Goal: Task Accomplishment & Management: Complete application form

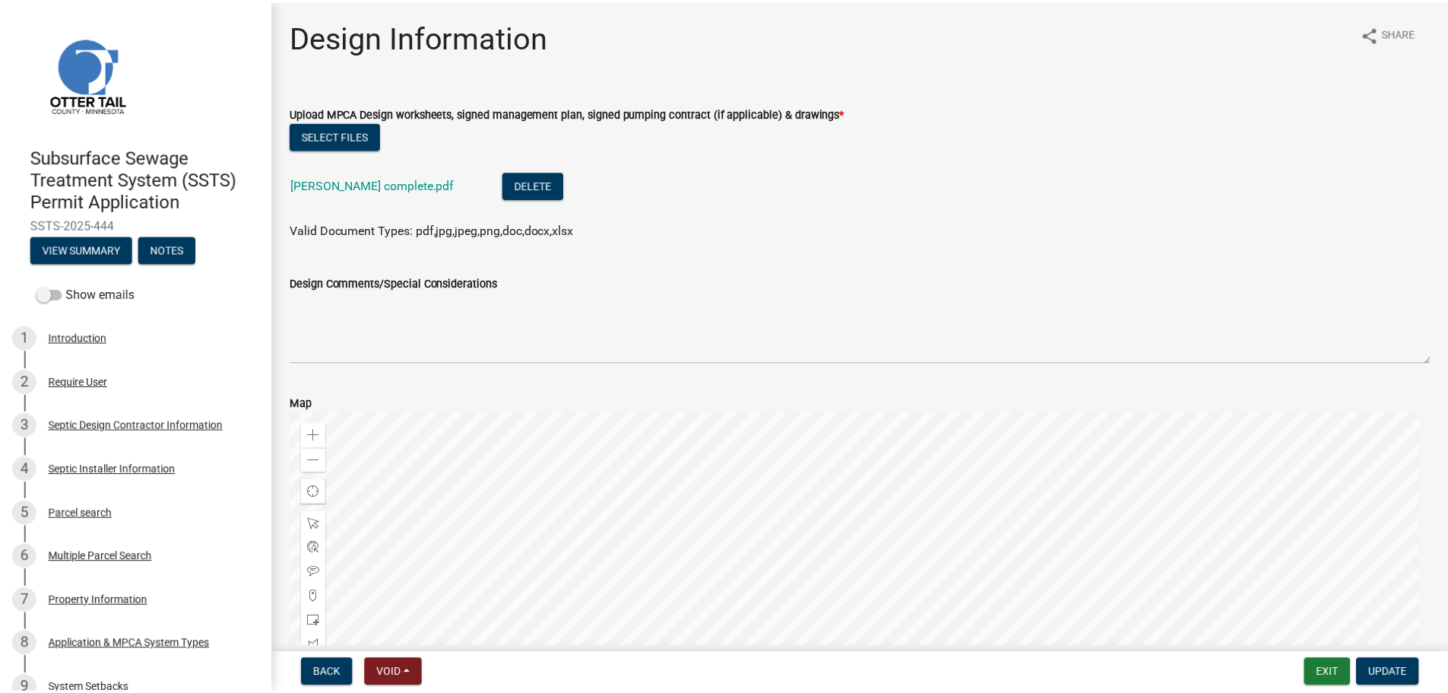
scroll to position [664, 0]
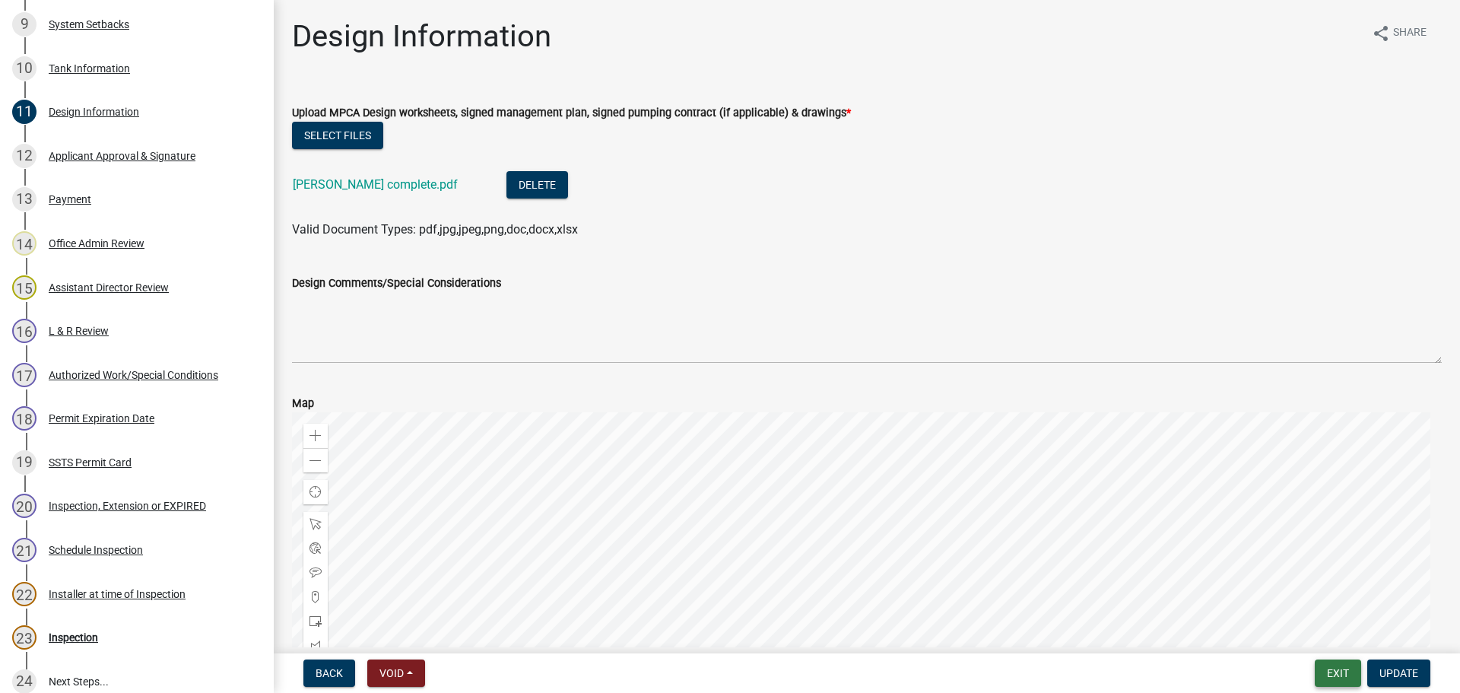
click at [1343, 676] on button "Exit" at bounding box center [1338, 672] width 46 height 27
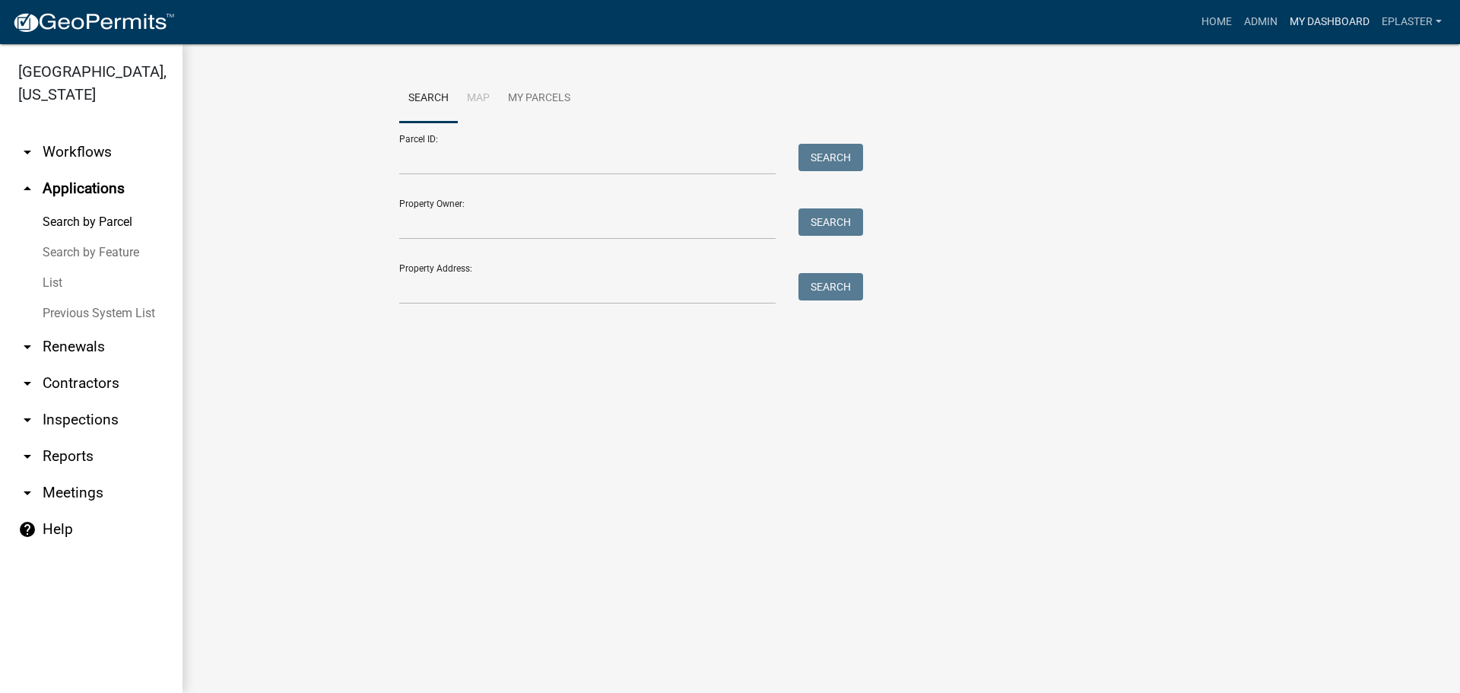
click at [1318, 17] on link "My Dashboard" at bounding box center [1329, 22] width 92 height 29
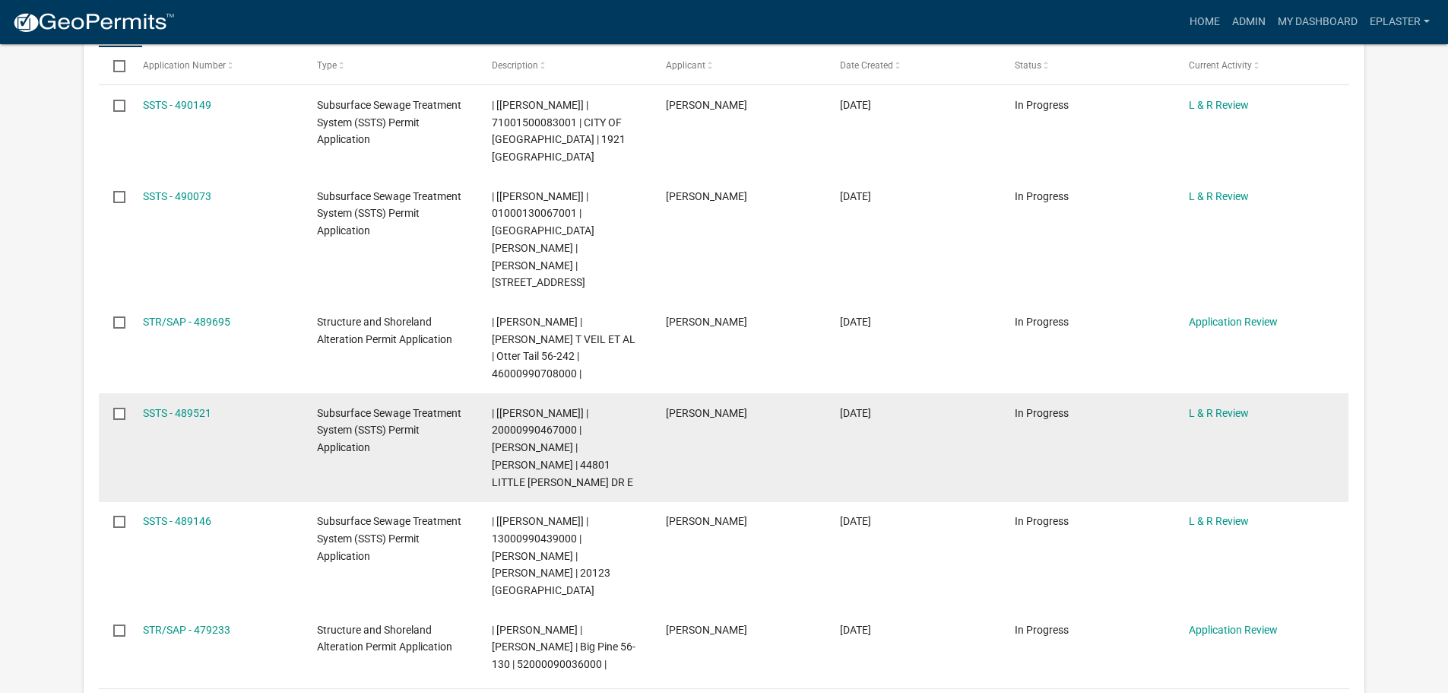
scroll to position [418, 0]
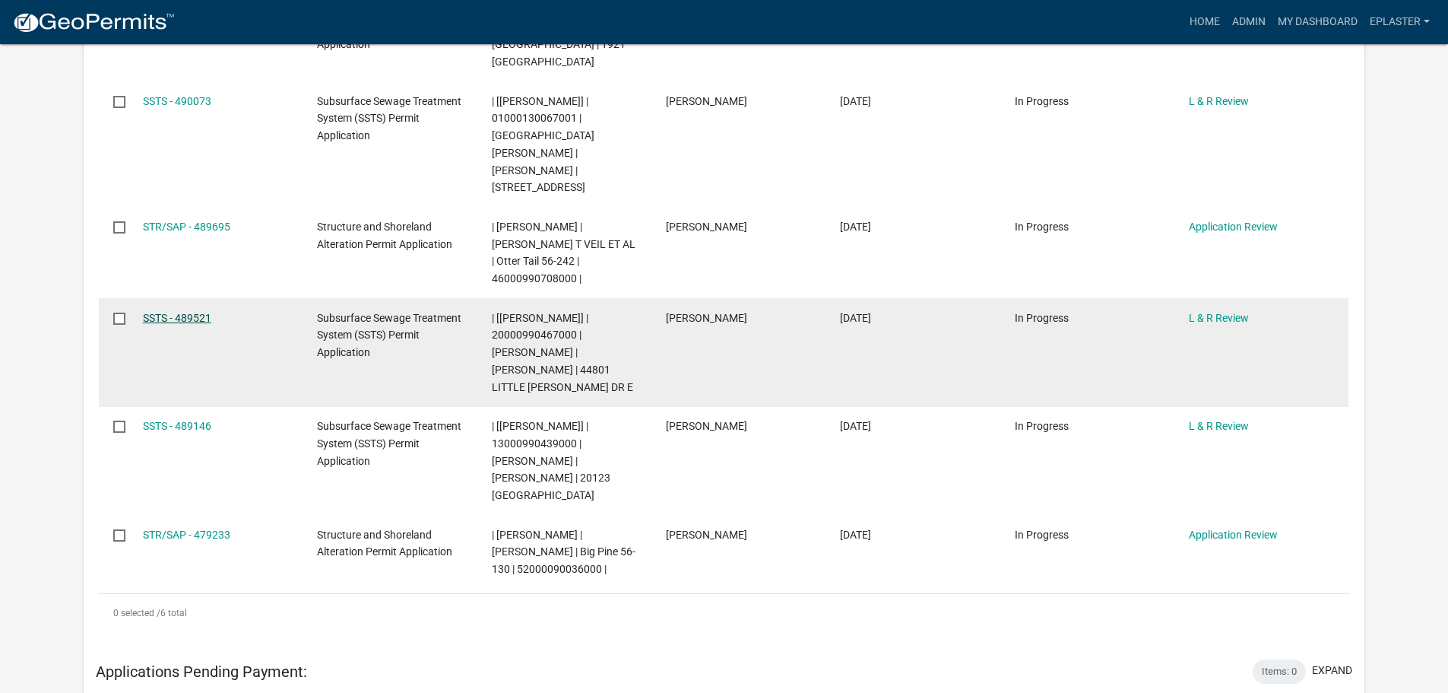
click at [205, 312] on link "SSTS - 489521" at bounding box center [177, 318] width 68 height 12
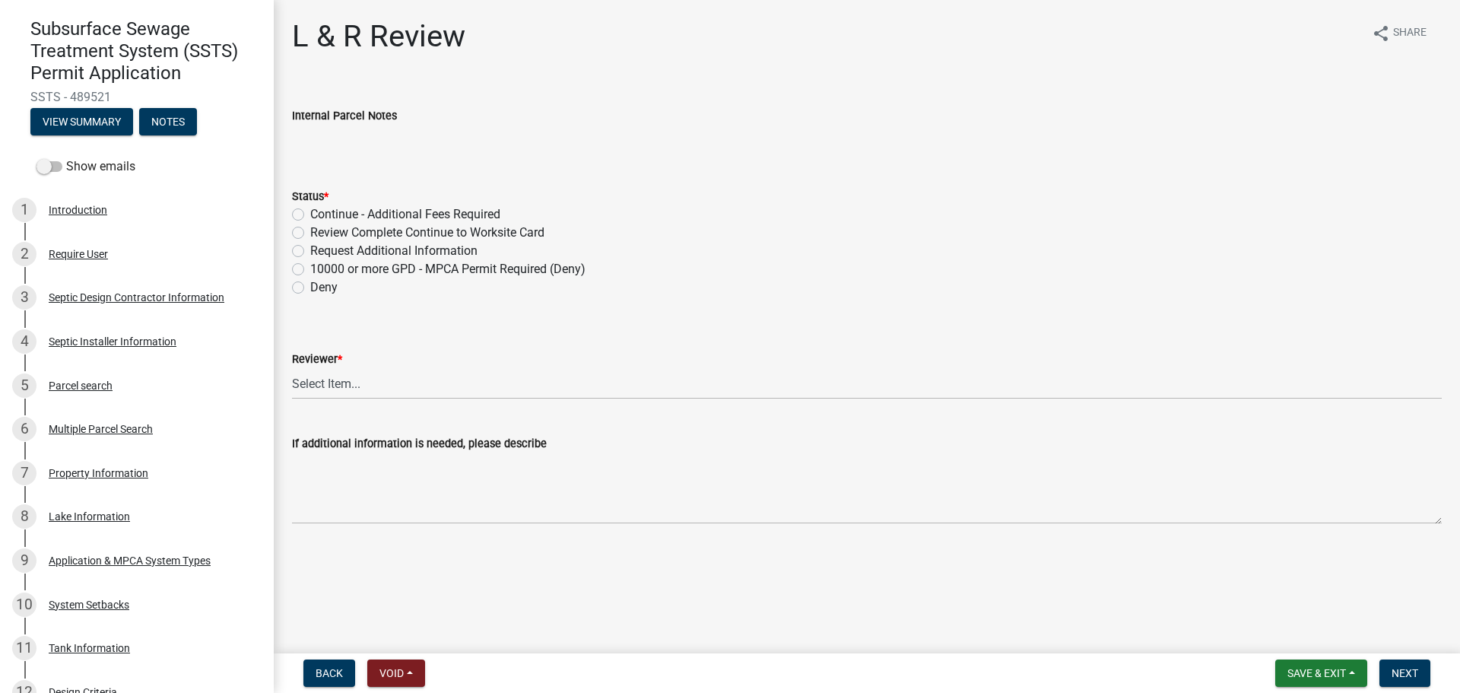
scroll to position [171, 0]
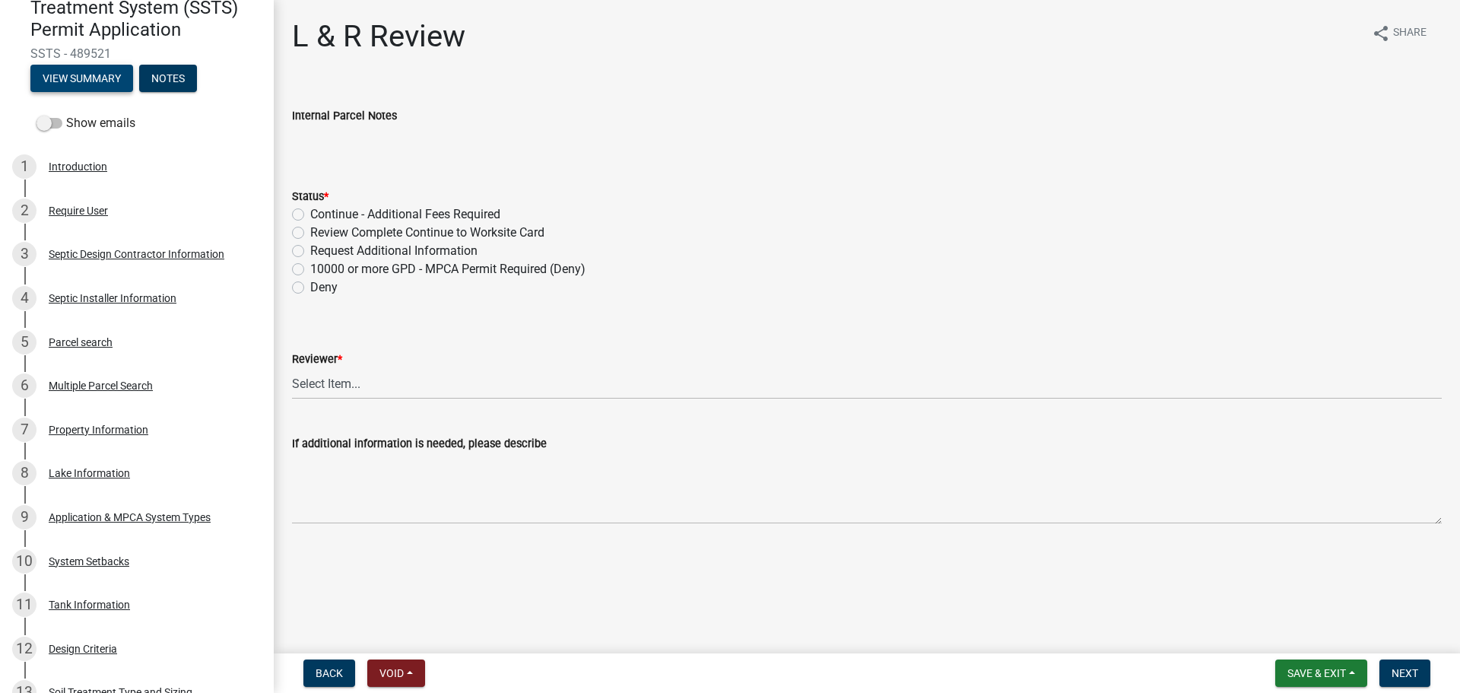
click at [90, 76] on button "View Summary" at bounding box center [81, 78] width 103 height 27
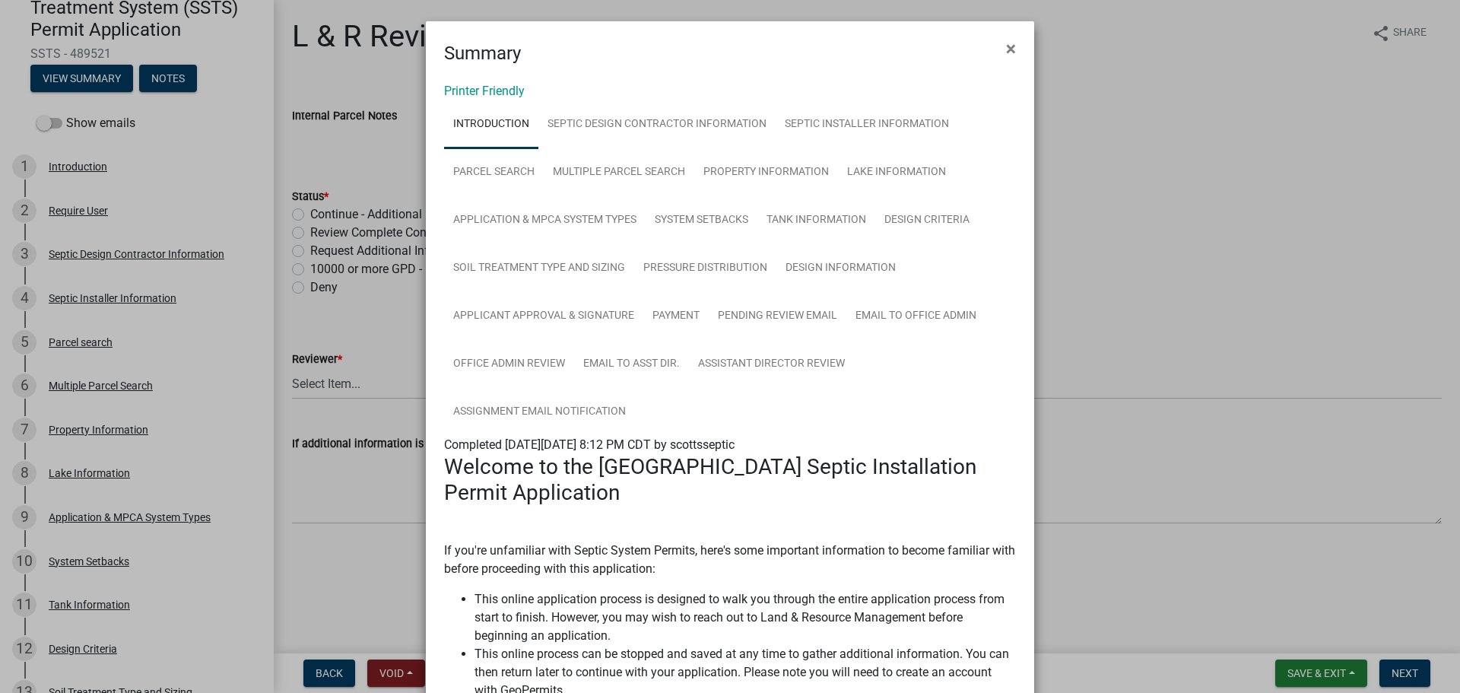
click at [493, 83] on div "Printer Friendly Introduction Septic Design Contractor Information Septic Insta…" at bounding box center [730, 703] width 608 height 1273
click at [495, 91] on link "Printer Friendly" at bounding box center [484, 91] width 81 height 14
click at [1006, 52] on span "×" at bounding box center [1011, 48] width 10 height 21
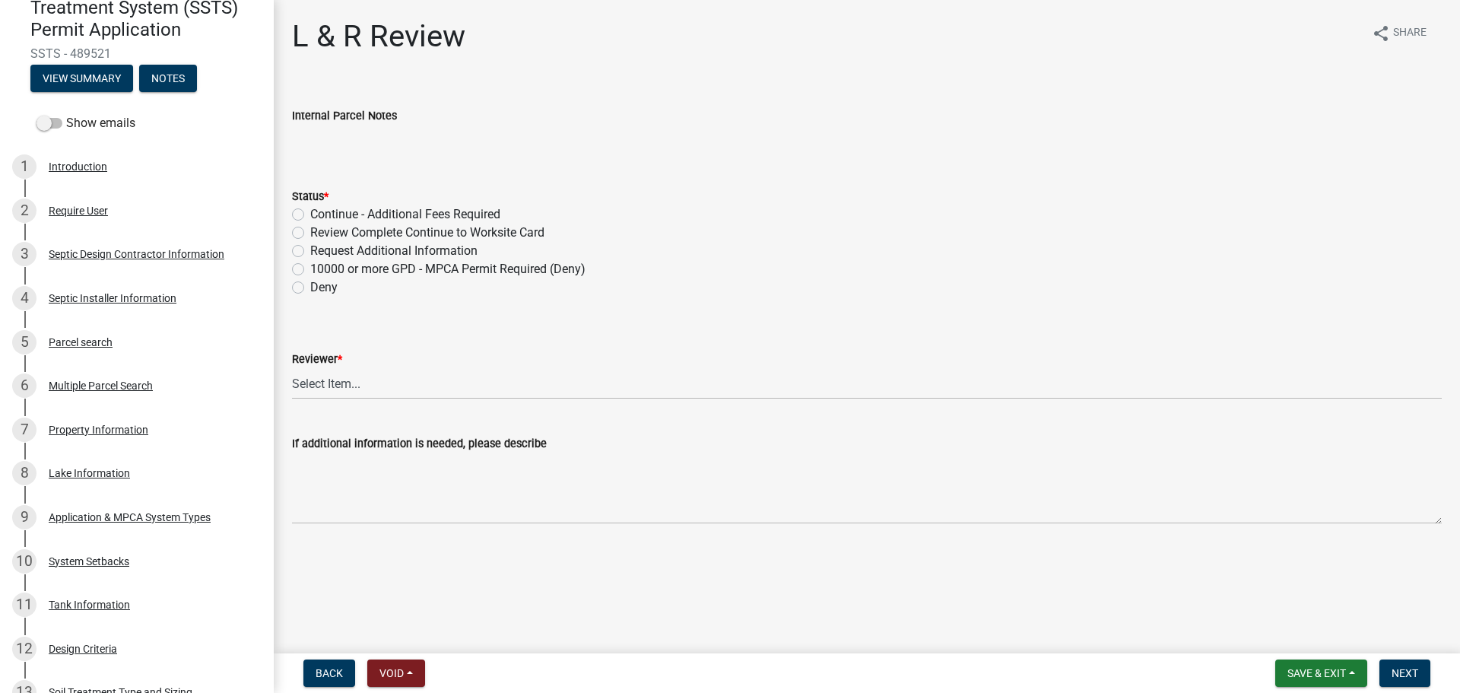
click at [310, 234] on label "Review Complete Continue to Worksite Card" at bounding box center [427, 233] width 234 height 18
click at [310, 233] on input "Review Complete Continue to Worksite Card" at bounding box center [315, 229] width 10 height 10
radio input "true"
click at [324, 374] on select "Select Item... Alexis Newark Andrea Perales Brittany Tollefson Elizabeth Plaste…" at bounding box center [867, 383] width 1150 height 31
click at [292, 368] on select "Select Item... Alexis Newark Andrea Perales Brittany Tollefson Elizabeth Plaste…" at bounding box center [867, 383] width 1150 height 31
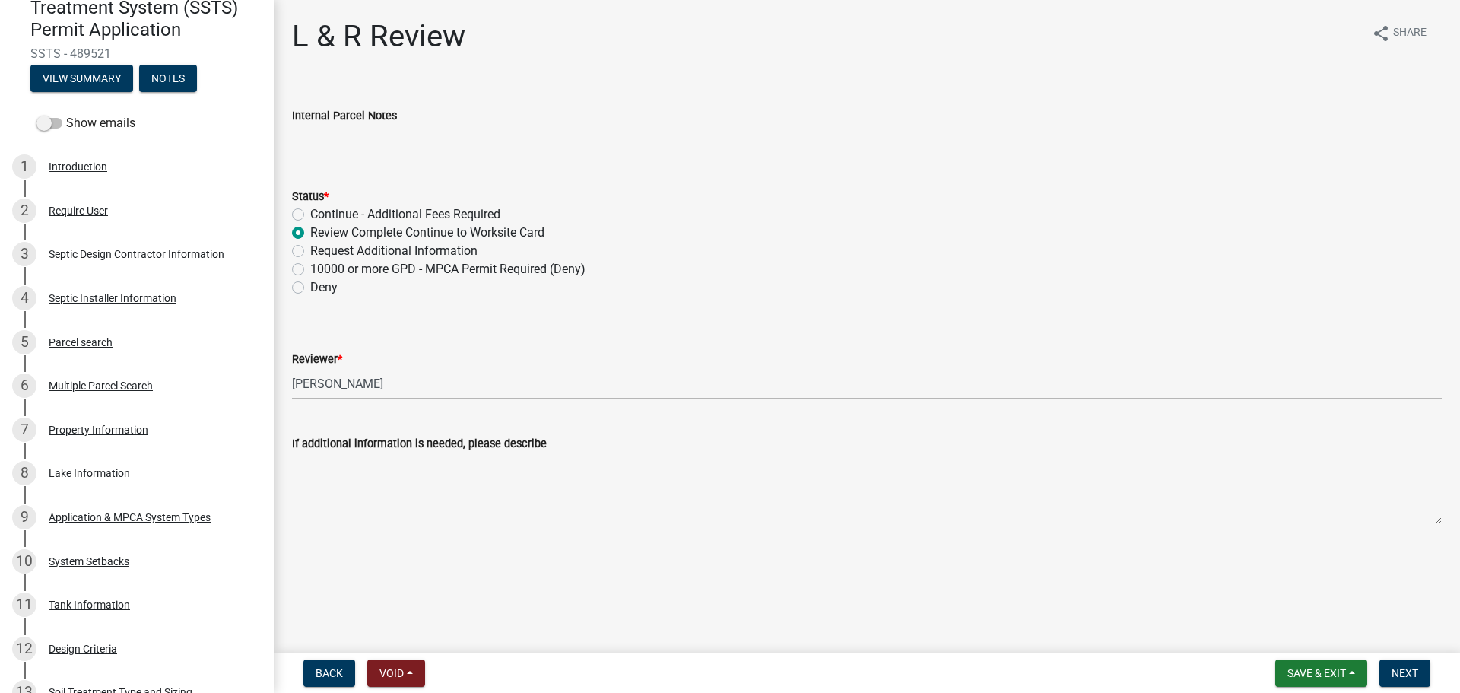
select select "bef7bfac-0505-4ed4-90ff-47b6907fb5e6"
click at [1386, 668] on button "Next" at bounding box center [1404, 672] width 51 height 27
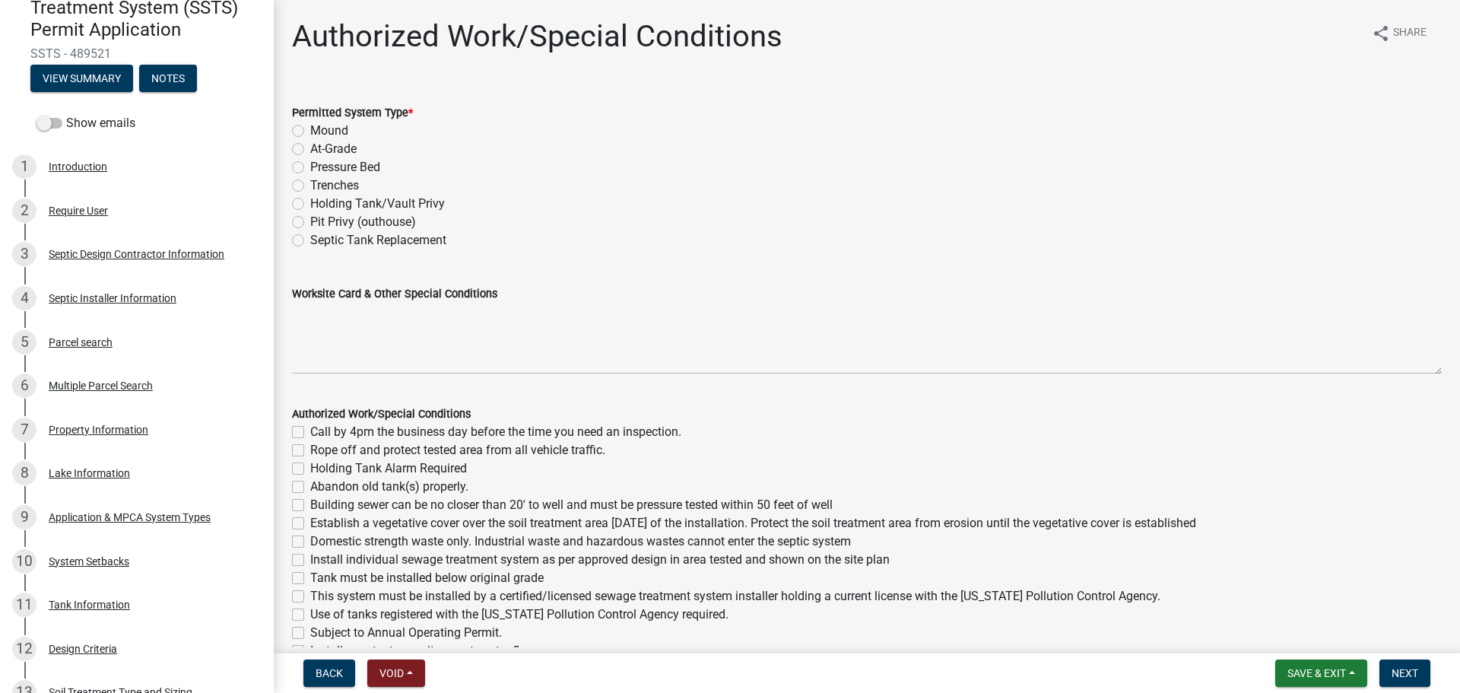
click at [310, 167] on label "Pressure Bed" at bounding box center [345, 167] width 70 height 18
click at [310, 167] on input "Pressure Bed" at bounding box center [315, 163] width 10 height 10
radio input "true"
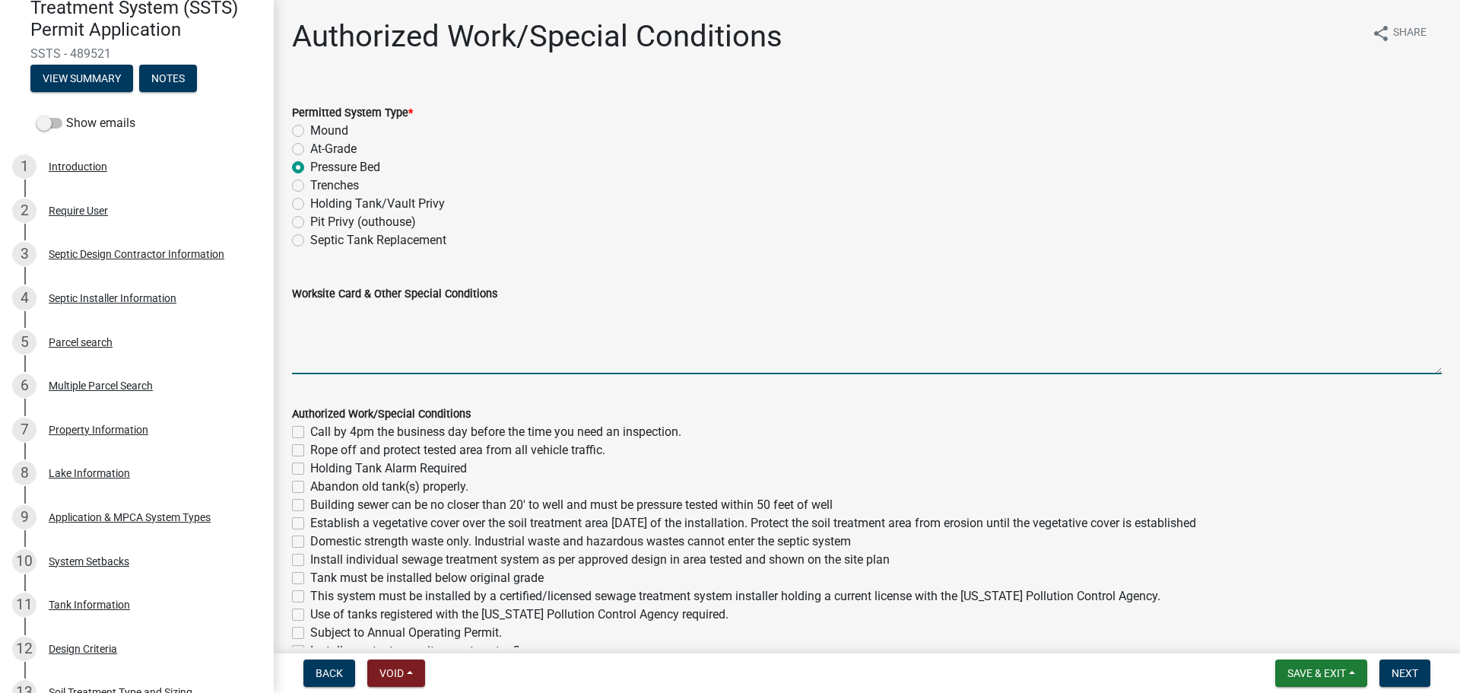
click at [328, 326] on textarea "Worksite Card & Other Special Conditions" at bounding box center [867, 338] width 1150 height 71
paste textarea "# bedroom- Type I pressure bed Install SIZE septic/lift LxW chamber bed (# cham…"
type textarea "# bedroom- Type I pressure bed Install SIZE septic/lift LxW chamber bed (# cham…"
click at [325, 313] on textarea "Worksite Card & Other Special Conditions" at bounding box center [867, 338] width 1150 height 71
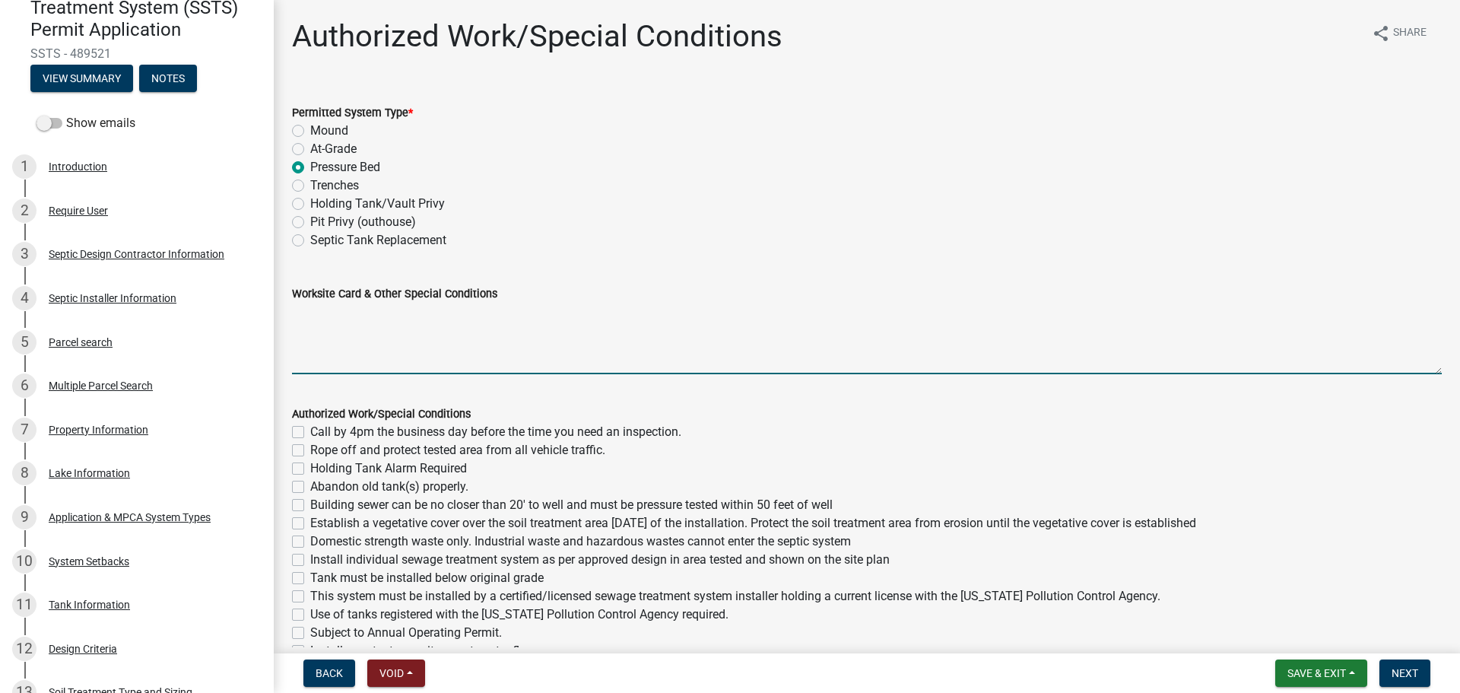
paste textarea "# bedroom- Type I pressure bed Install SIZE septic/lift LxW rock bed, # - SIZE …"
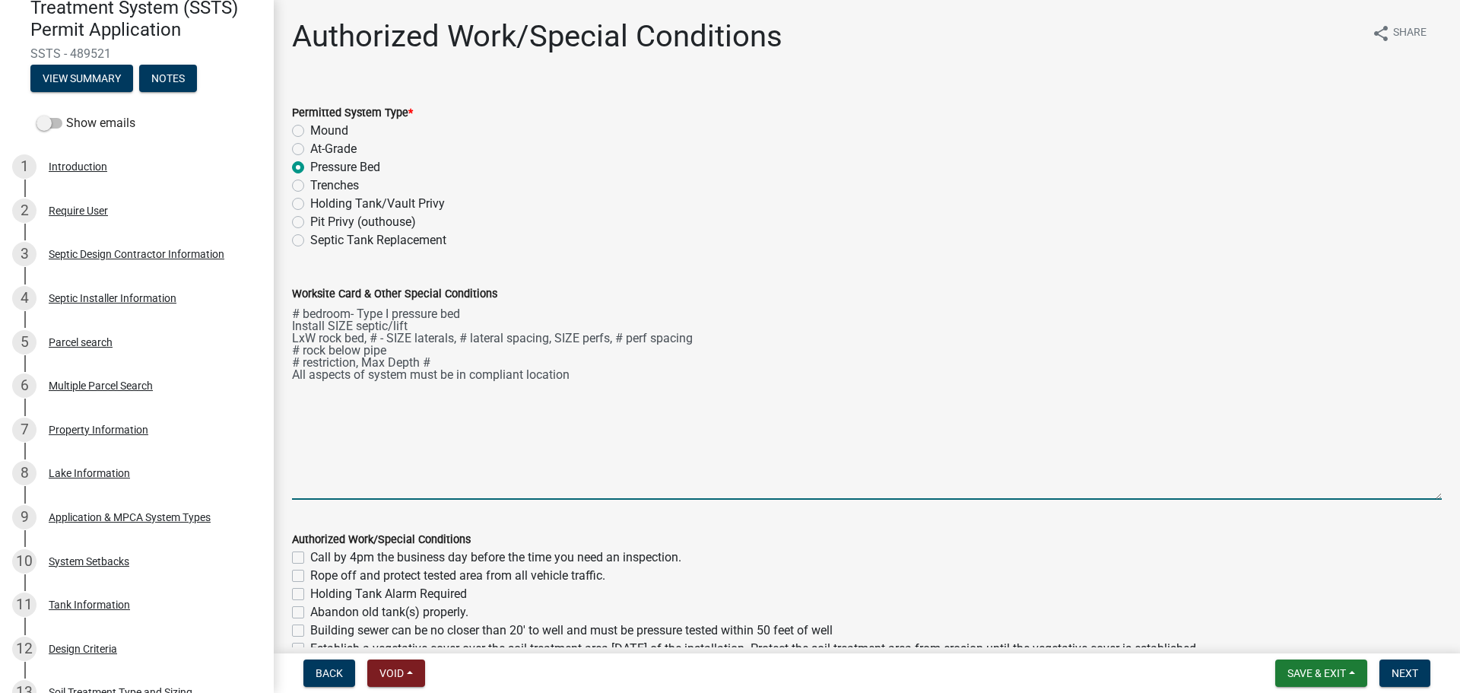
drag, startPoint x: 1427, startPoint y: 365, endPoint x: 1398, endPoint y: 490, distance: 128.7
click at [1398, 490] on textarea "# bedroom- Type I pressure bed Install SIZE septic/lift LxW rock bed, # - SIZE …" at bounding box center [867, 401] width 1150 height 197
click at [298, 306] on textarea "# bedroom- Type I pressure bed Install SIZE septic/lift LxW rock bed, # - SIZE …" at bounding box center [867, 401] width 1150 height 197
click at [292, 323] on textarea "4 bedroom- Type I pressure bed Install SIZE septic/lift LxW rock bed, # - SIZE …" at bounding box center [867, 401] width 1150 height 197
drag, startPoint x: 363, startPoint y: 337, endPoint x: 320, endPoint y: 334, distance: 42.7
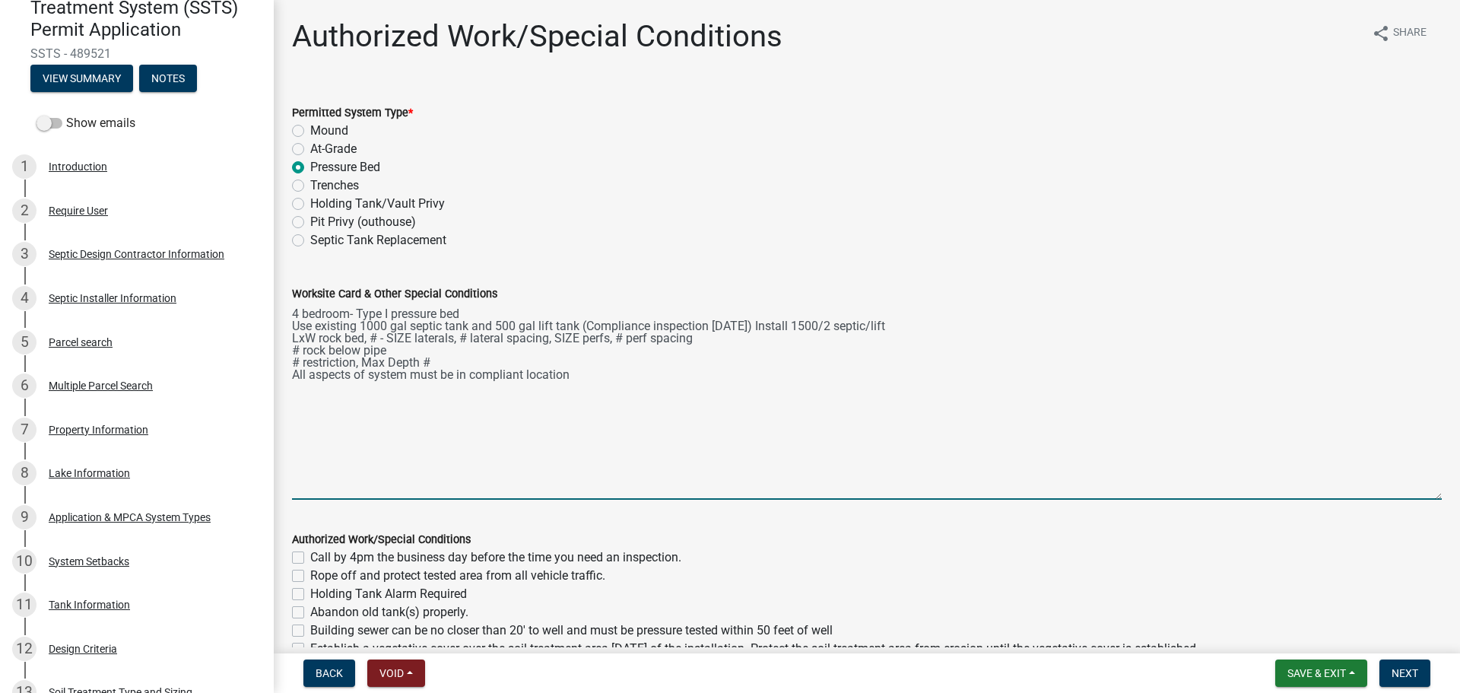
click at [320, 334] on textarea "4 bedroom- Type I pressure bed Use existing 1000 gal septic tank and 500 gal li…" at bounding box center [867, 401] width 1150 height 197
drag, startPoint x: 396, startPoint y: 347, endPoint x: 293, endPoint y: 350, distance: 103.4
click at [293, 350] on textarea "4 bedroom- Type I pressure bed Use existing 1000 gal septic tank and 500 gal li…" at bounding box center [867, 401] width 1150 height 197
click at [299, 347] on textarea "4 bedroom- Type I pressure bed Use existing 1000 gal septic tank and 500 gal li…" at bounding box center [867, 401] width 1150 height 197
click at [782, 322] on textarea "4 bedroom- Type I pressure bed Use existing 1000 gal septic tank and 500 gal li…" at bounding box center [867, 401] width 1150 height 197
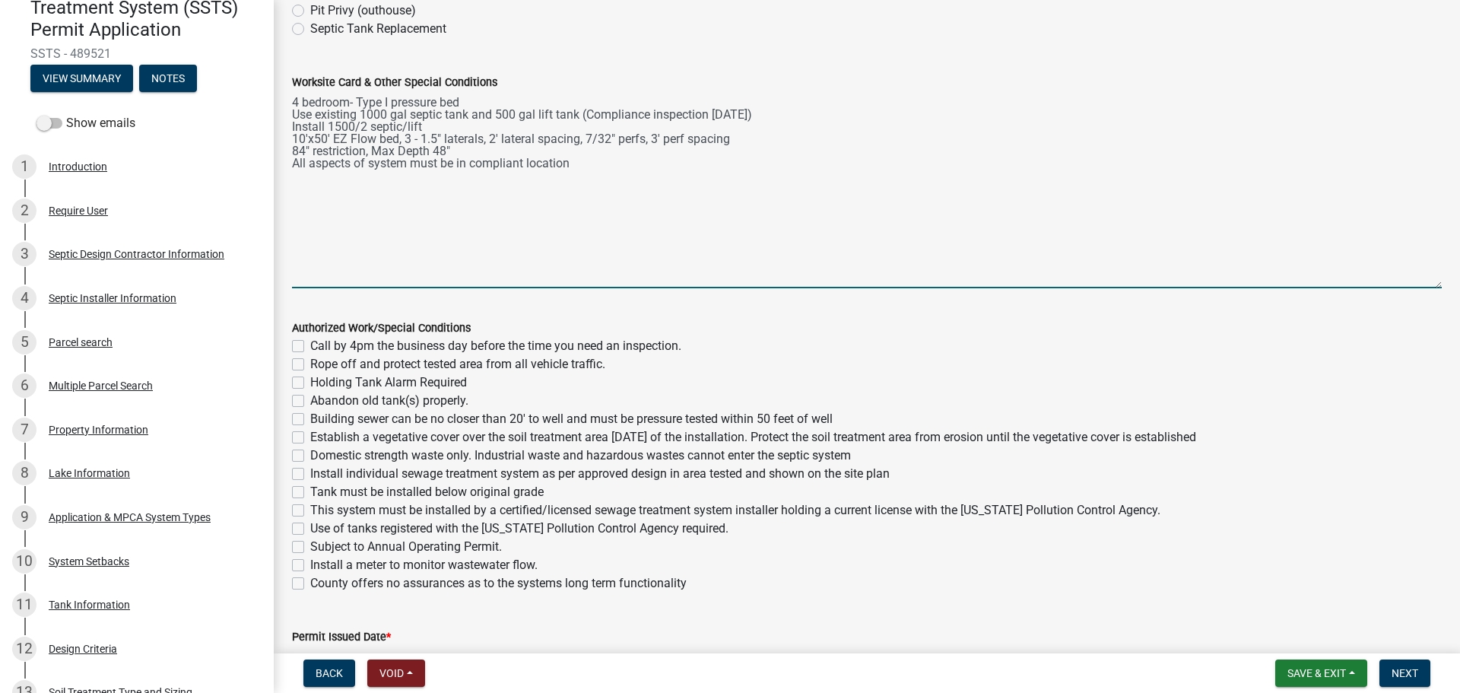
scroll to position [314, 0]
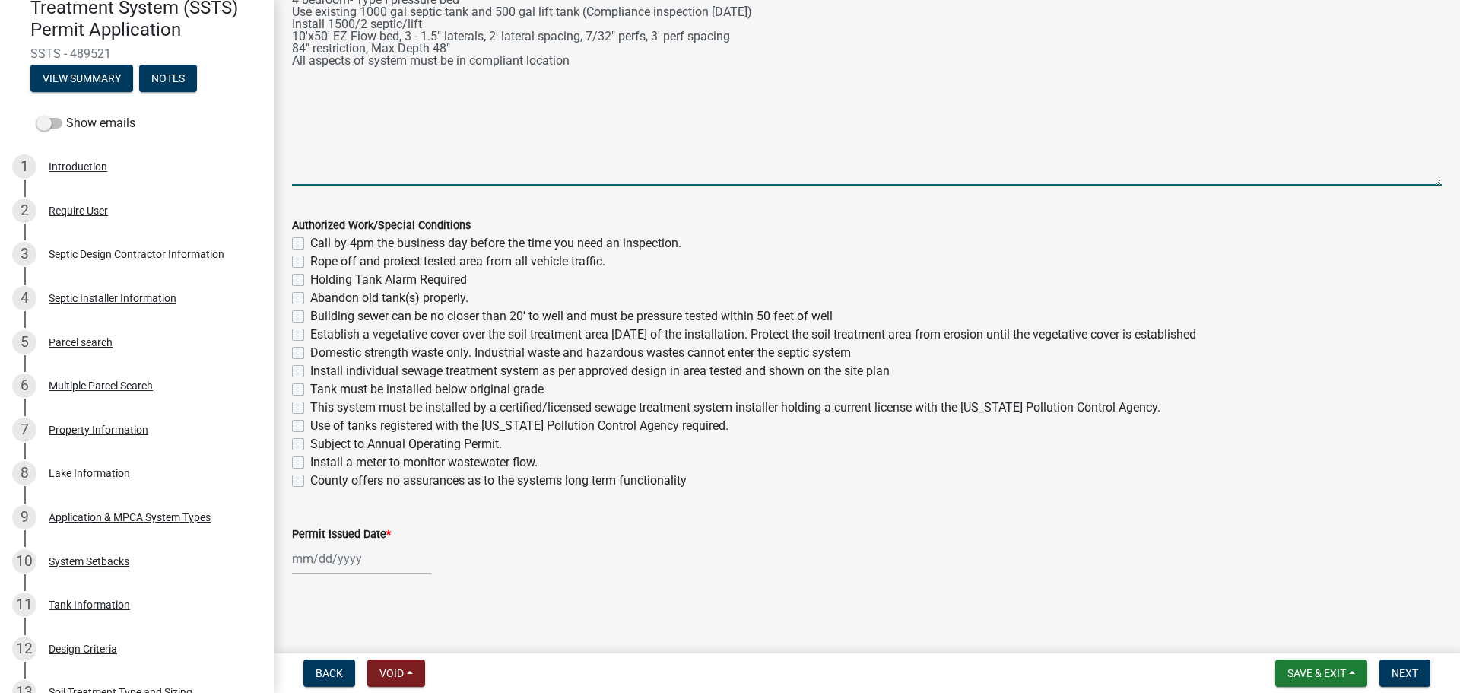
type textarea "4 bedroom- Type I pressure bed Use existing 1000 gal septic tank and 500 gal li…"
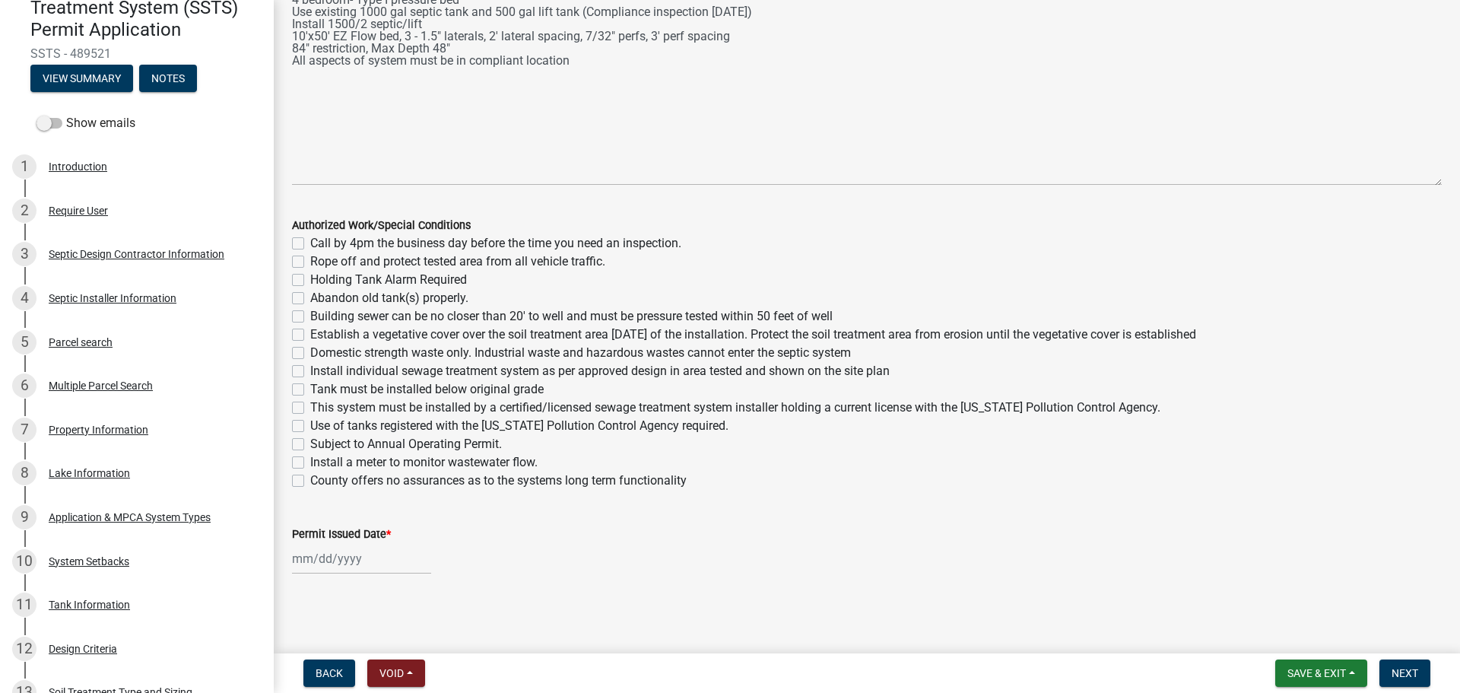
click at [310, 242] on label "Call by 4pm the business day before the time you need an inspection." at bounding box center [495, 243] width 371 height 18
click at [310, 242] on input "Call by 4pm the business day before the time you need an inspection." at bounding box center [315, 239] width 10 height 10
checkbox input "true"
checkbox input "false"
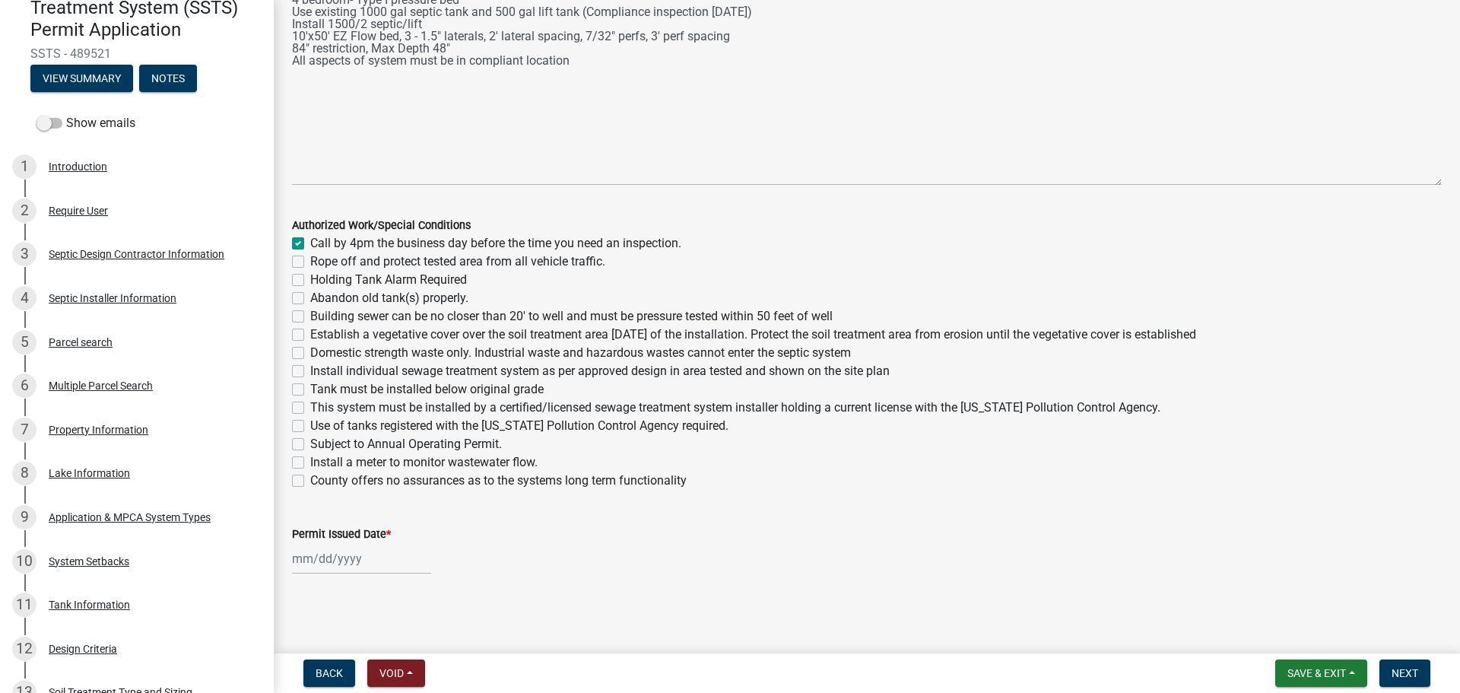
checkbox input "false"
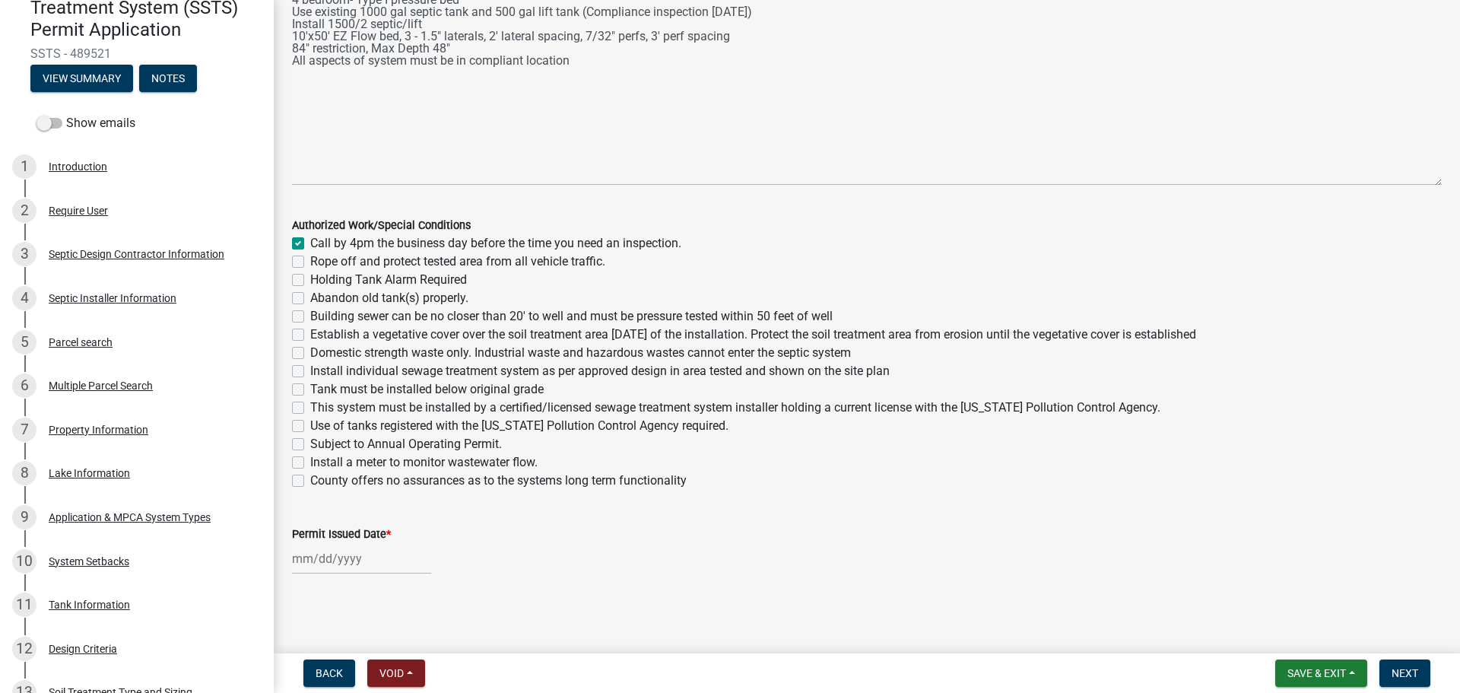
checkbox input "false"
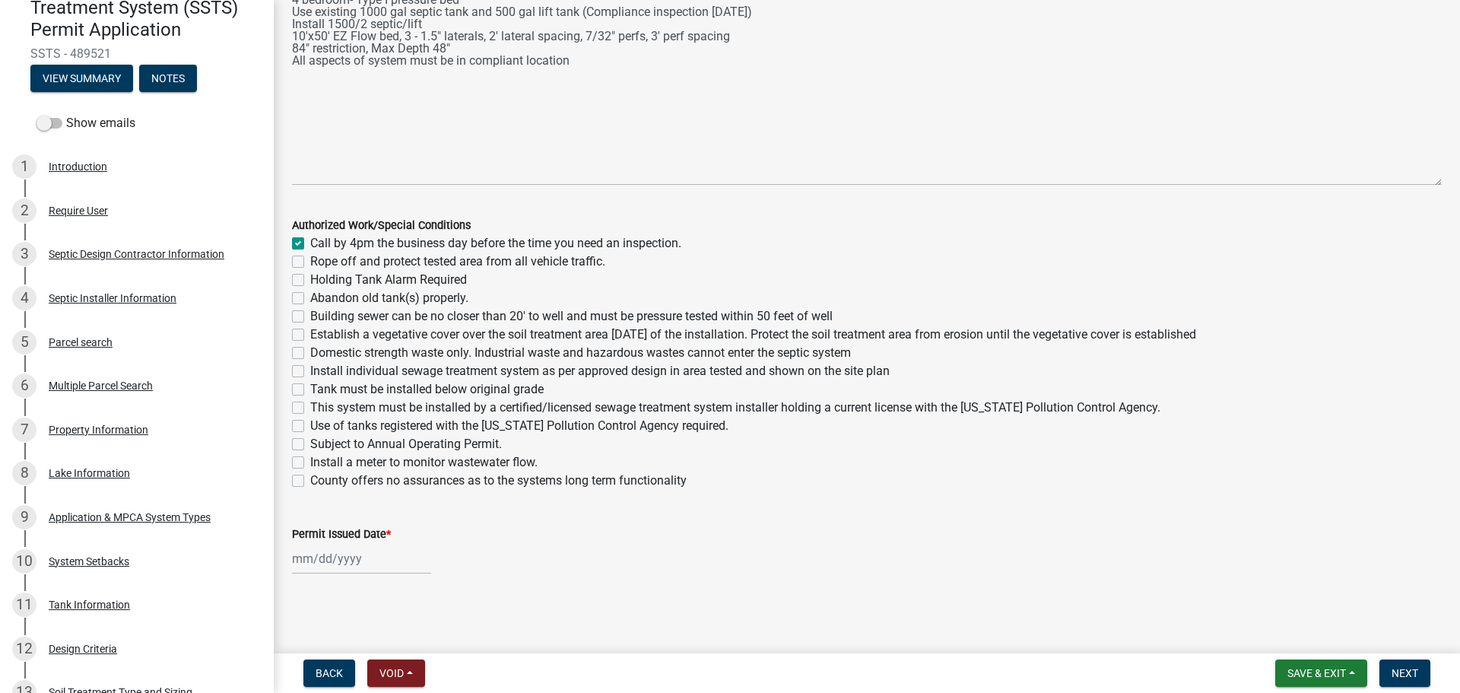
checkbox input "false"
click at [310, 259] on label "Rope off and protect tested area from all vehicle traffic." at bounding box center [457, 261] width 295 height 18
click at [310, 259] on input "Rope off and protect tested area from all vehicle traffic." at bounding box center [315, 257] width 10 height 10
checkbox input "true"
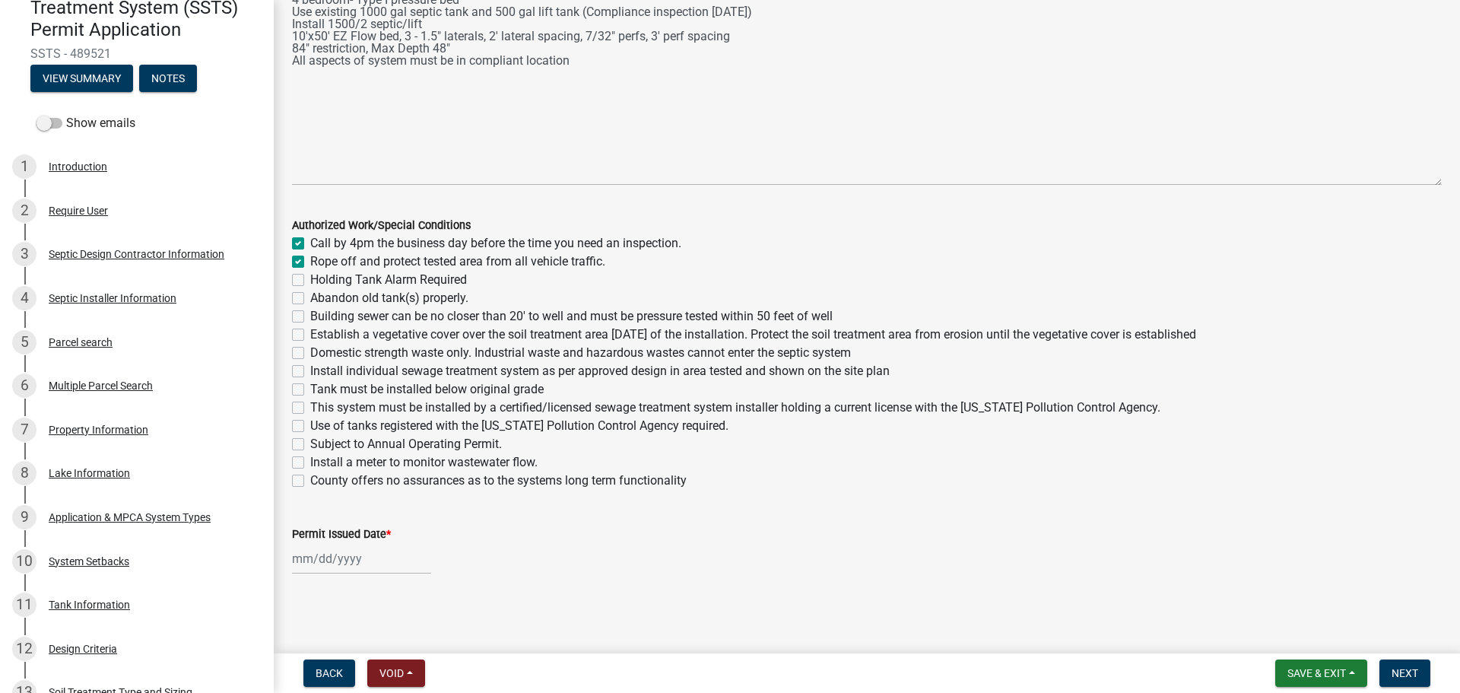
checkbox input "true"
checkbox input "false"
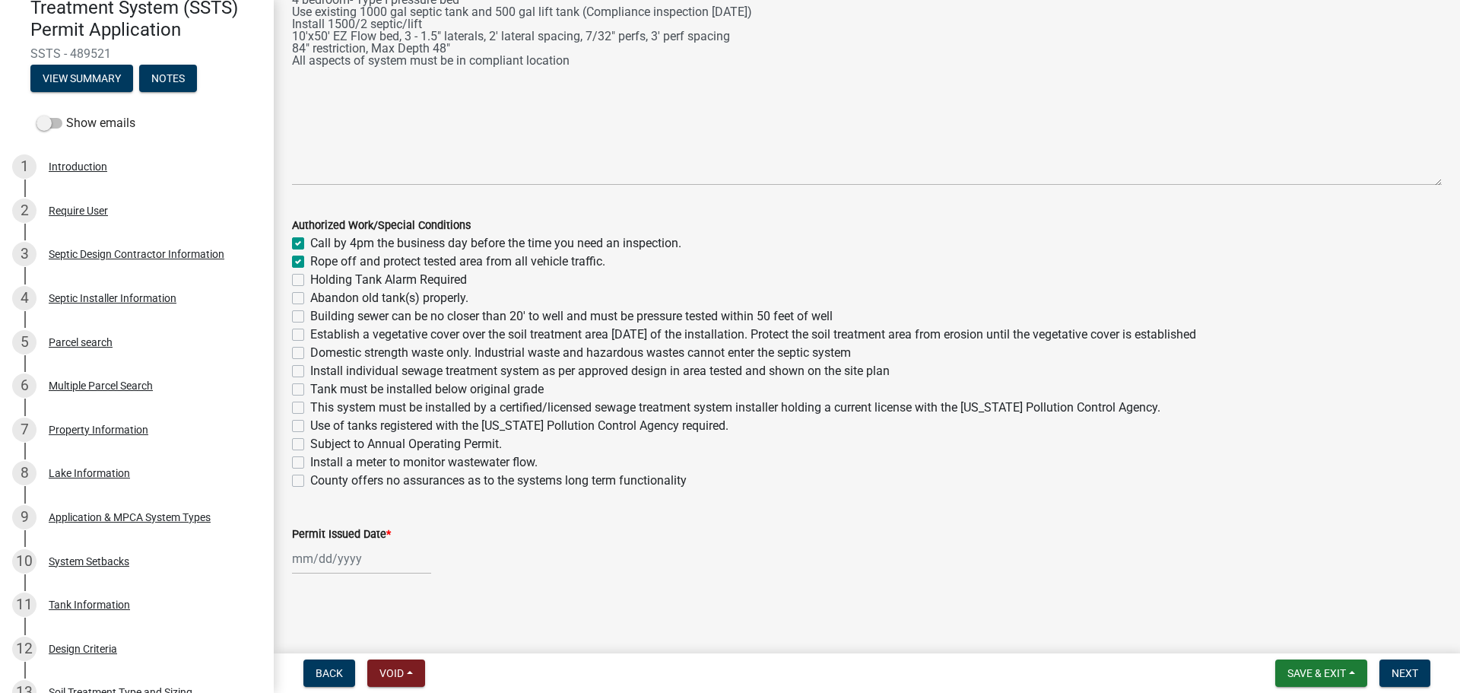
checkbox input "false"
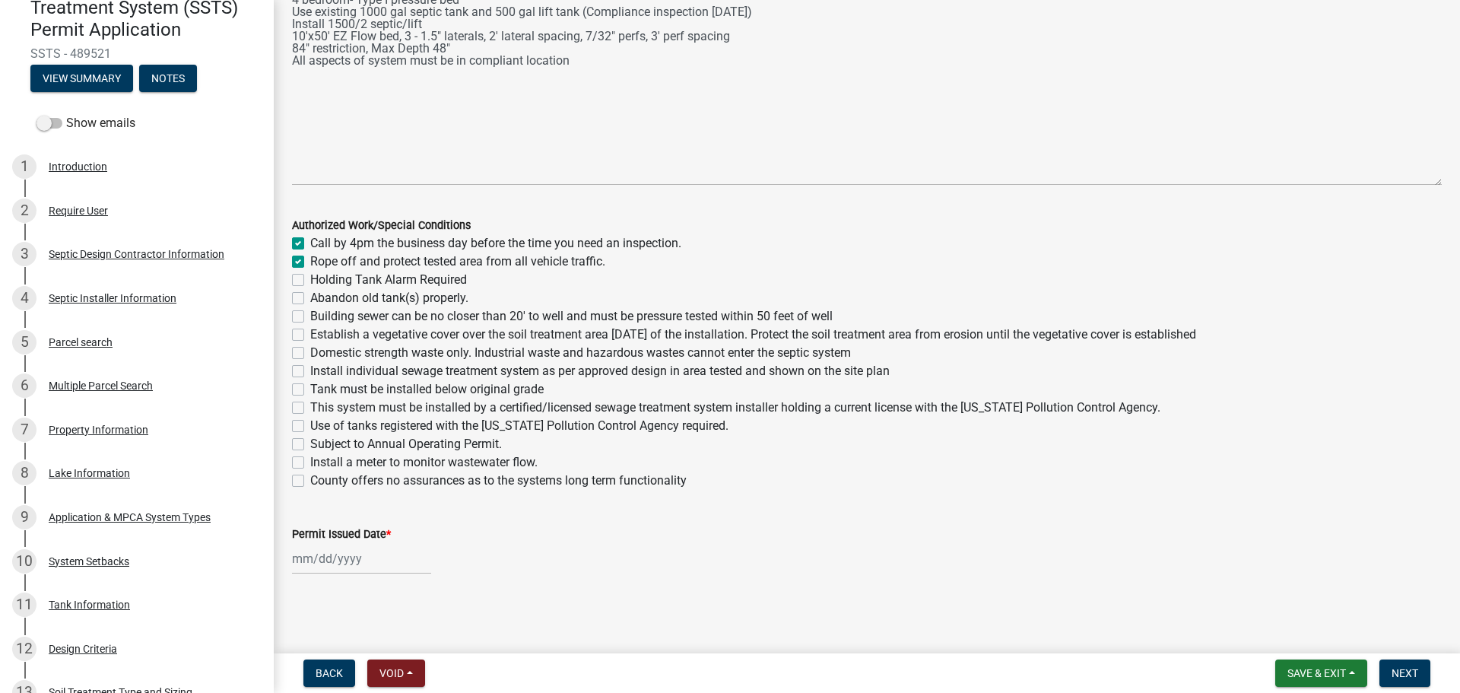
checkbox input "false"
click at [310, 316] on label "Building sewer can be no closer than 20' to well and must be pressure tested wi…" at bounding box center [571, 316] width 522 height 18
click at [310, 316] on input "Building sewer can be no closer than 20' to well and must be pressure tested wi…" at bounding box center [315, 312] width 10 height 10
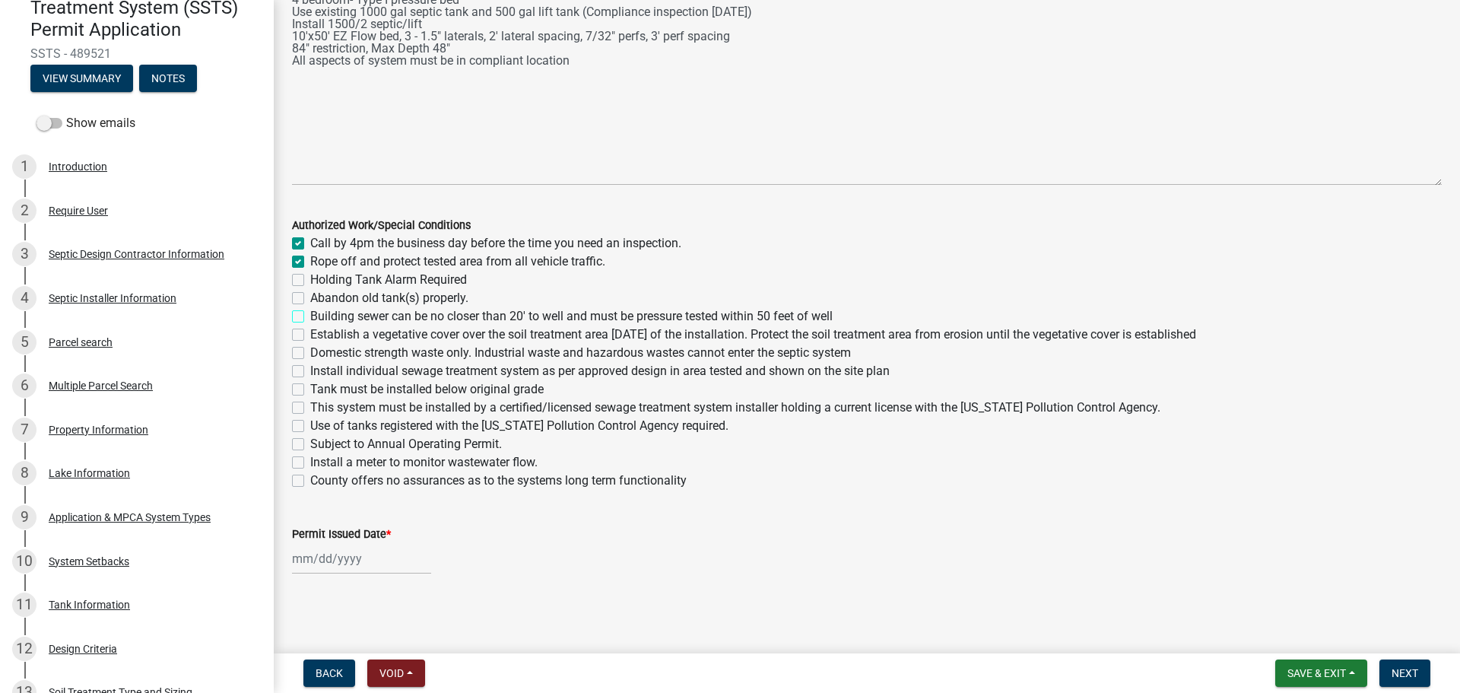
checkbox input "true"
checkbox input "false"
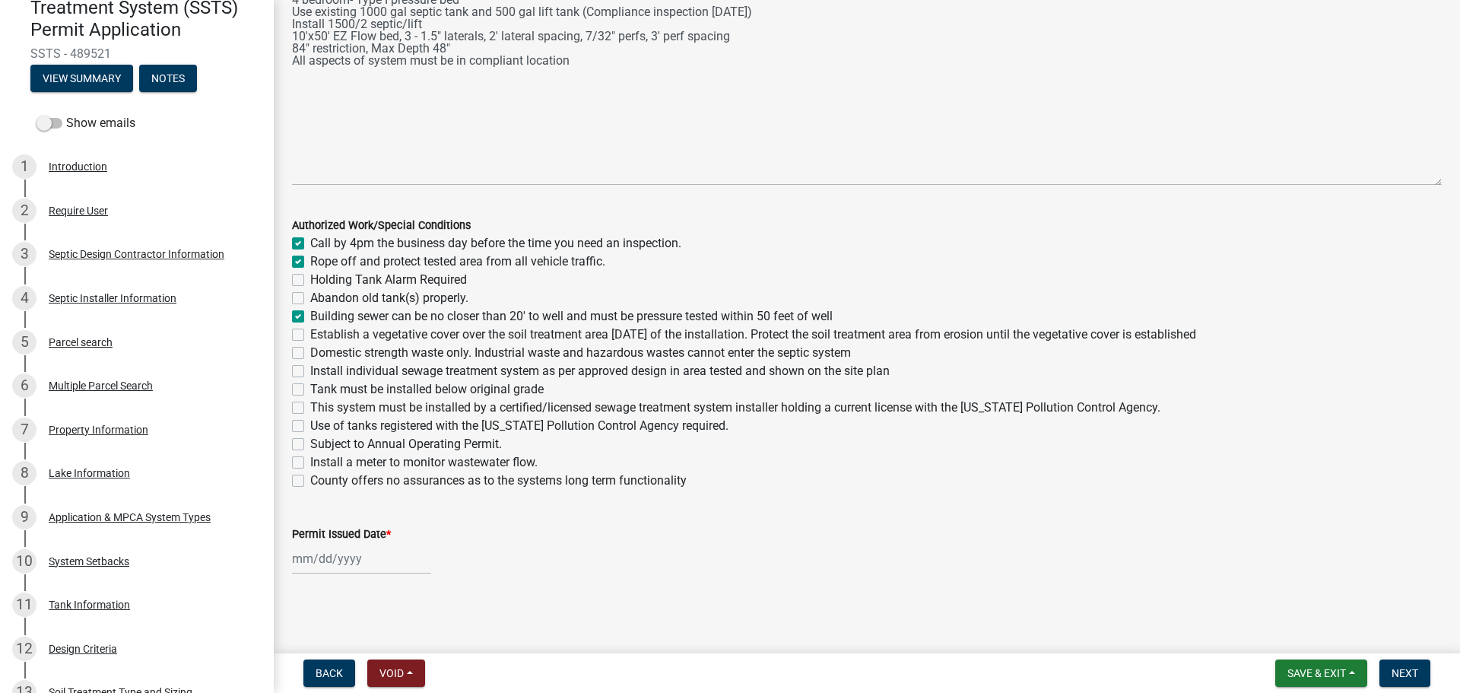
checkbox input "true"
checkbox input "false"
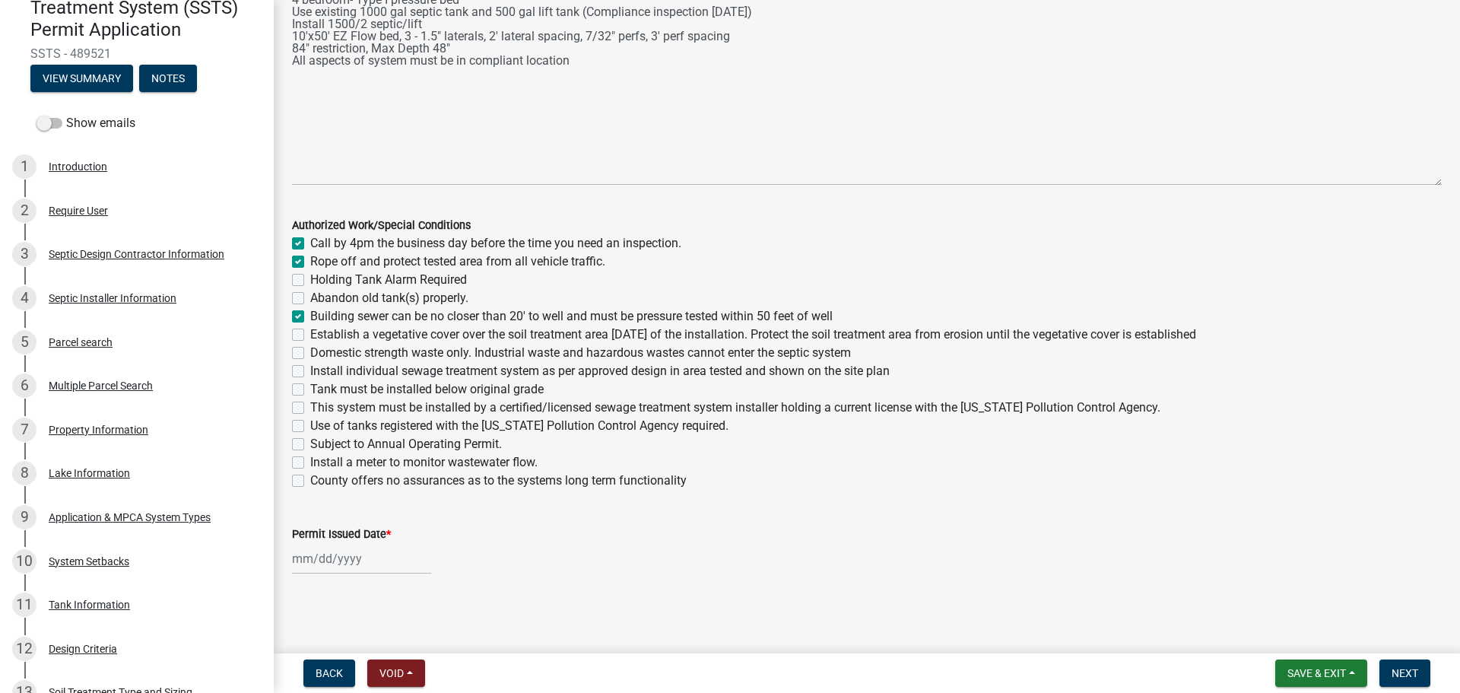
checkbox input "false"
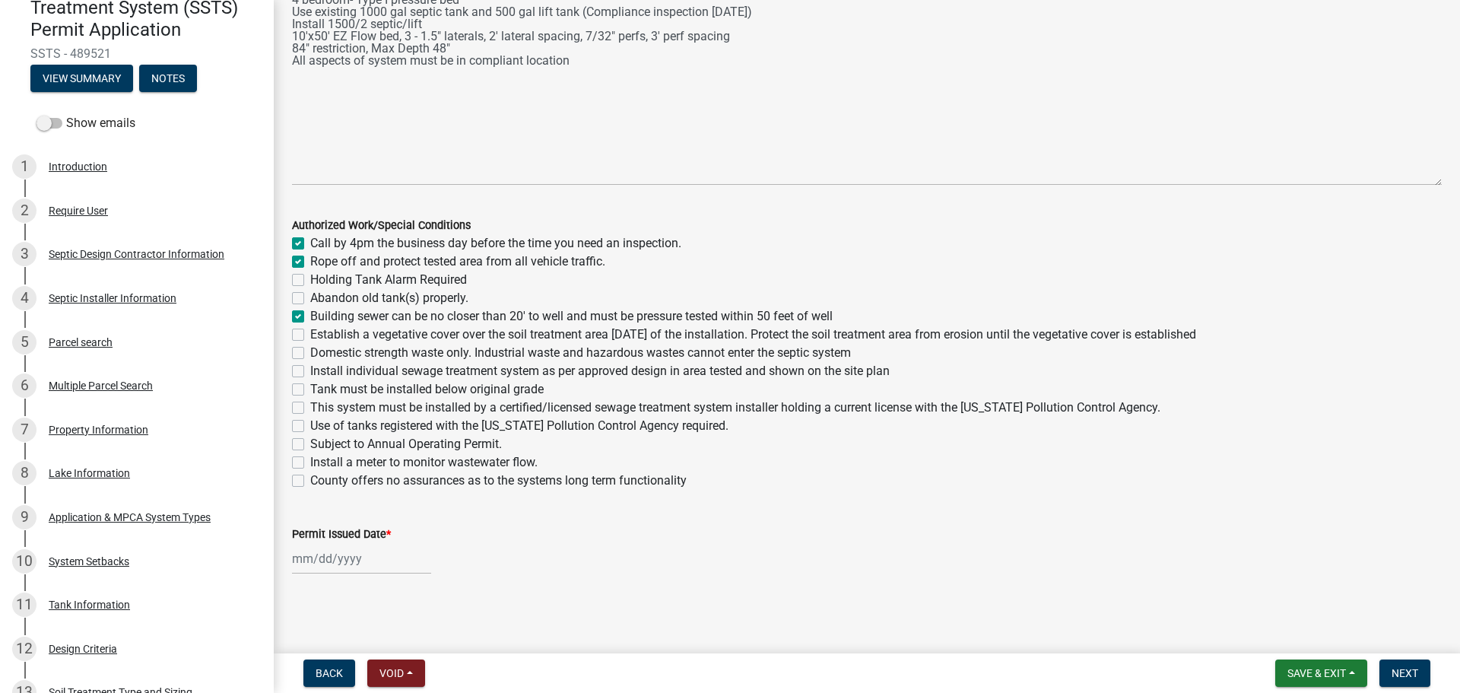
click at [310, 333] on label "Establish a vegetative cover over the soil treatment area within 30 days of the…" at bounding box center [753, 334] width 886 height 18
click at [310, 333] on input "Establish a vegetative cover over the soil treatment area within 30 days of the…" at bounding box center [315, 330] width 10 height 10
checkbox input "true"
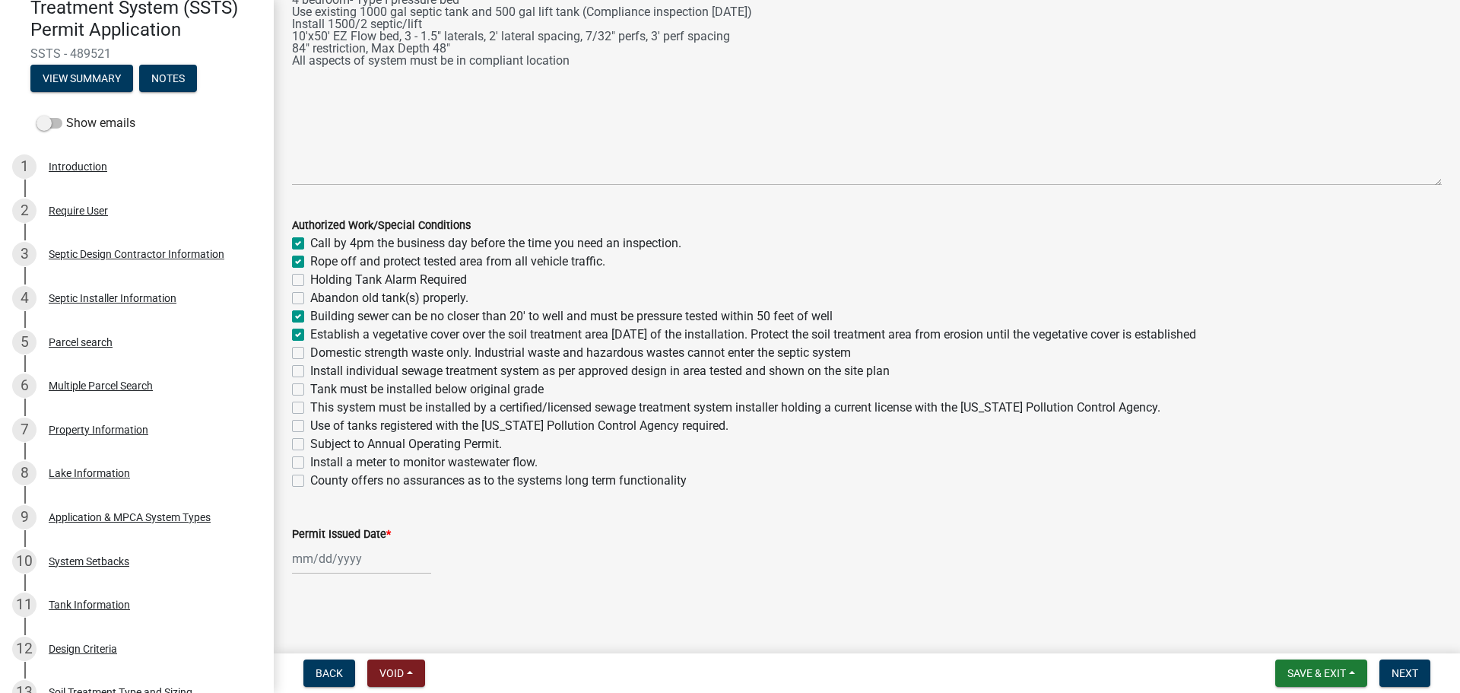
checkbox input "false"
checkbox input "true"
checkbox input "false"
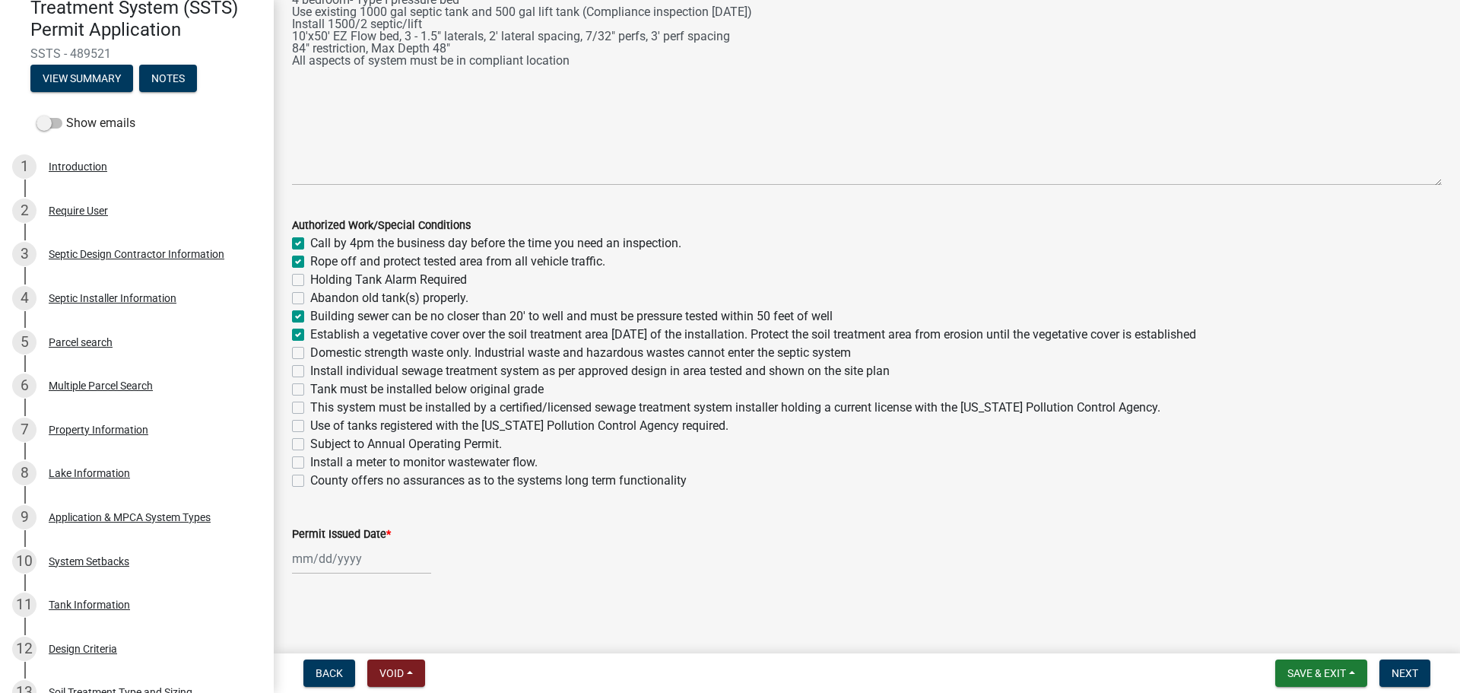
checkbox input "false"
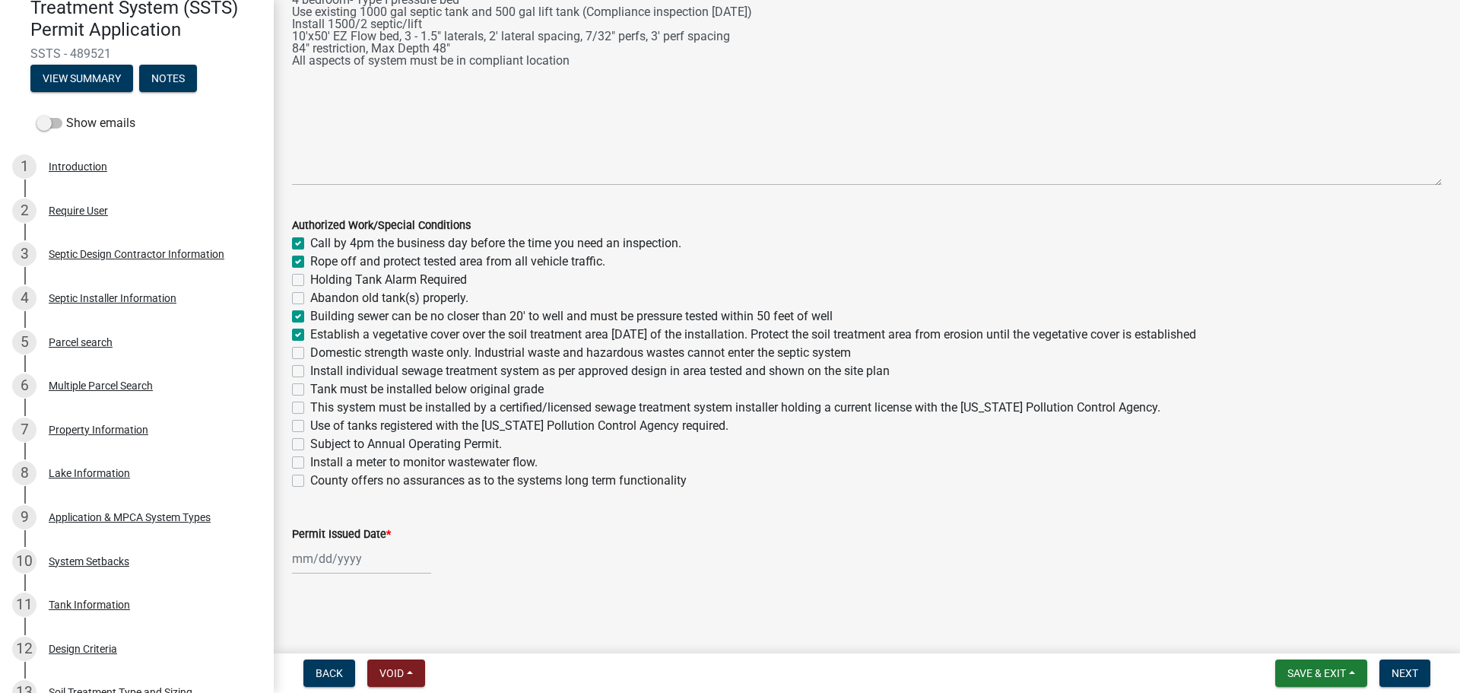
checkbox input "false"
click at [310, 350] on label "Domestic strength waste only. Industrial waste and hazardous wastes cannot ente…" at bounding box center [580, 353] width 541 height 18
click at [310, 350] on input "Domestic strength waste only. Industrial waste and hazardous wastes cannot ente…" at bounding box center [315, 349] width 10 height 10
checkbox input "true"
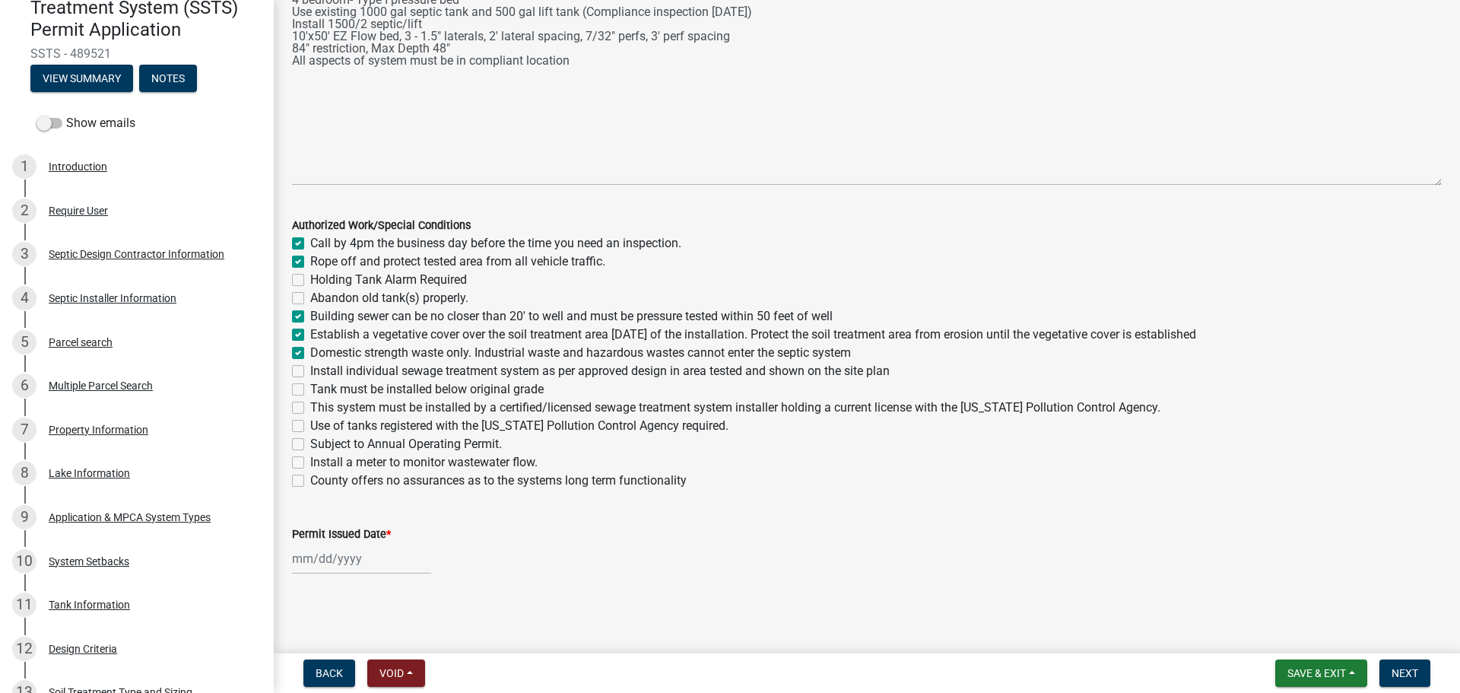
checkbox input "true"
checkbox input "false"
checkbox input "true"
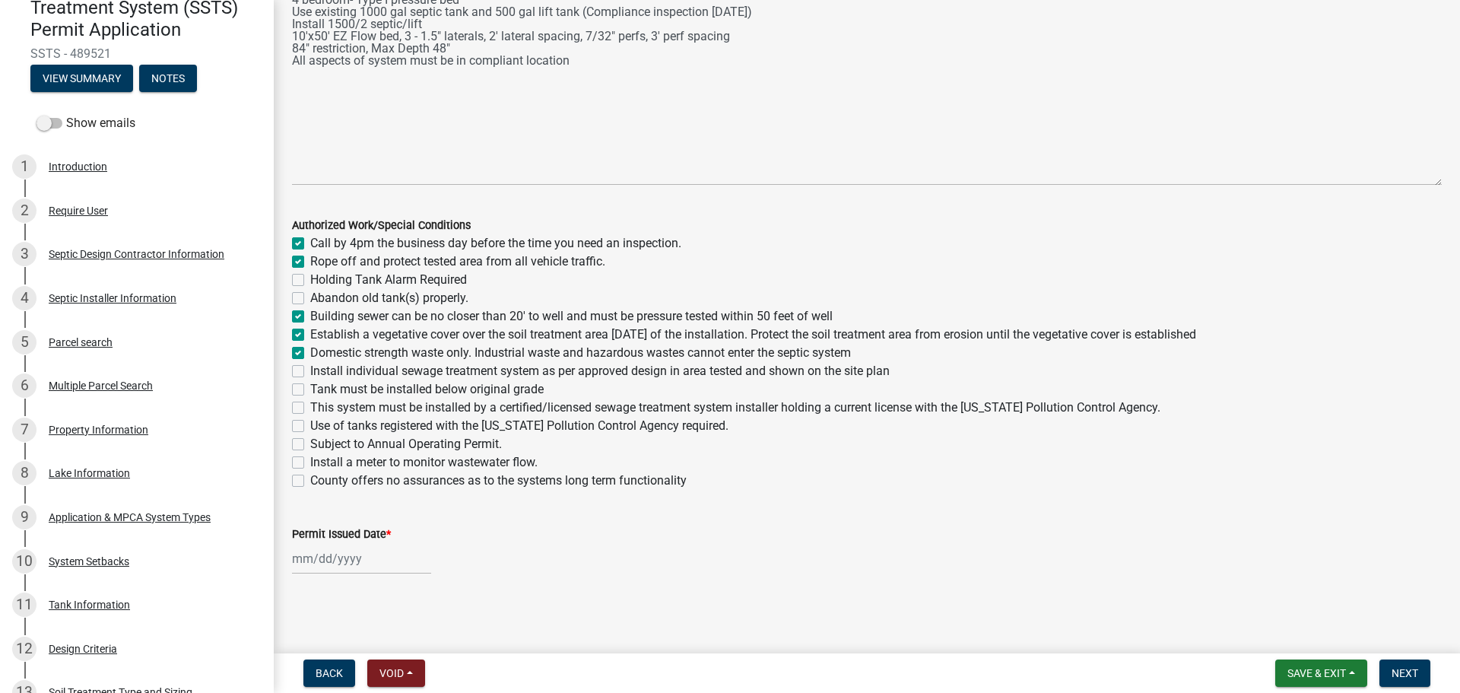
checkbox input "true"
checkbox input "false"
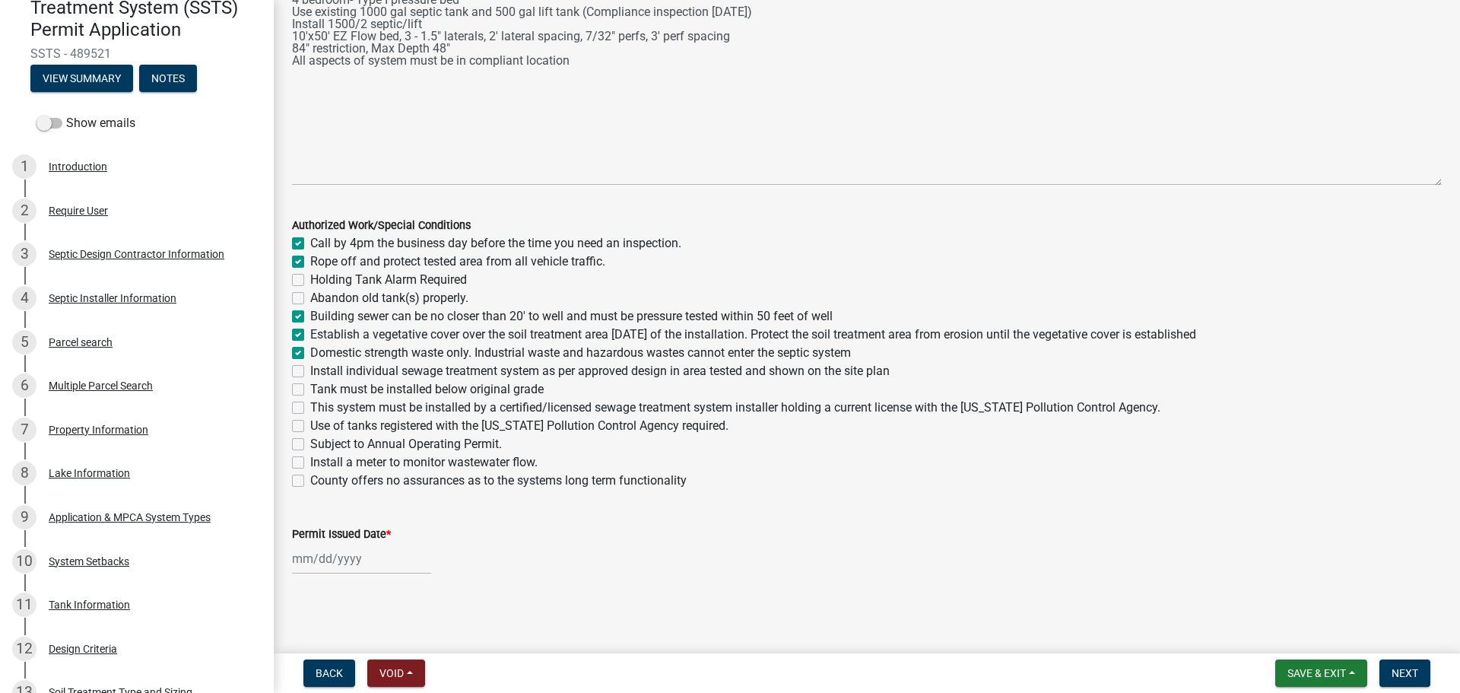
checkbox input "false"
click at [310, 371] on label "Install individual sewage treatment system as per approved design in area teste…" at bounding box center [599, 371] width 579 height 18
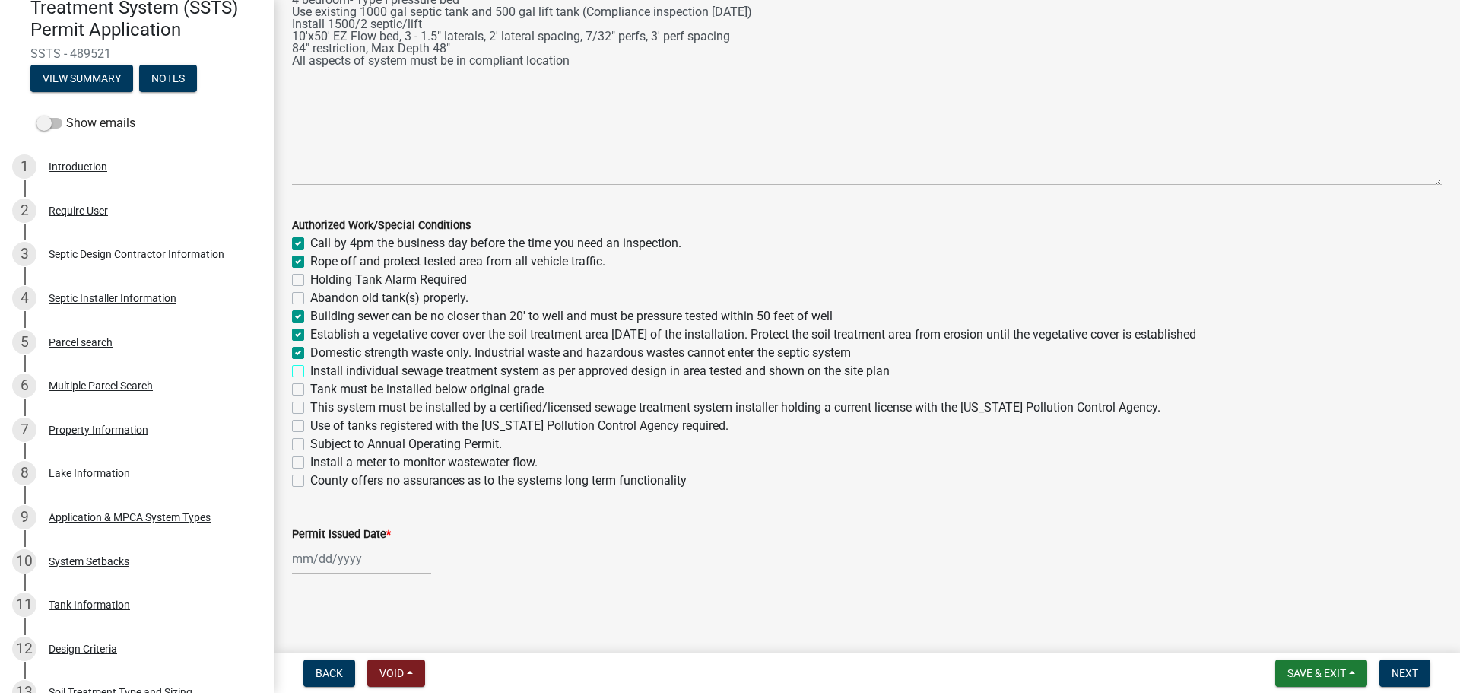
click at [310, 371] on input "Install individual sewage treatment system as per approved design in area teste…" at bounding box center [315, 367] width 10 height 10
checkbox input "true"
checkbox input "false"
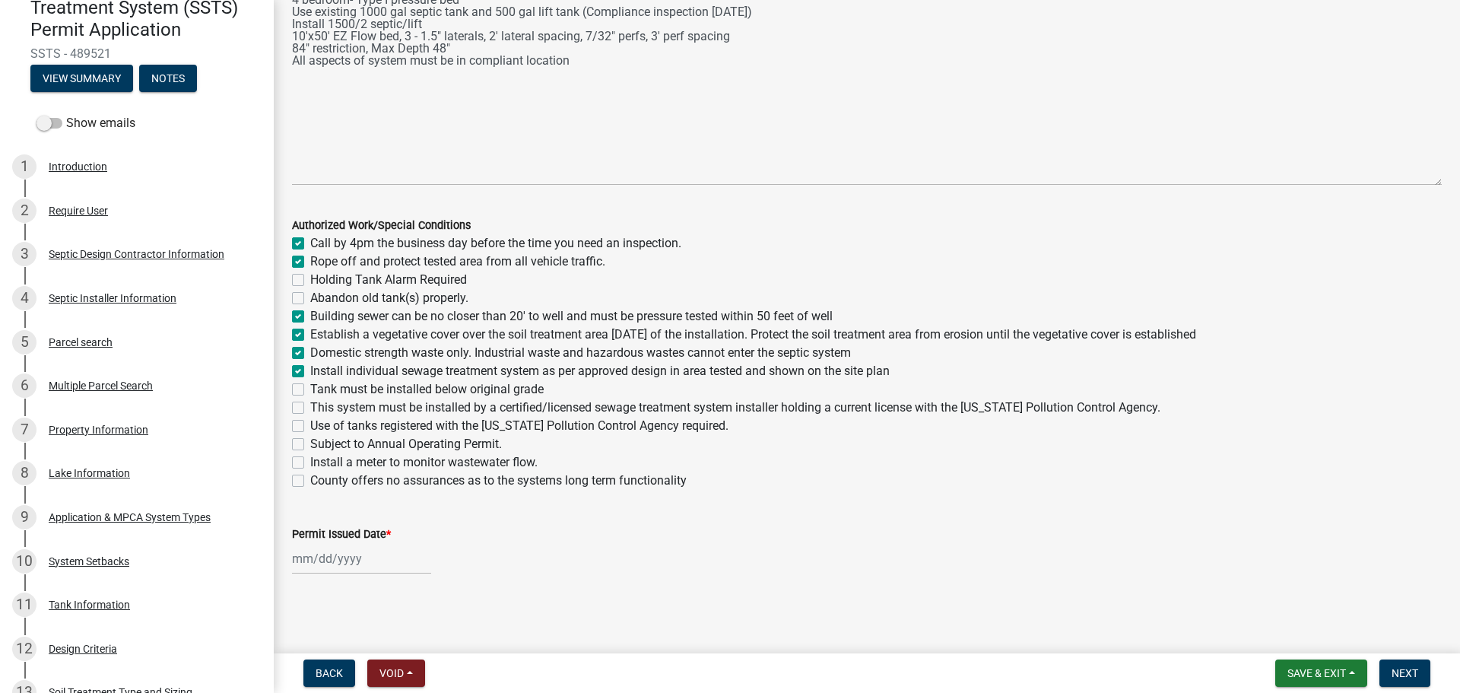
checkbox input "false"
checkbox input "true"
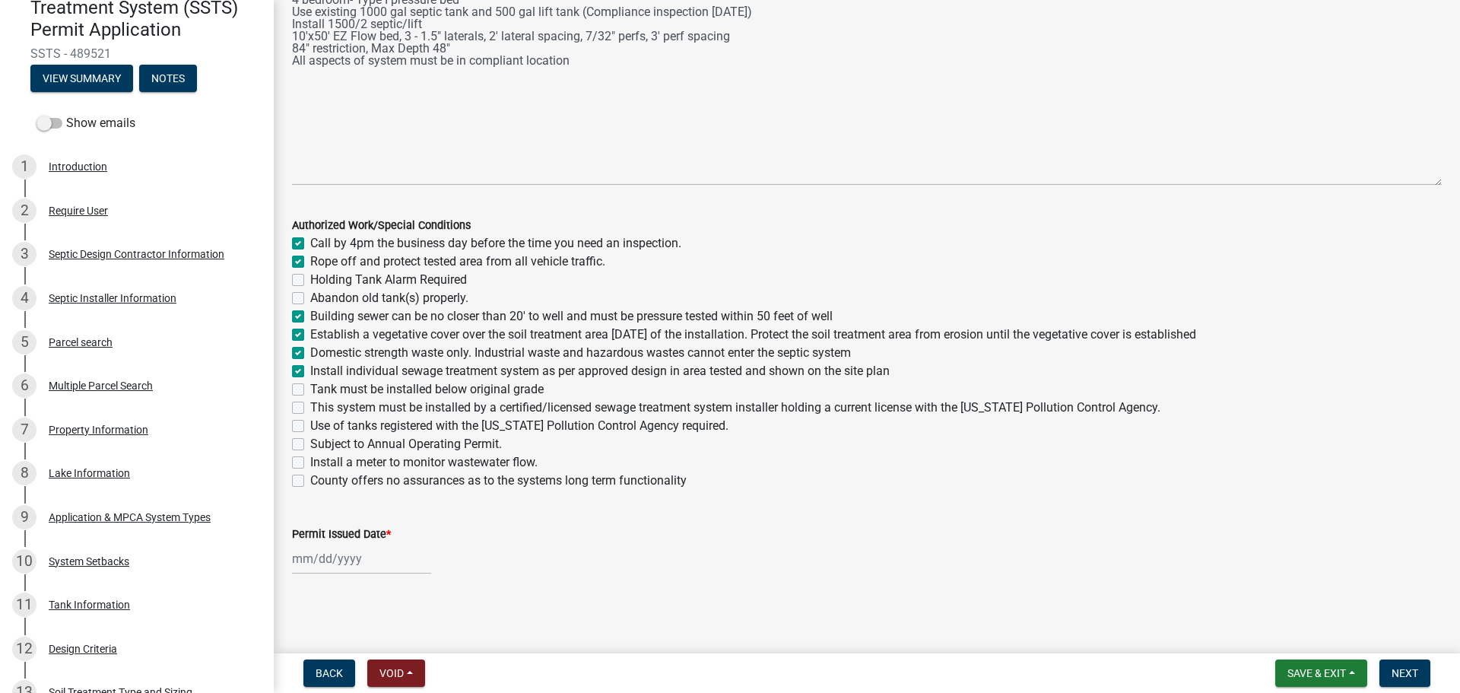
checkbox input "false"
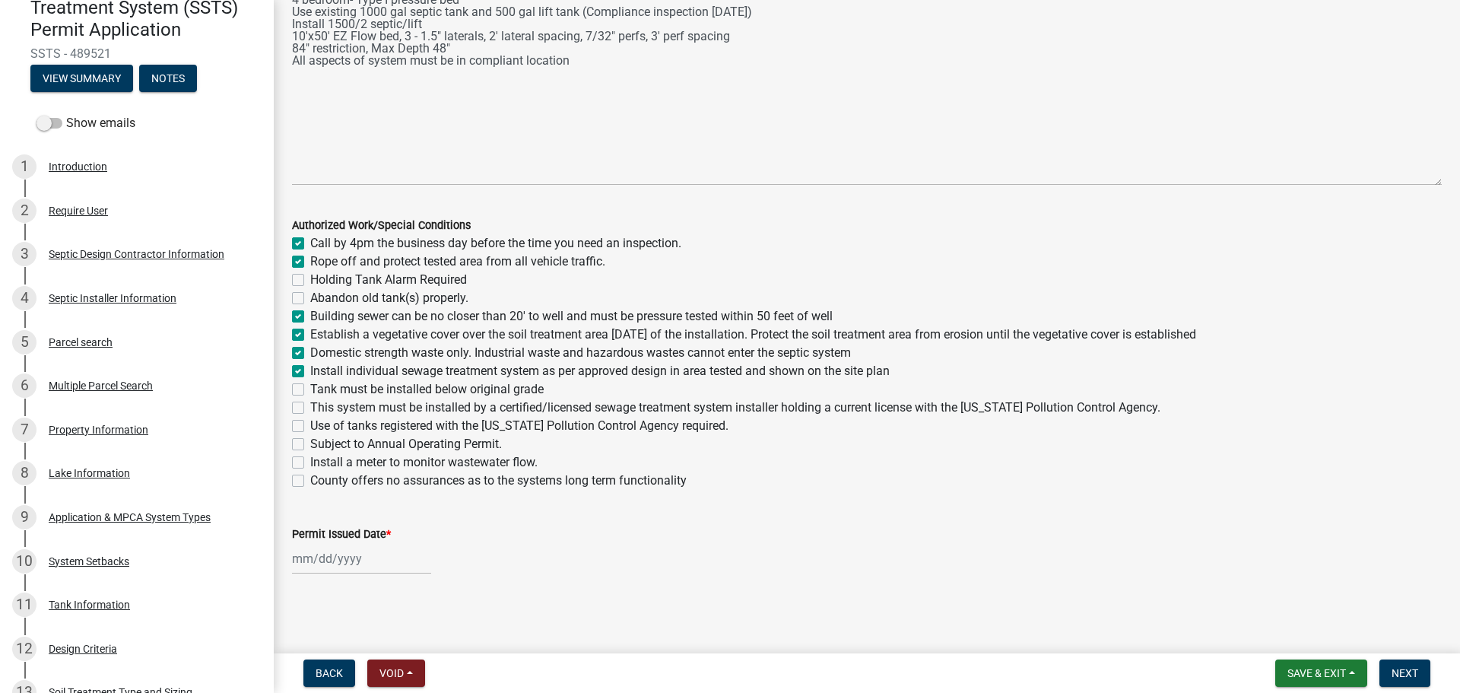
checkbox input "false"
click at [310, 388] on label "Tank must be installed below original grade" at bounding box center [426, 389] width 233 height 18
click at [310, 388] on input "Tank must be installed below original grade" at bounding box center [315, 385] width 10 height 10
checkbox input "true"
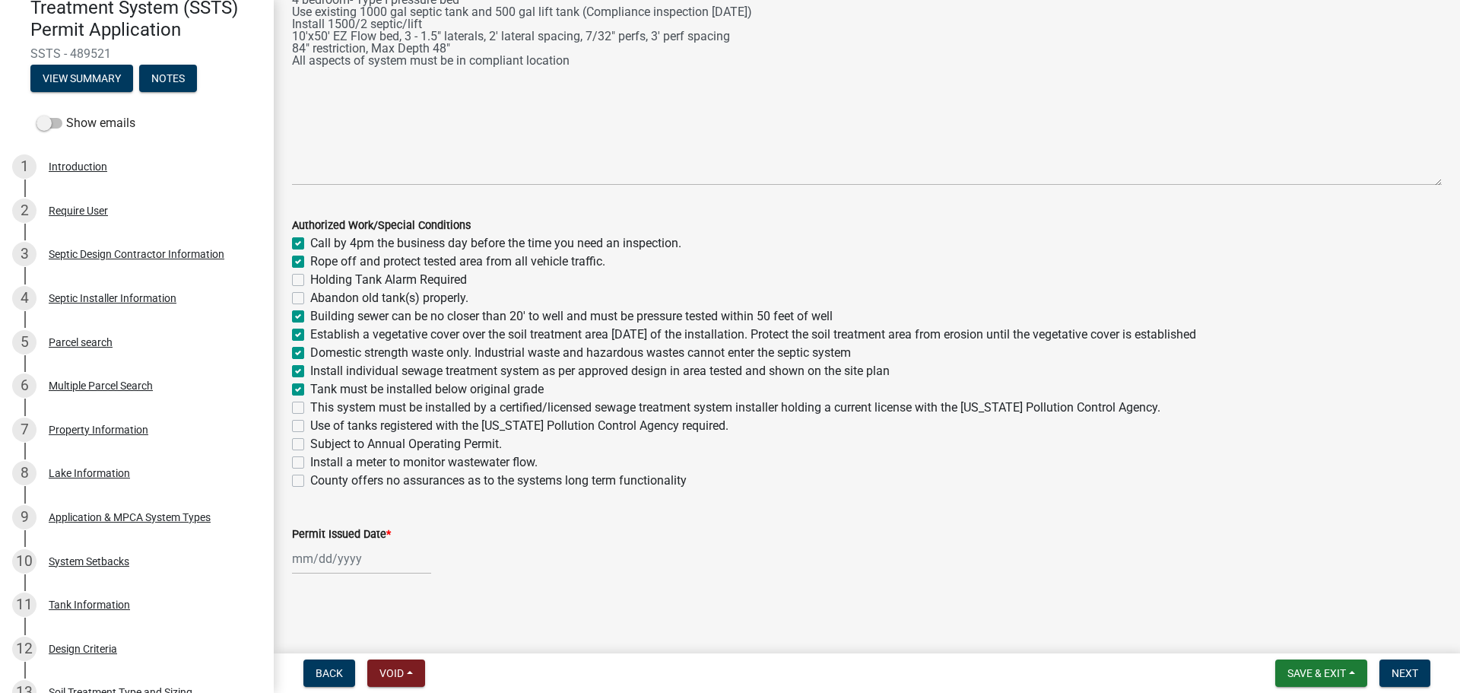
checkbox input "true"
checkbox input "false"
checkbox input "true"
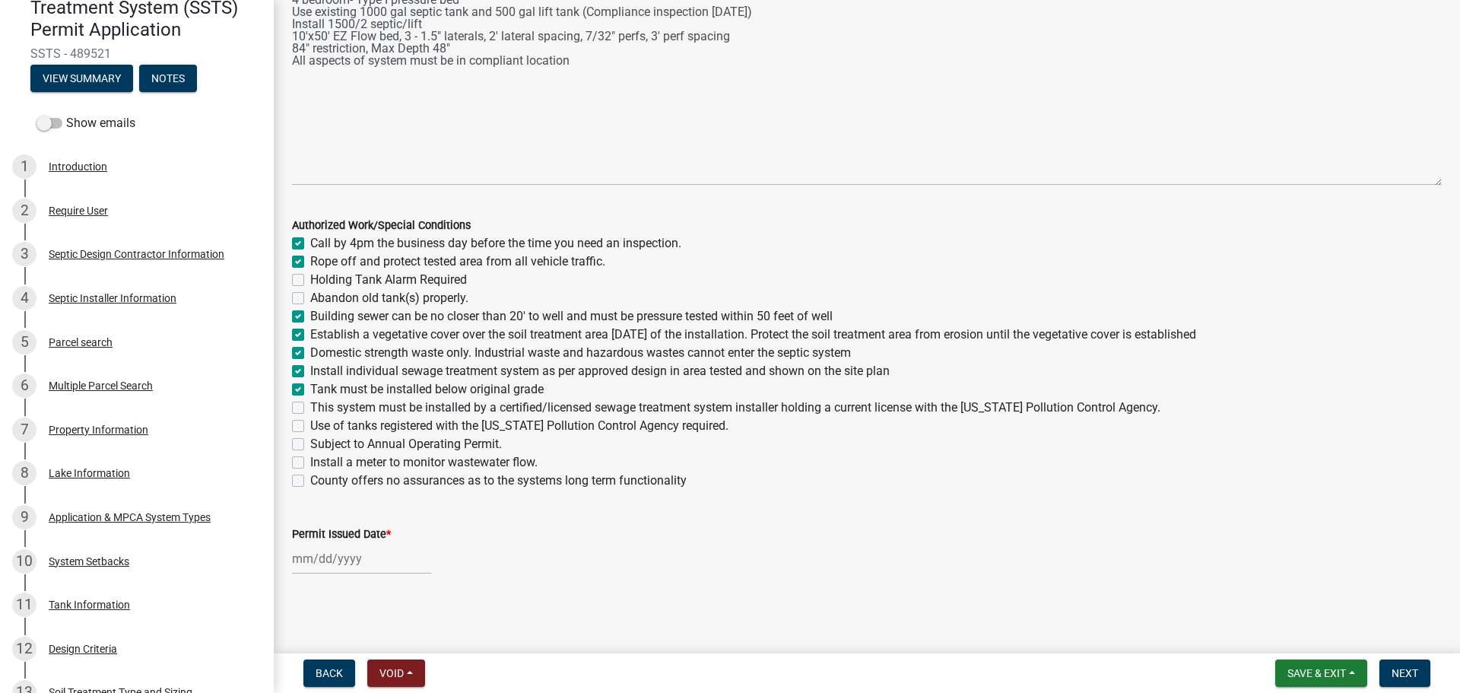
checkbox input "true"
checkbox input "false"
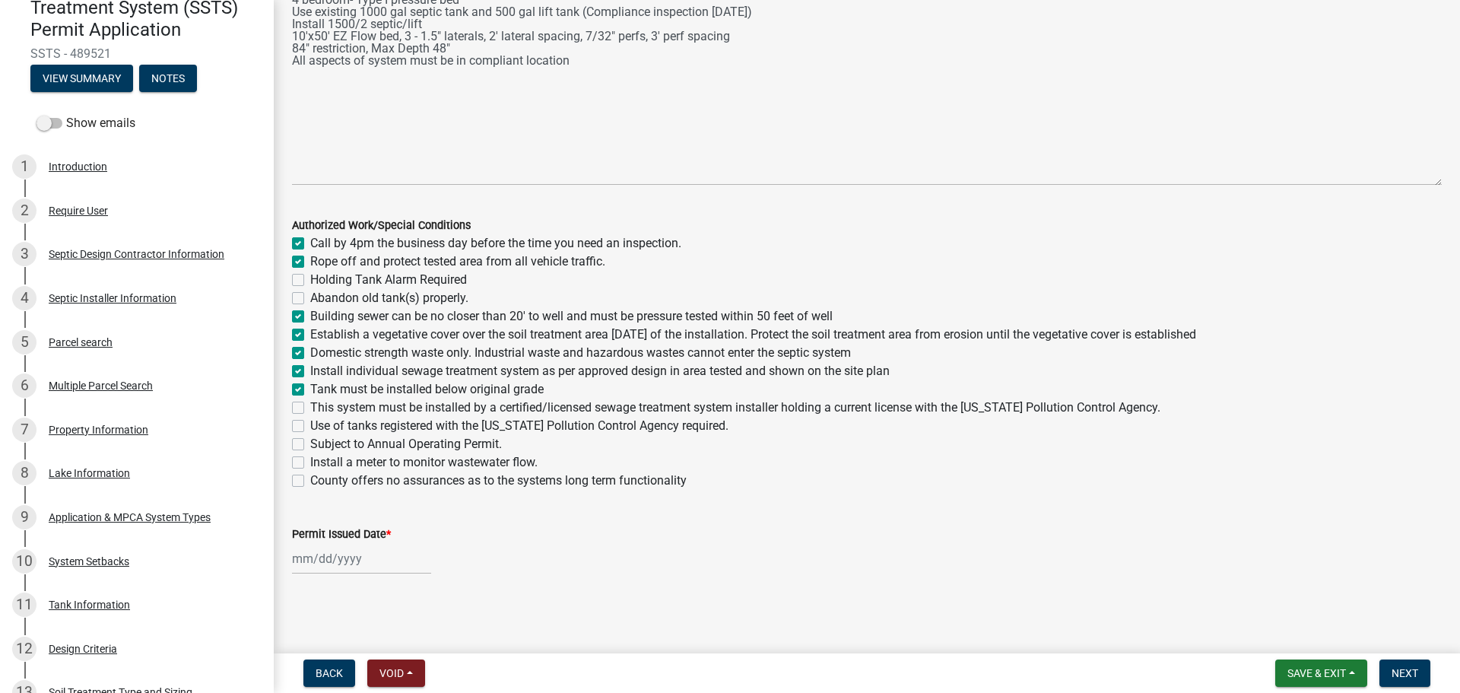
checkbox input "false"
click at [310, 408] on label "This system must be installed by a certified/licensed sewage treatment system i…" at bounding box center [735, 407] width 850 height 18
click at [310, 408] on input "This system must be installed by a certified/licensed sewage treatment system i…" at bounding box center [315, 403] width 10 height 10
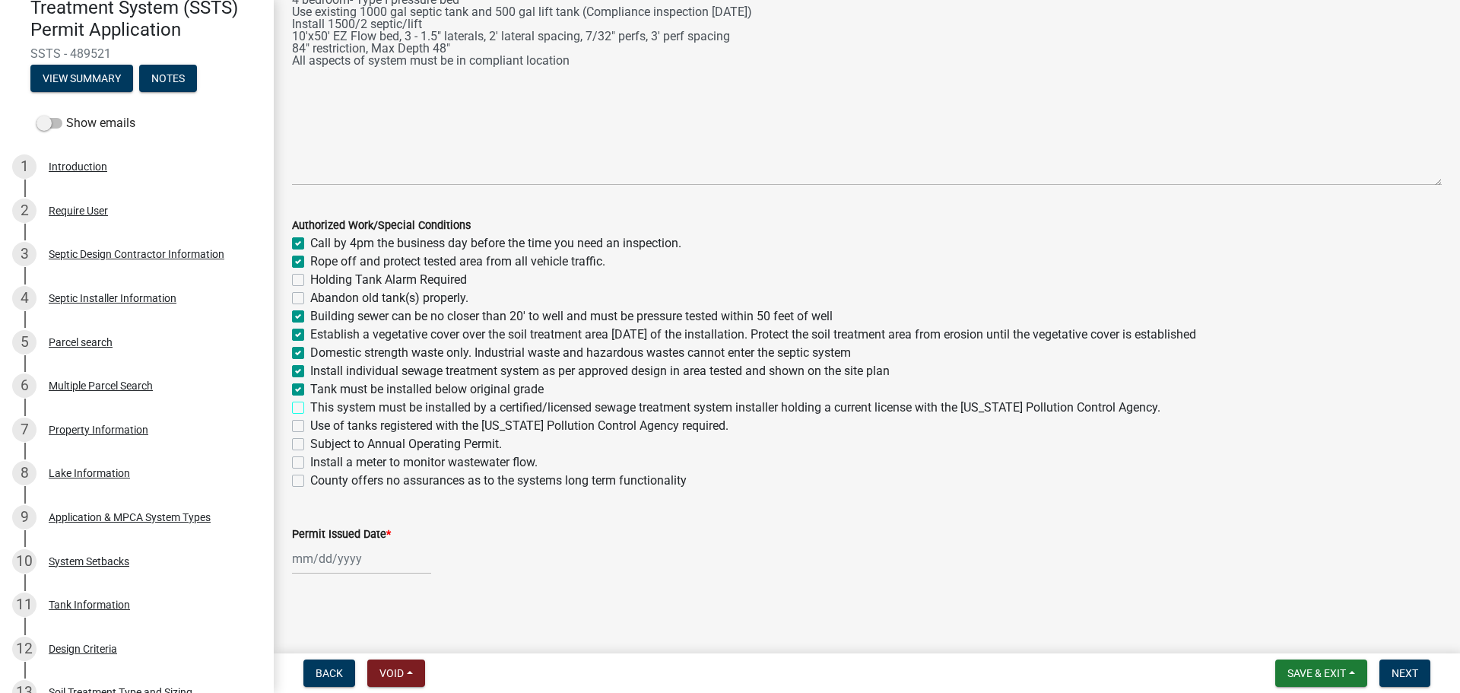
checkbox input "true"
checkbox input "false"
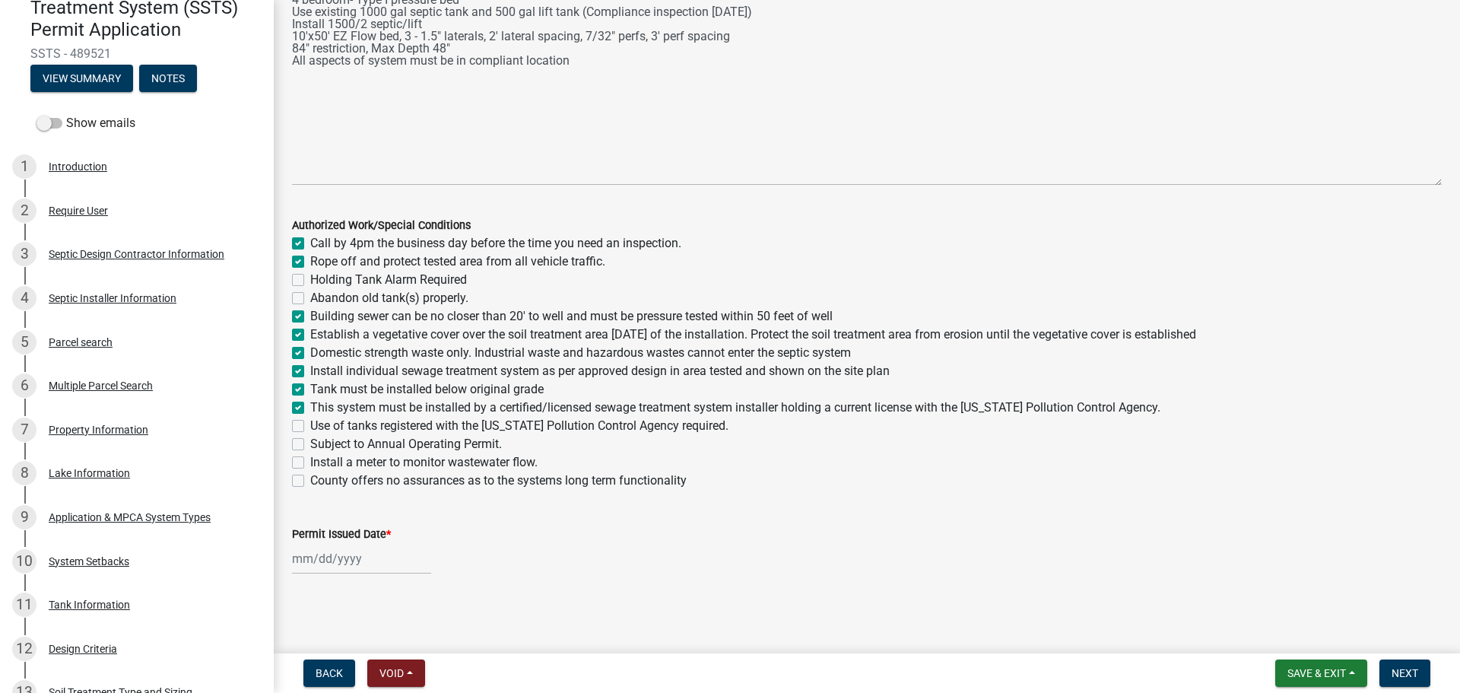
checkbox input "true"
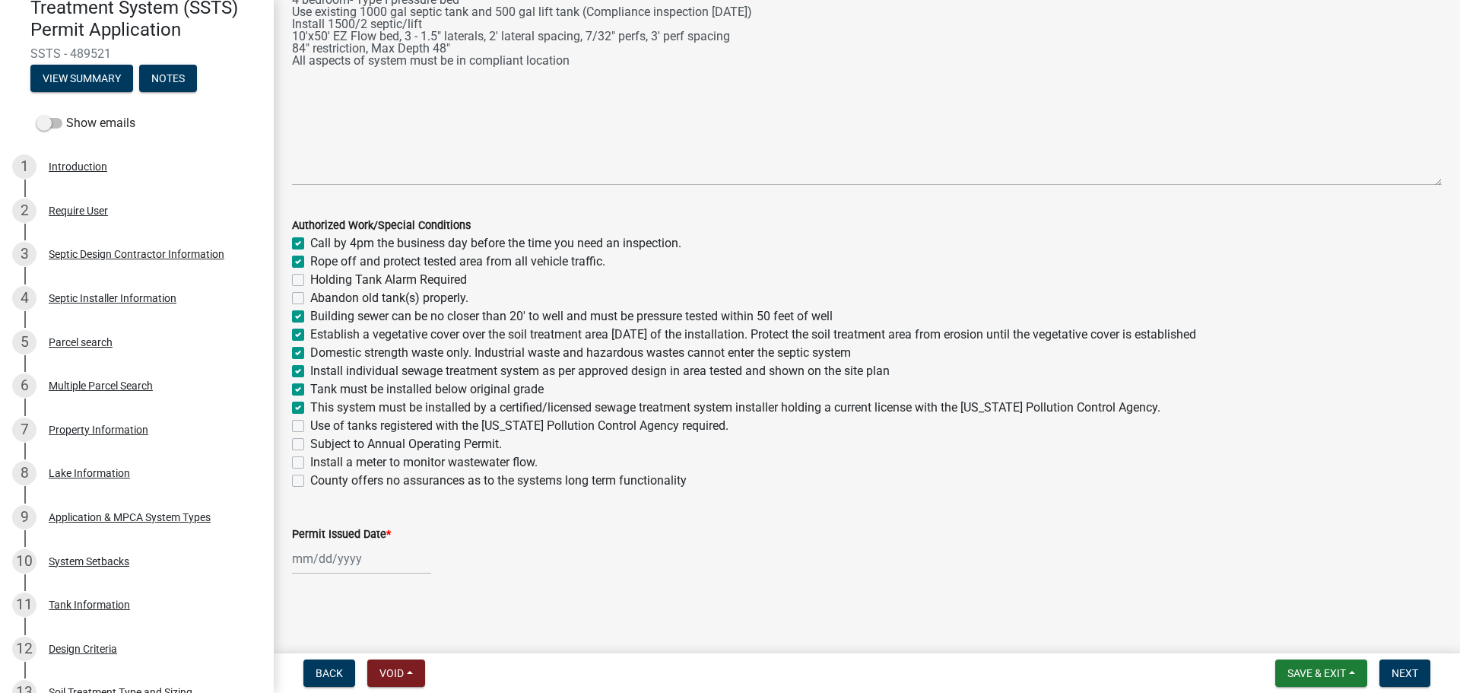
checkbox input "true"
checkbox input "false"
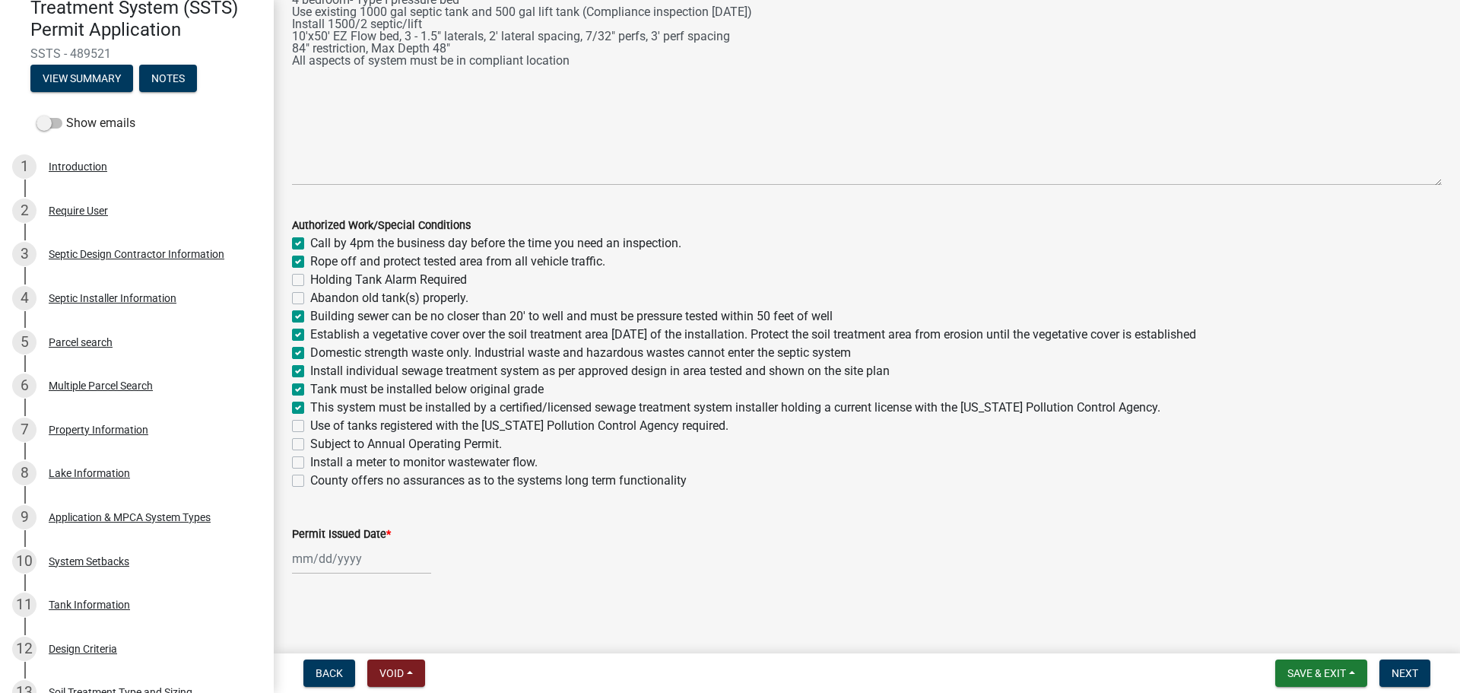
click at [310, 424] on label "Use of tanks registered with the Minnesota Pollution Control Agency required." at bounding box center [519, 426] width 418 height 18
click at [310, 424] on input "Use of tanks registered with the Minnesota Pollution Control Agency required." at bounding box center [315, 422] width 10 height 10
checkbox input "true"
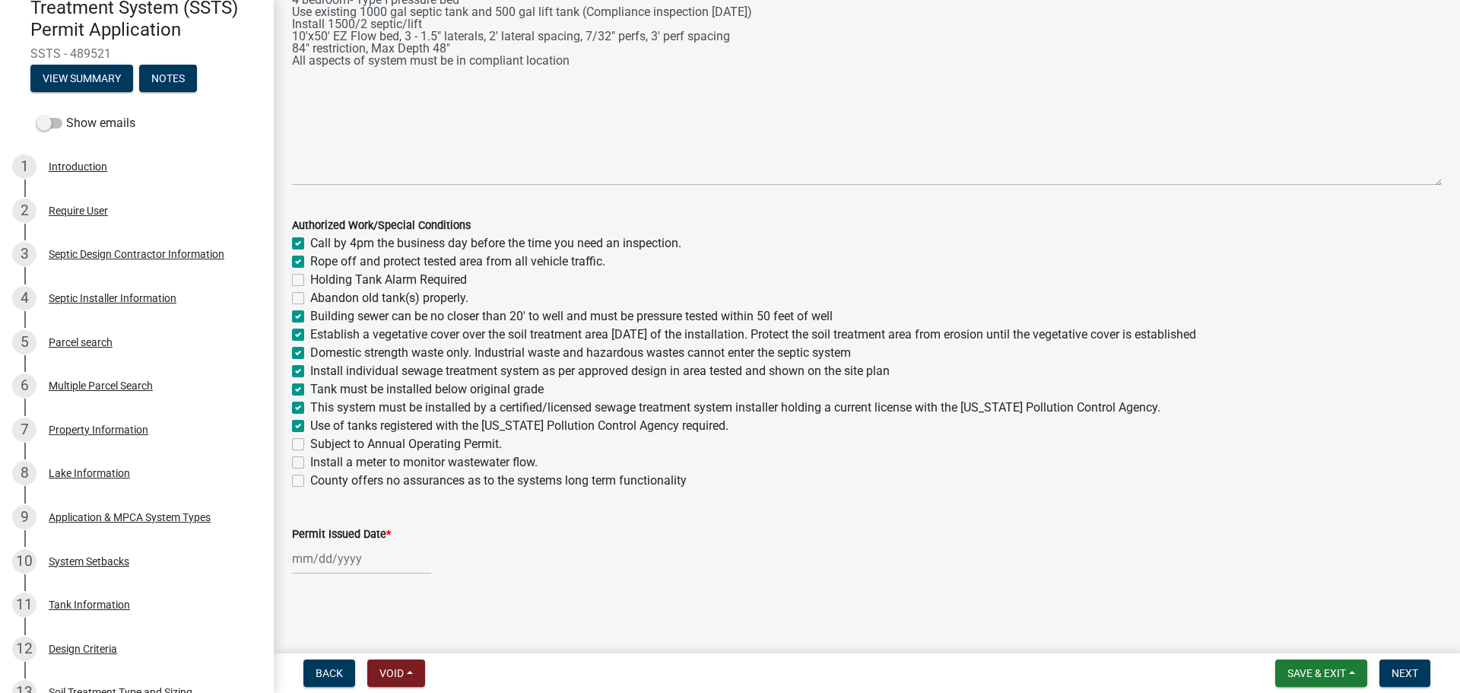
checkbox input "false"
checkbox input "true"
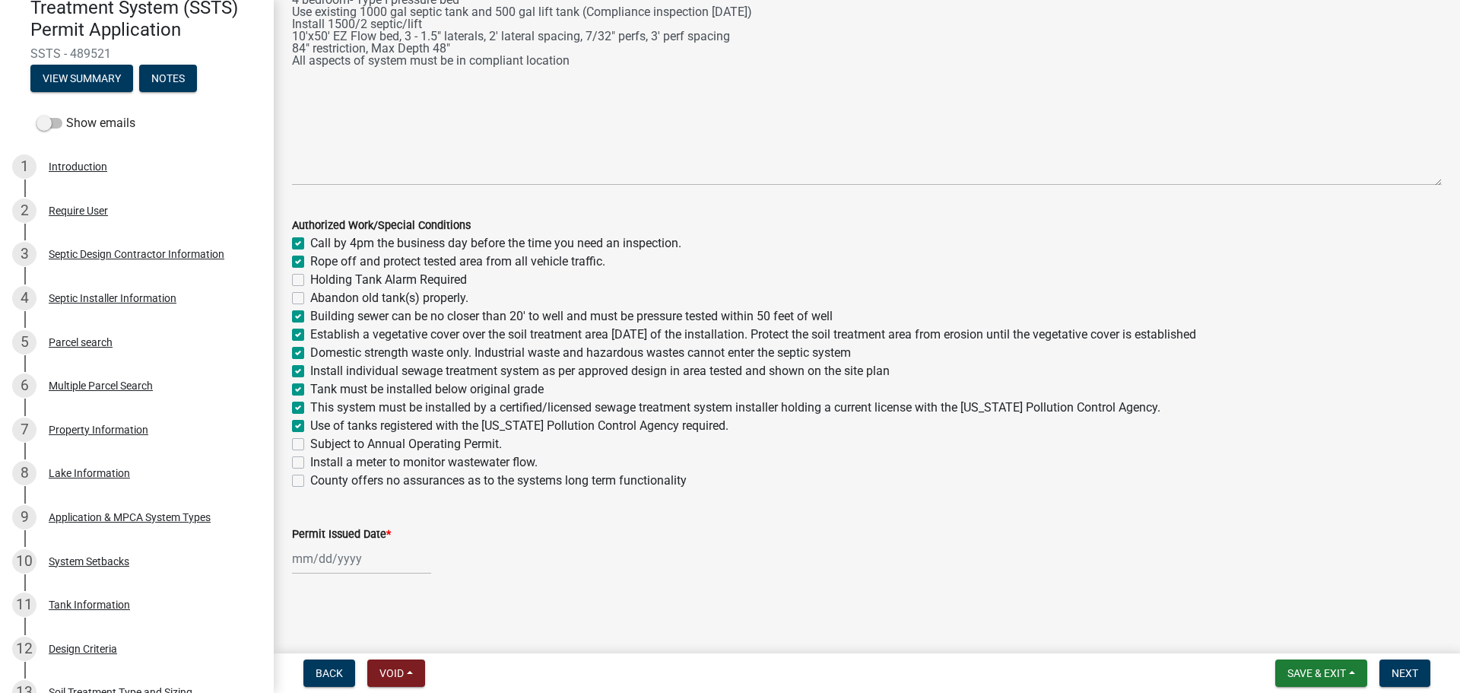
checkbox input "true"
checkbox input "false"
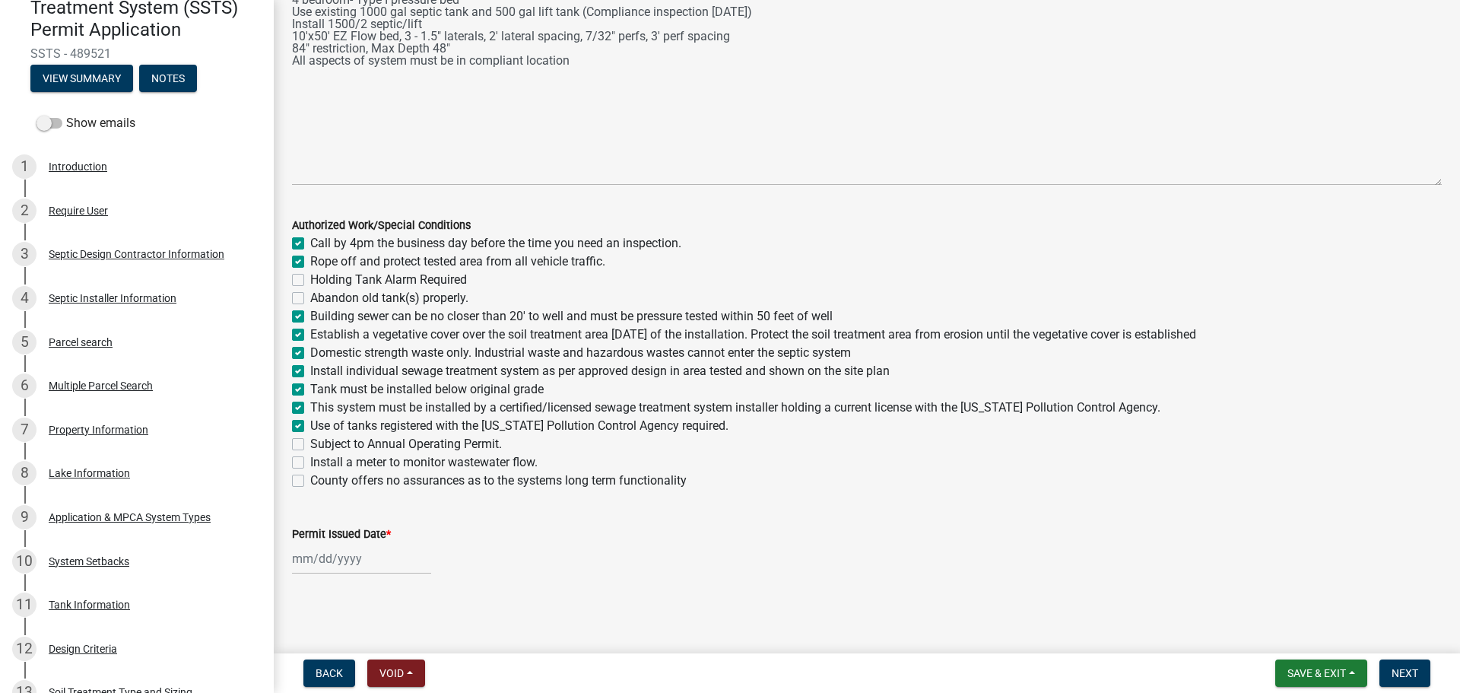
checkbox input "false"
click at [310, 478] on label "County offers no assurances as to the systems long term functionality" at bounding box center [498, 480] width 376 height 18
click at [310, 478] on input "County offers no assurances as to the systems long term functionality" at bounding box center [315, 476] width 10 height 10
checkbox input "true"
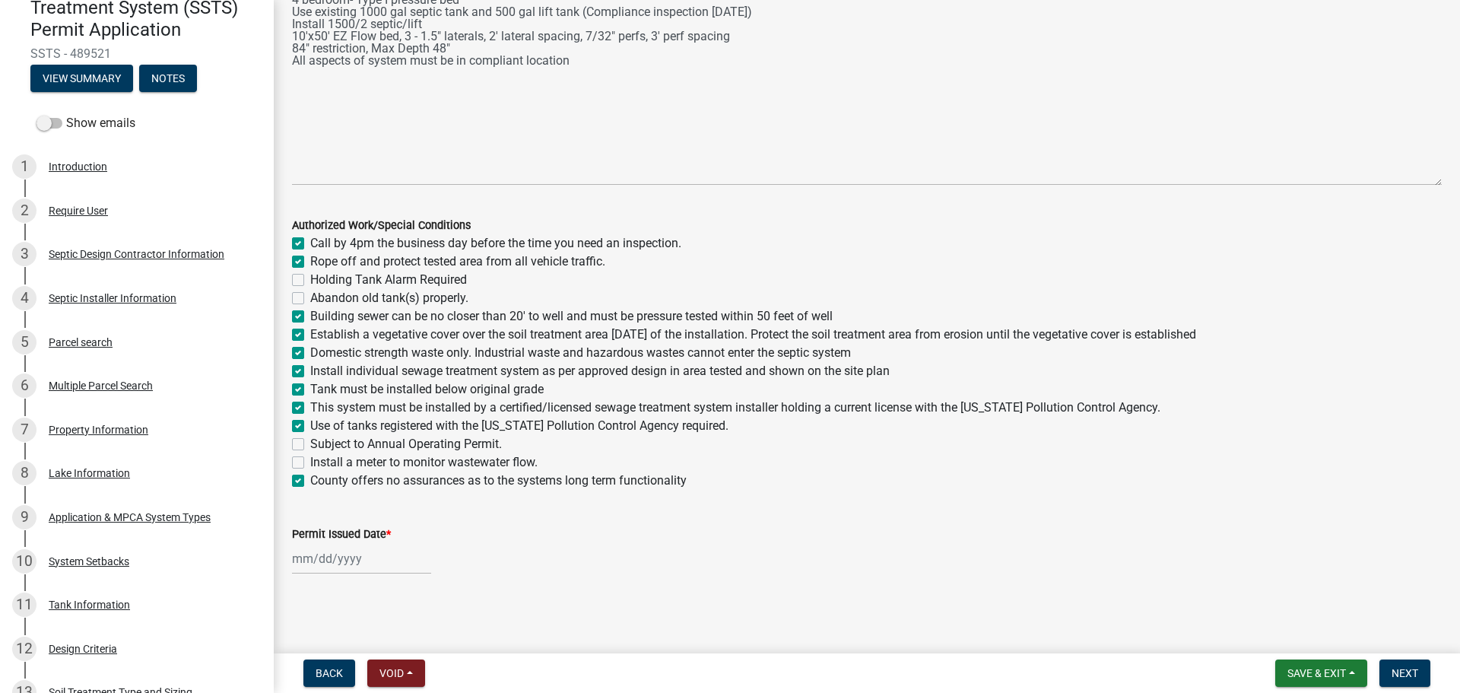
checkbox input "true"
checkbox input "false"
checkbox input "true"
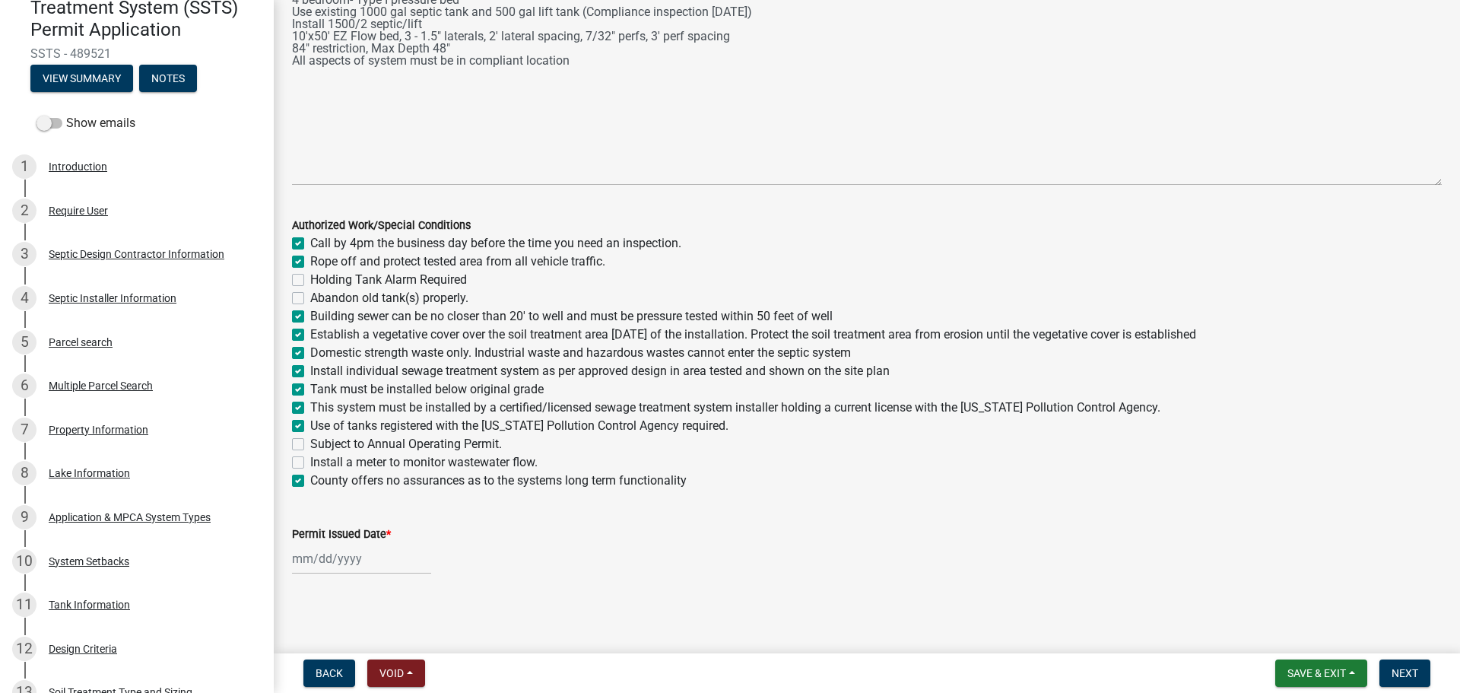
checkbox input "true"
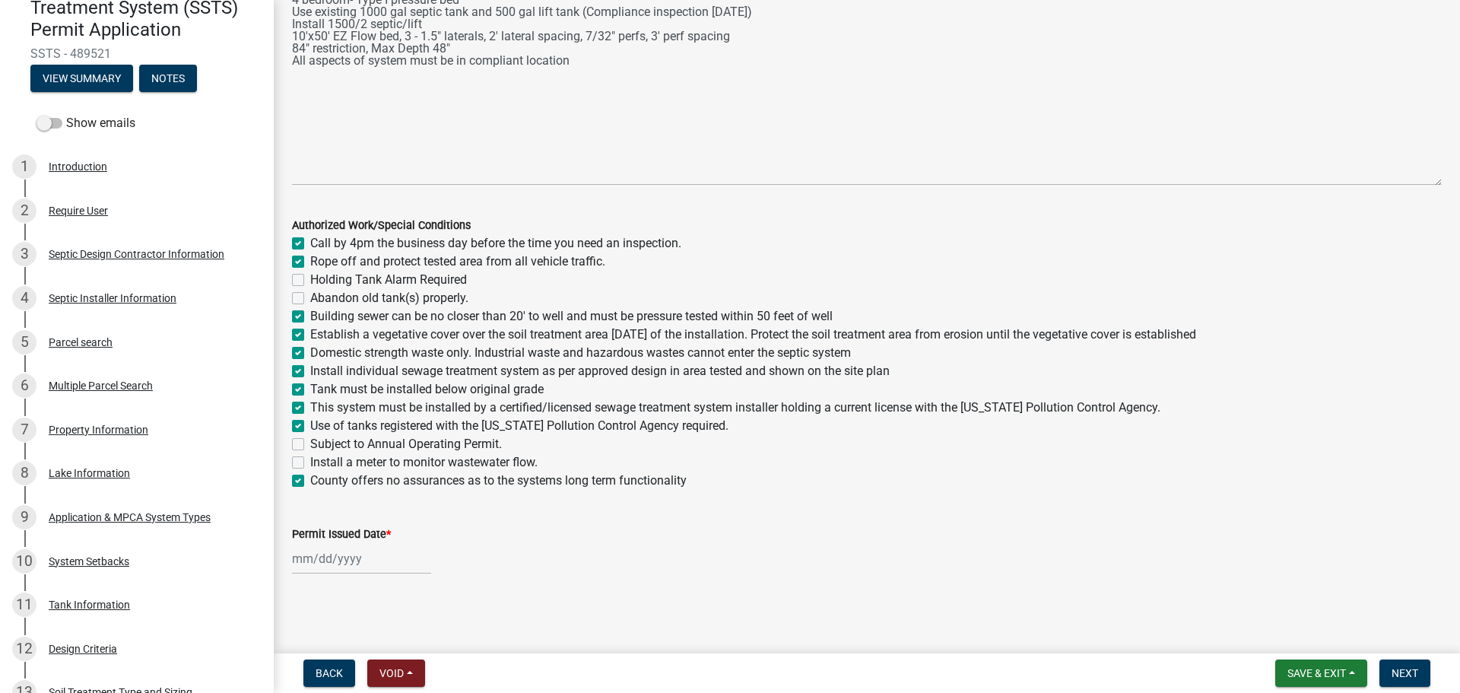
checkbox input "false"
checkbox input "true"
click at [310, 461] on label "Install a meter to monitor wastewater flow." at bounding box center [423, 462] width 227 height 18
click at [310, 461] on input "Install a meter to monitor wastewater flow." at bounding box center [315, 458] width 10 height 10
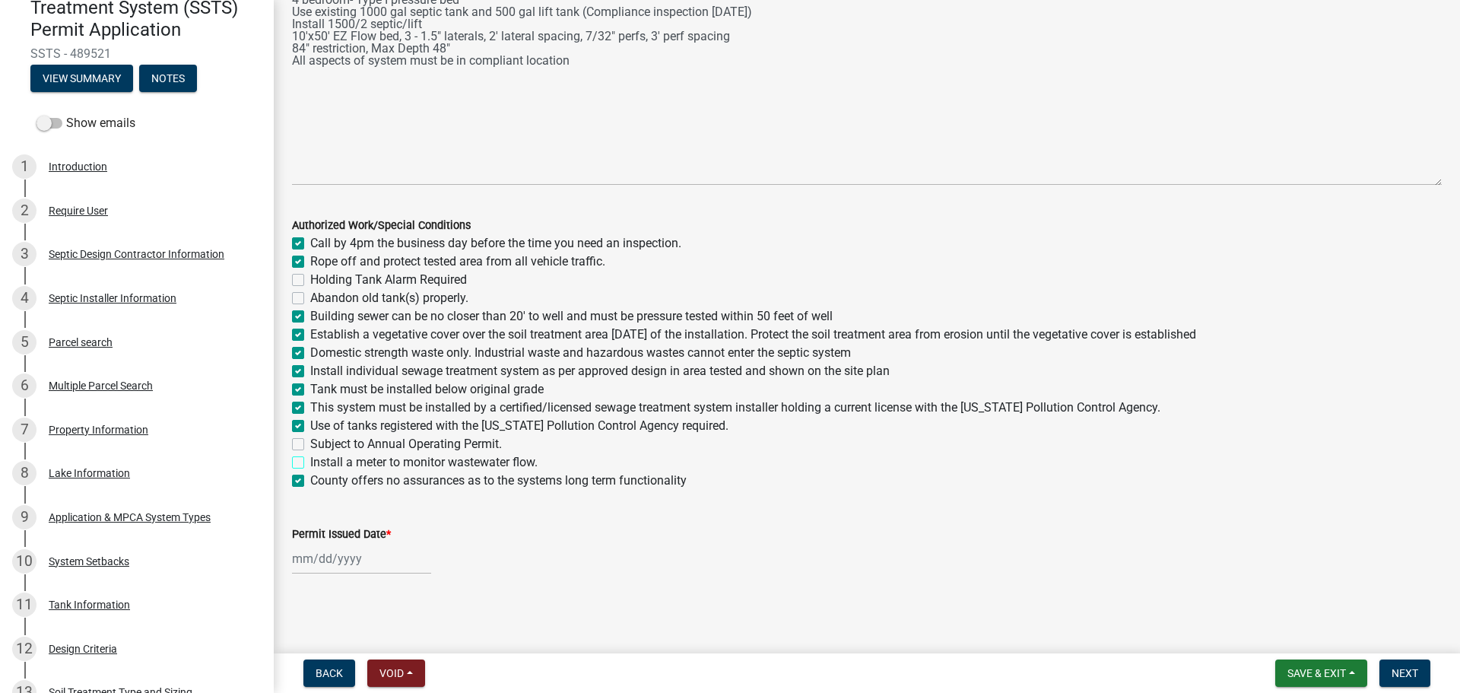
checkbox input "true"
checkbox input "false"
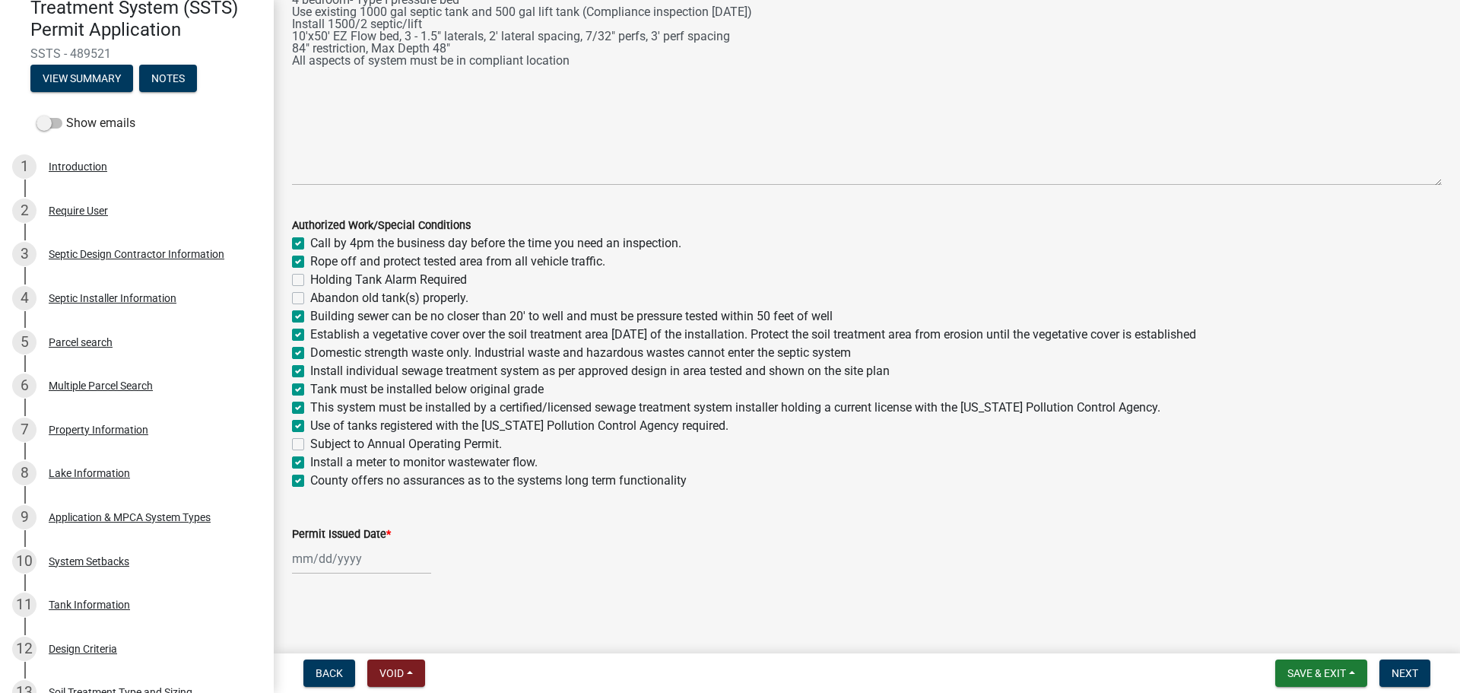
checkbox input "true"
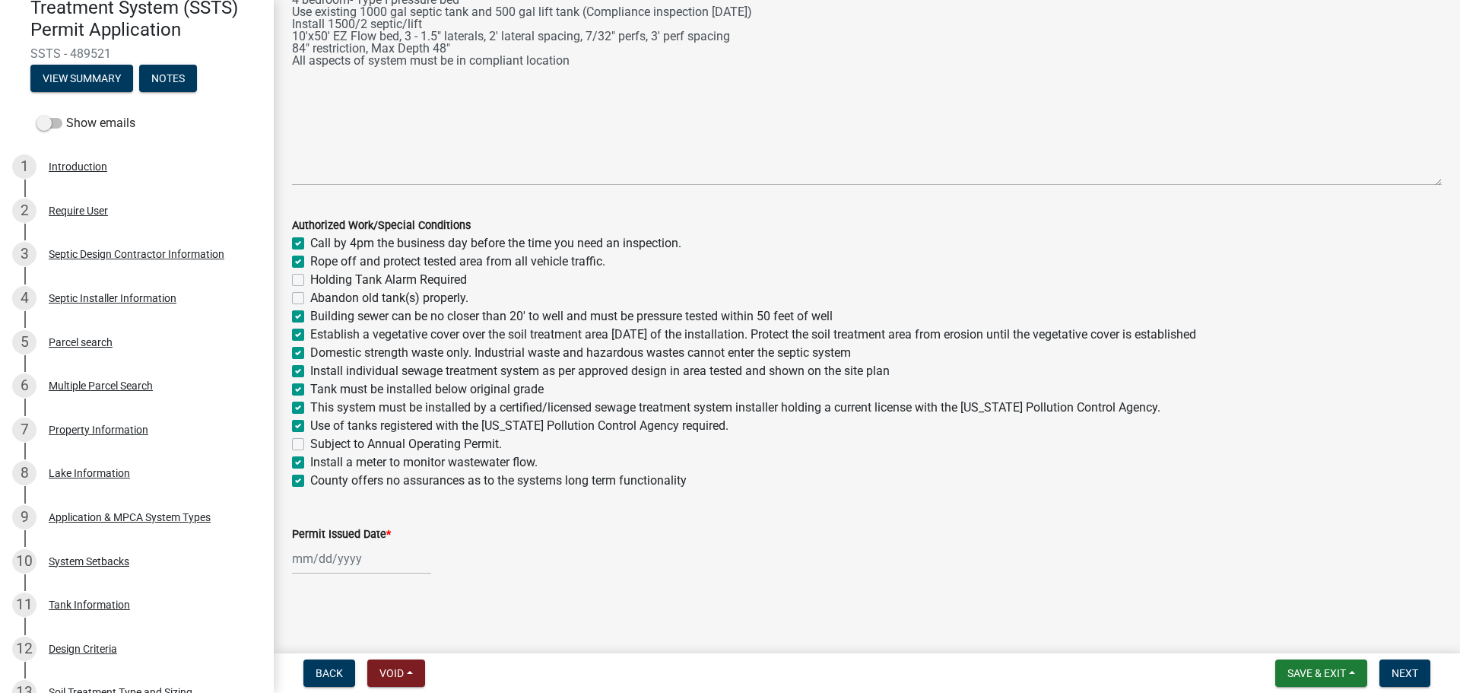
checkbox input "true"
checkbox input "false"
checkbox input "true"
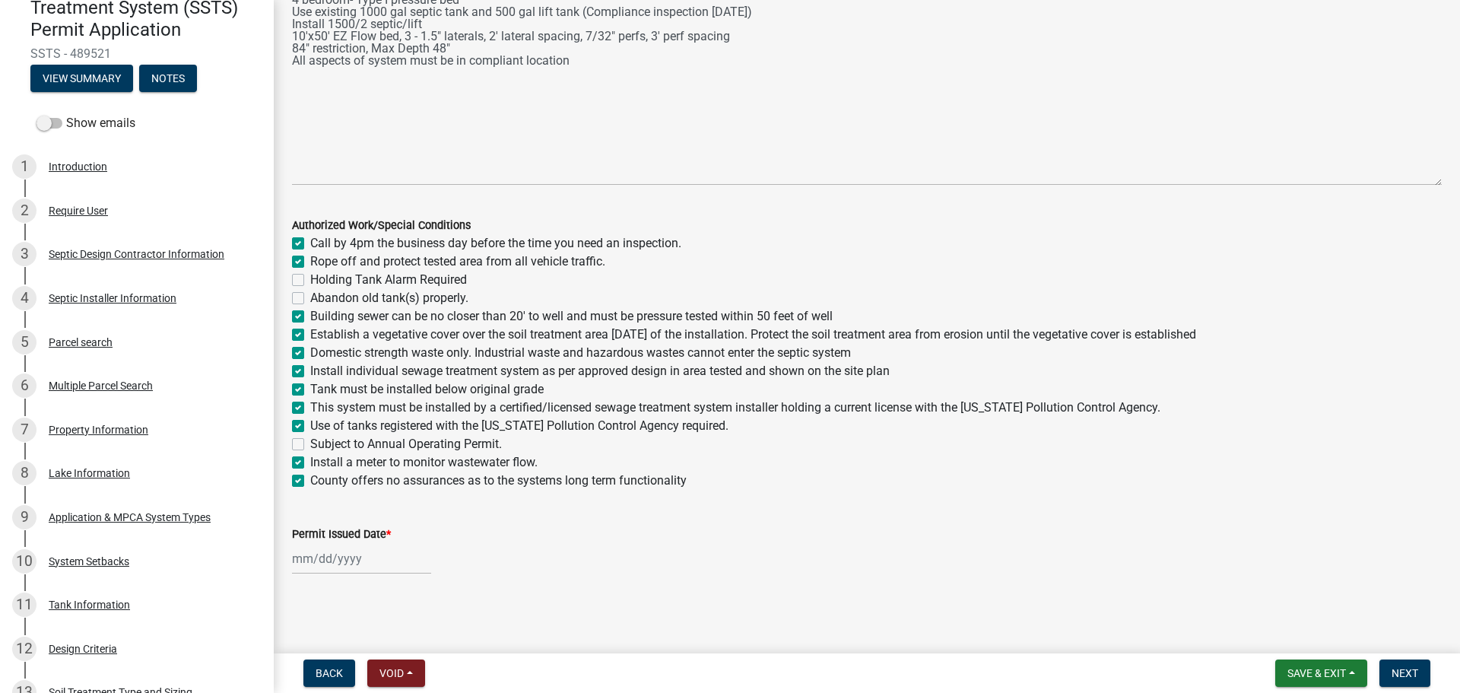
select select "10"
select select "2025"
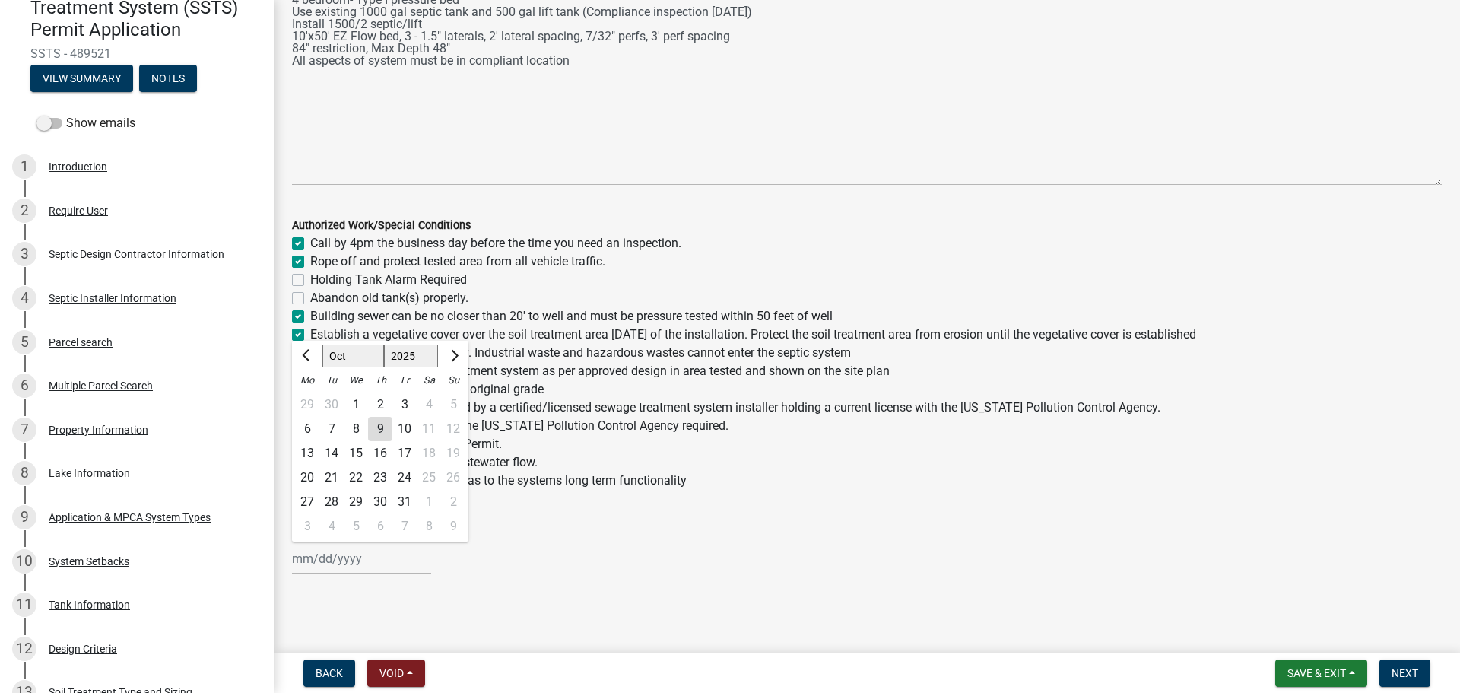
click at [301, 565] on div "Jan Feb Mar Apr May Jun Jul Aug Sep Oct Nov Dec 1525 1526 1527 1528 1529 1530 1…" at bounding box center [361, 558] width 139 height 31
click at [373, 428] on div "9" at bounding box center [380, 429] width 24 height 24
type input "10/09/2025"
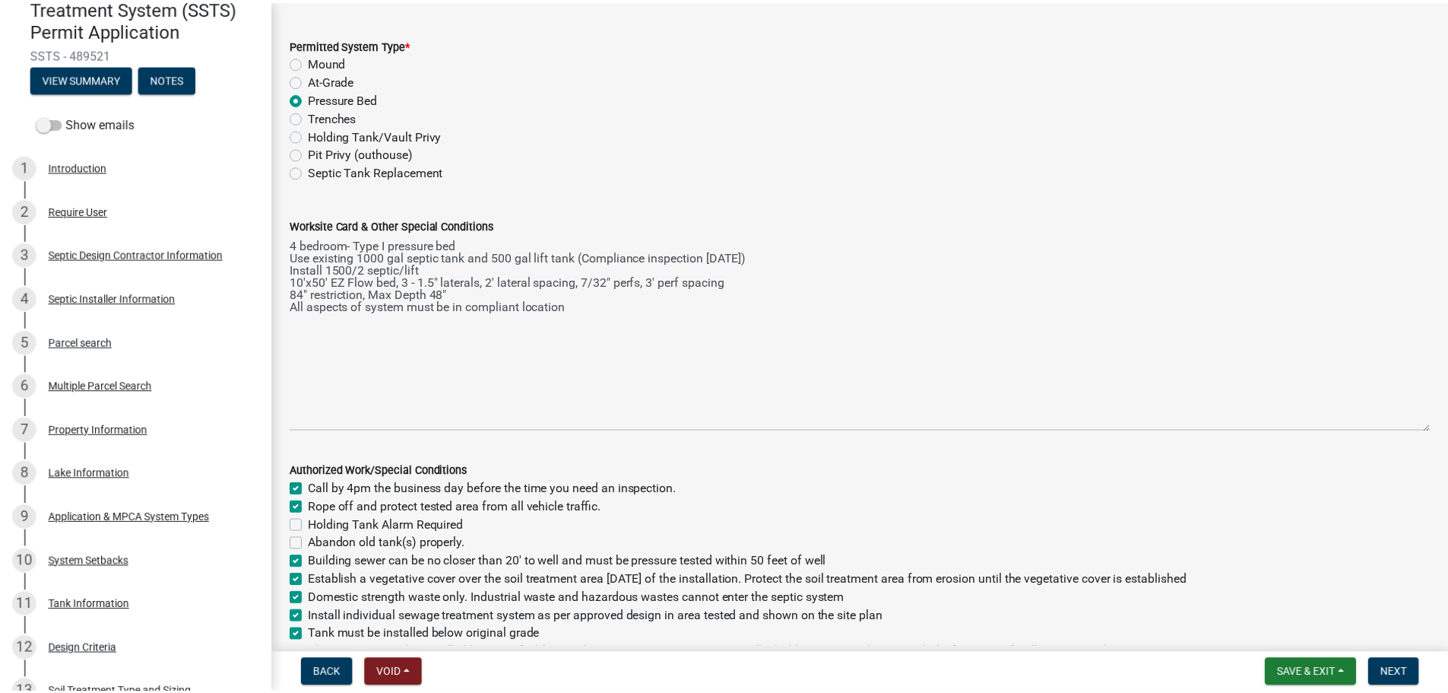
scroll to position [0, 0]
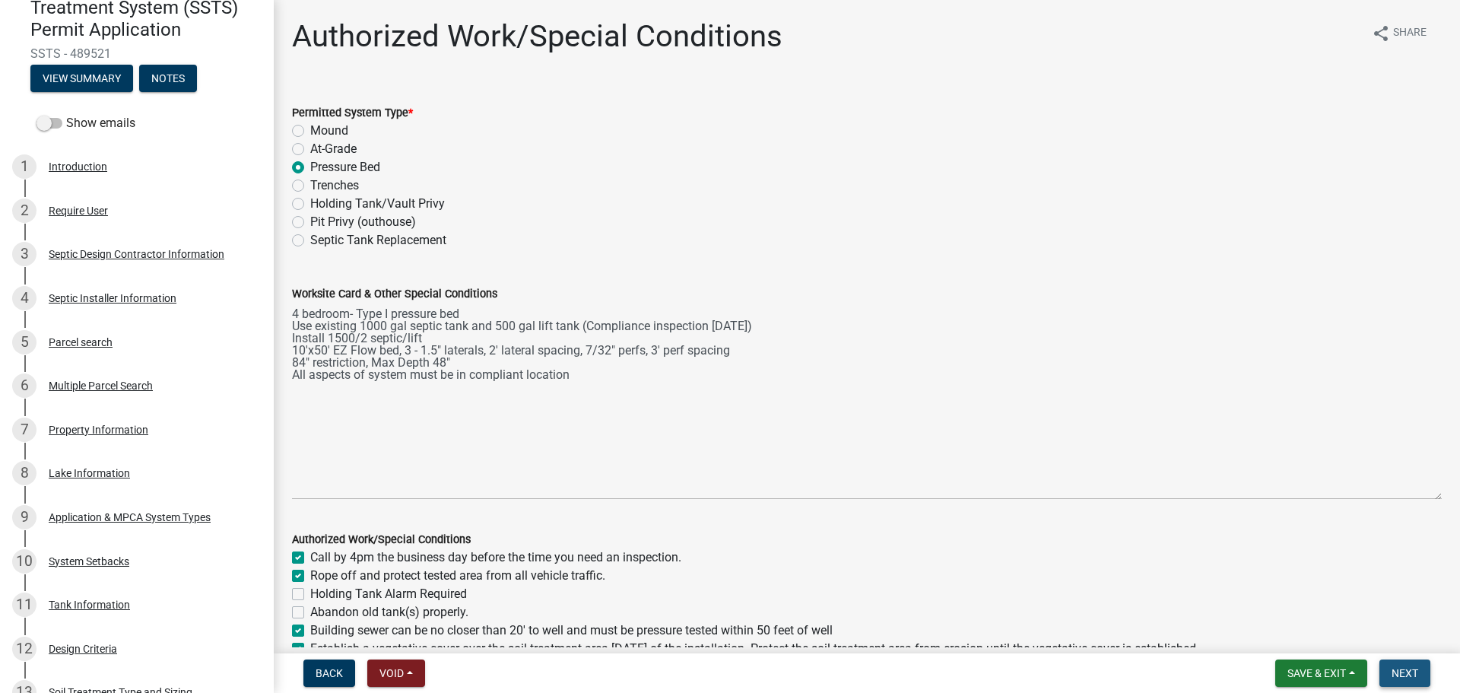
click at [1394, 680] on button "Next" at bounding box center [1404, 672] width 51 height 27
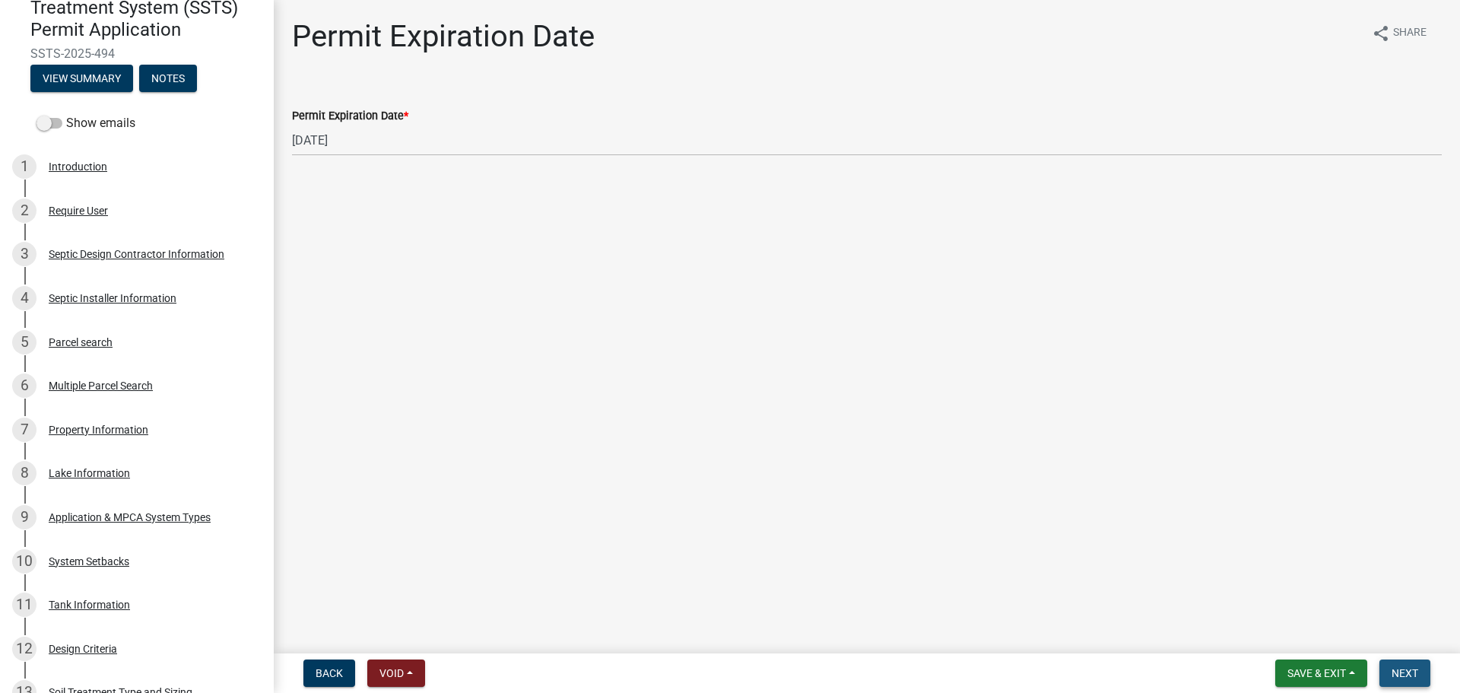
click at [1413, 671] on span "Next" at bounding box center [1404, 673] width 27 height 12
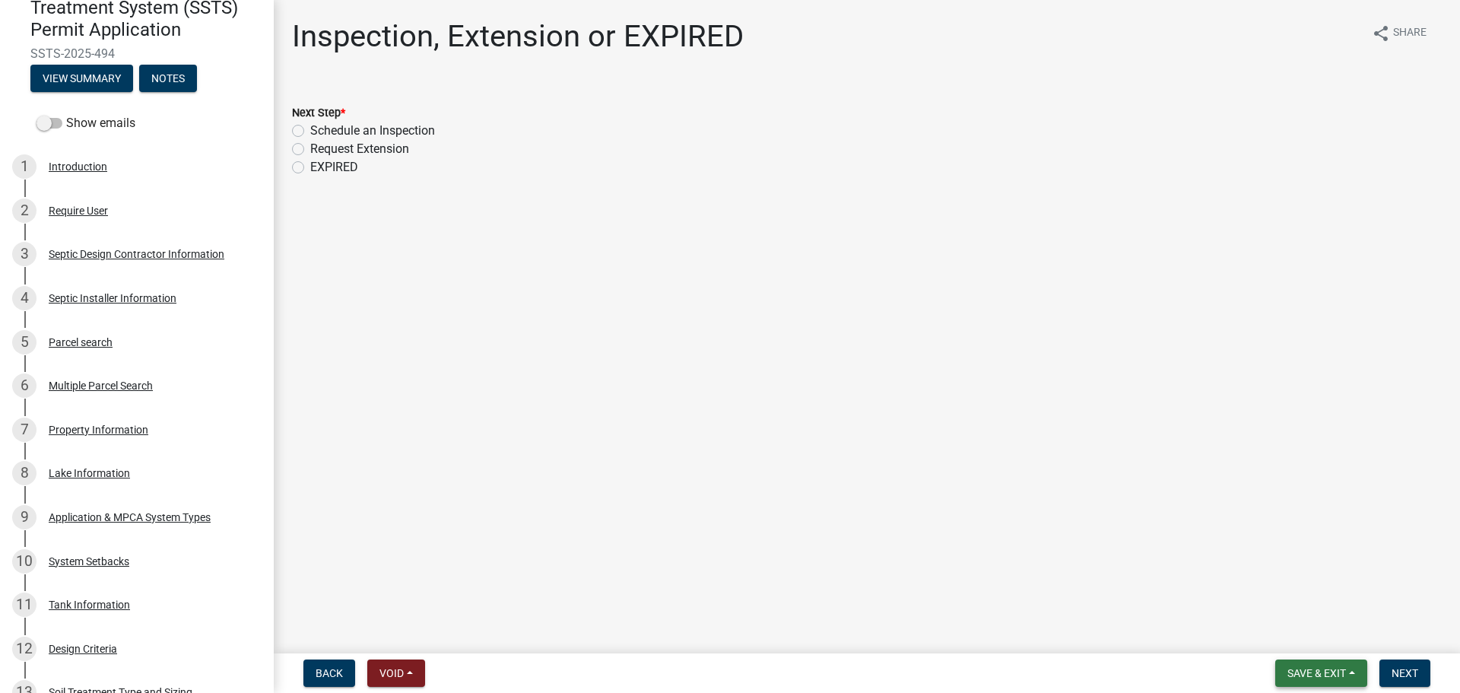
click at [1314, 671] on span "Save & Exit" at bounding box center [1316, 673] width 59 height 12
click at [1284, 630] on button "Save & Exit" at bounding box center [1306, 633] width 122 height 36
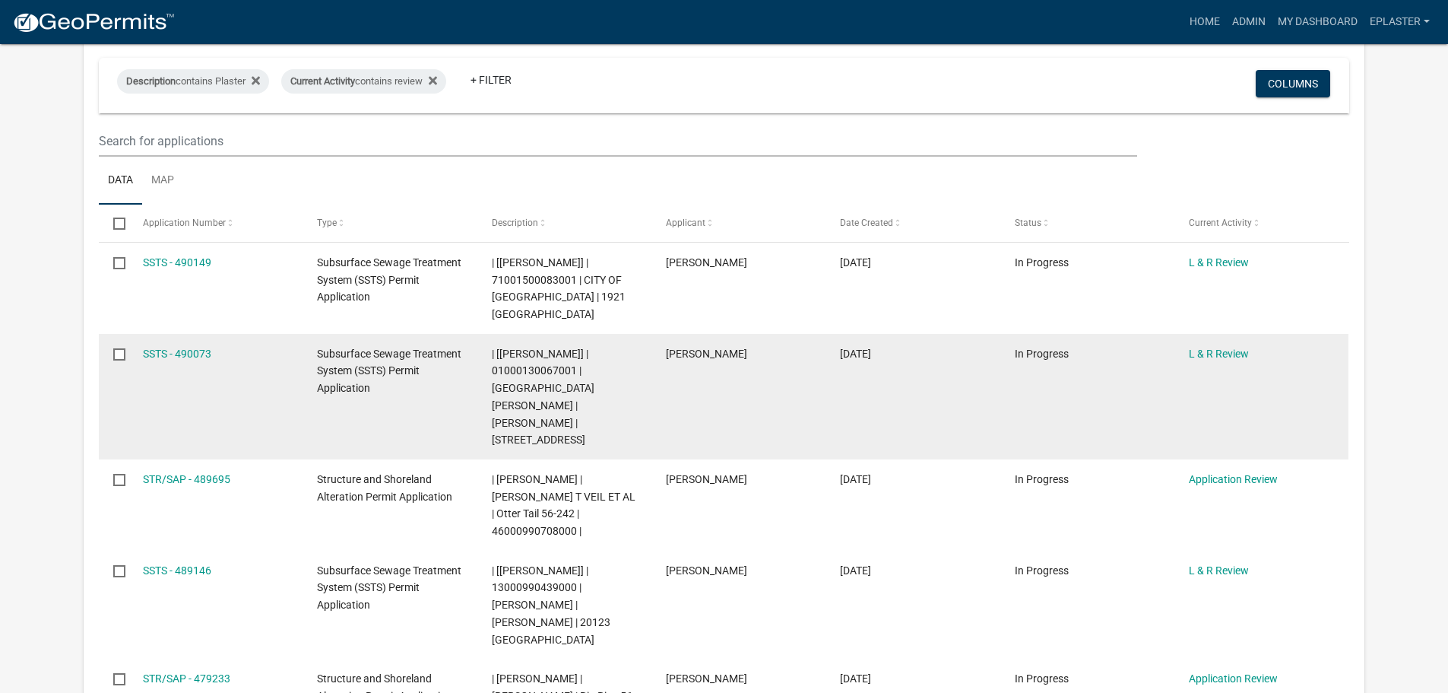
scroll to position [323, 0]
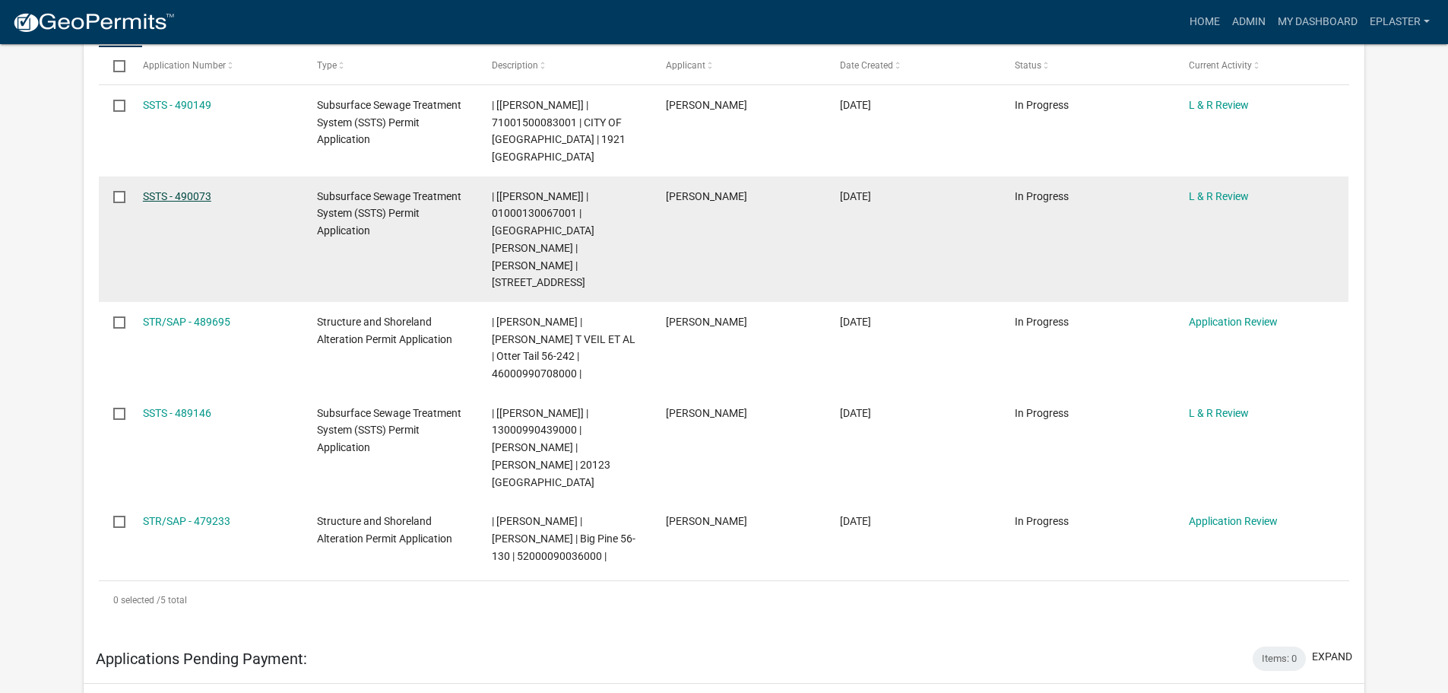
click at [182, 193] on link "SSTS - 490073" at bounding box center [177, 196] width 68 height 12
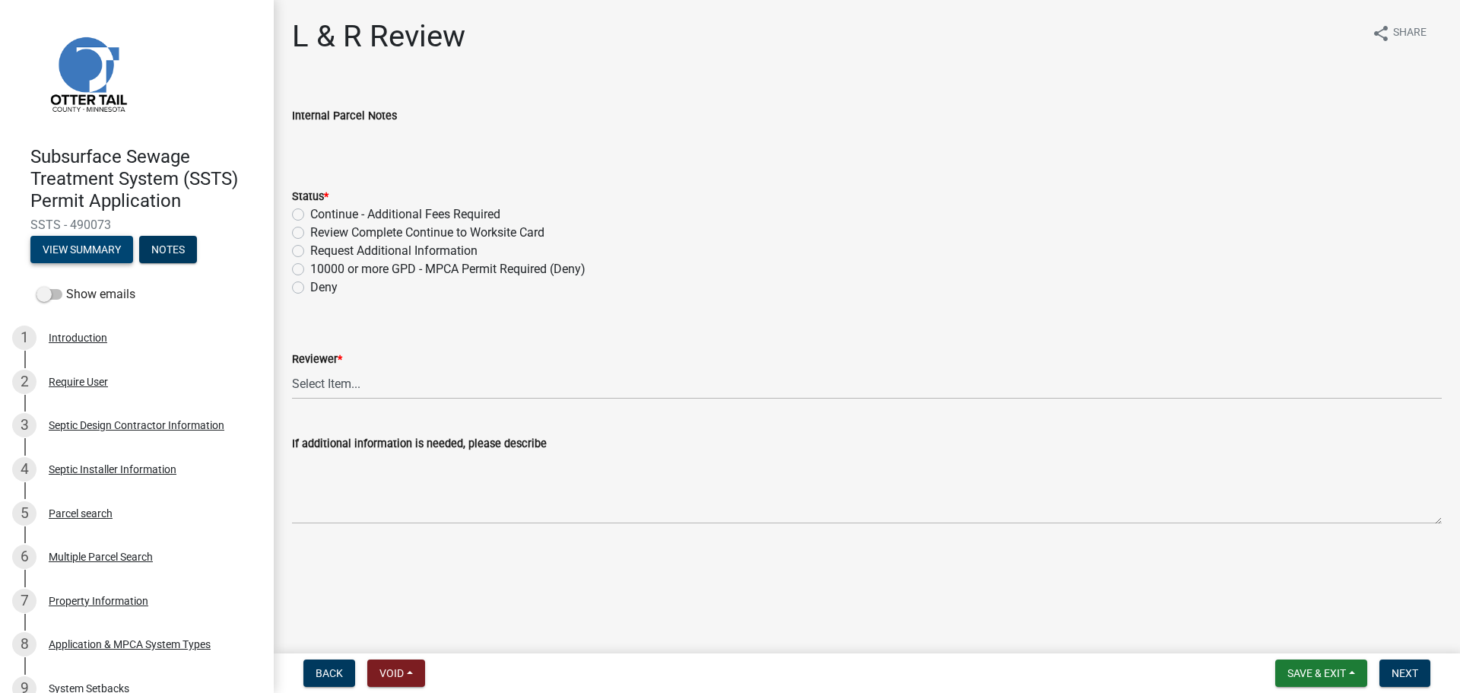
click at [92, 241] on button "View Summary" at bounding box center [81, 249] width 103 height 27
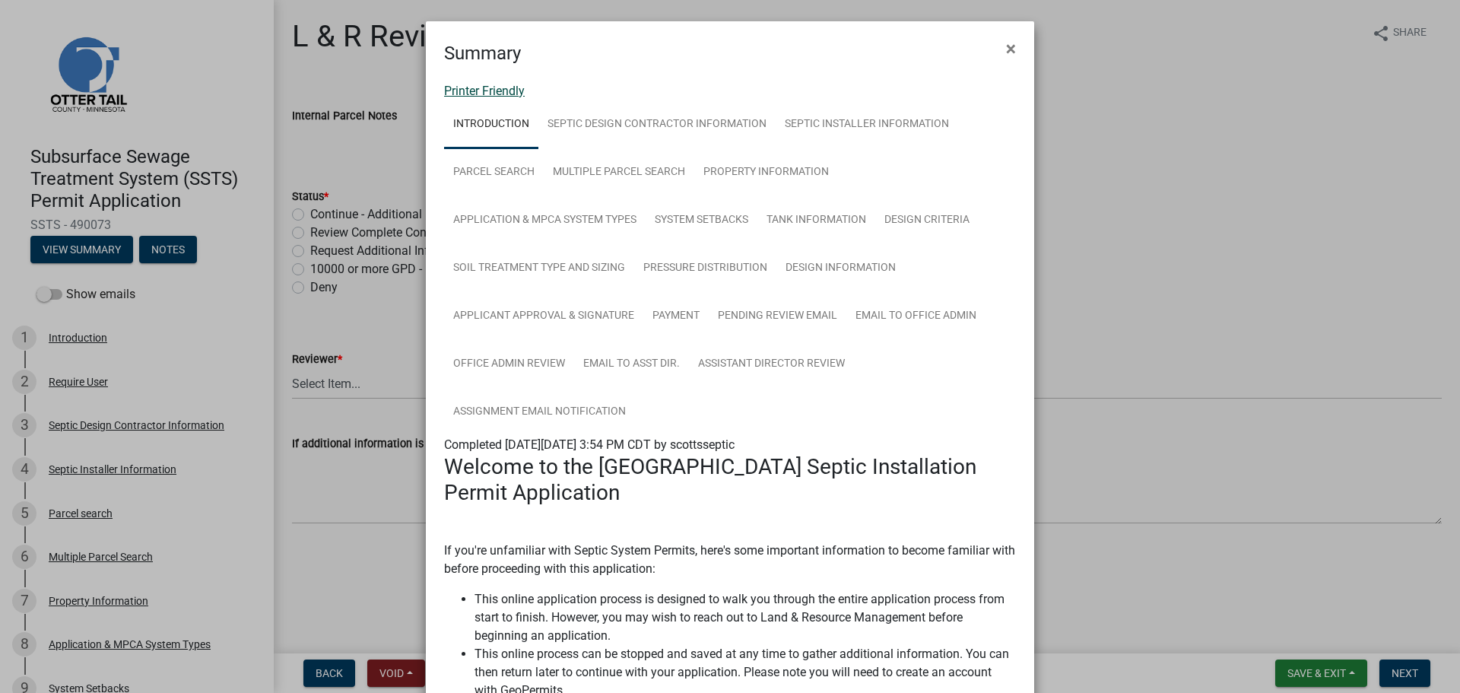
click at [460, 90] on link "Printer Friendly" at bounding box center [484, 91] width 81 height 14
click at [1010, 55] on span "×" at bounding box center [1011, 48] width 10 height 21
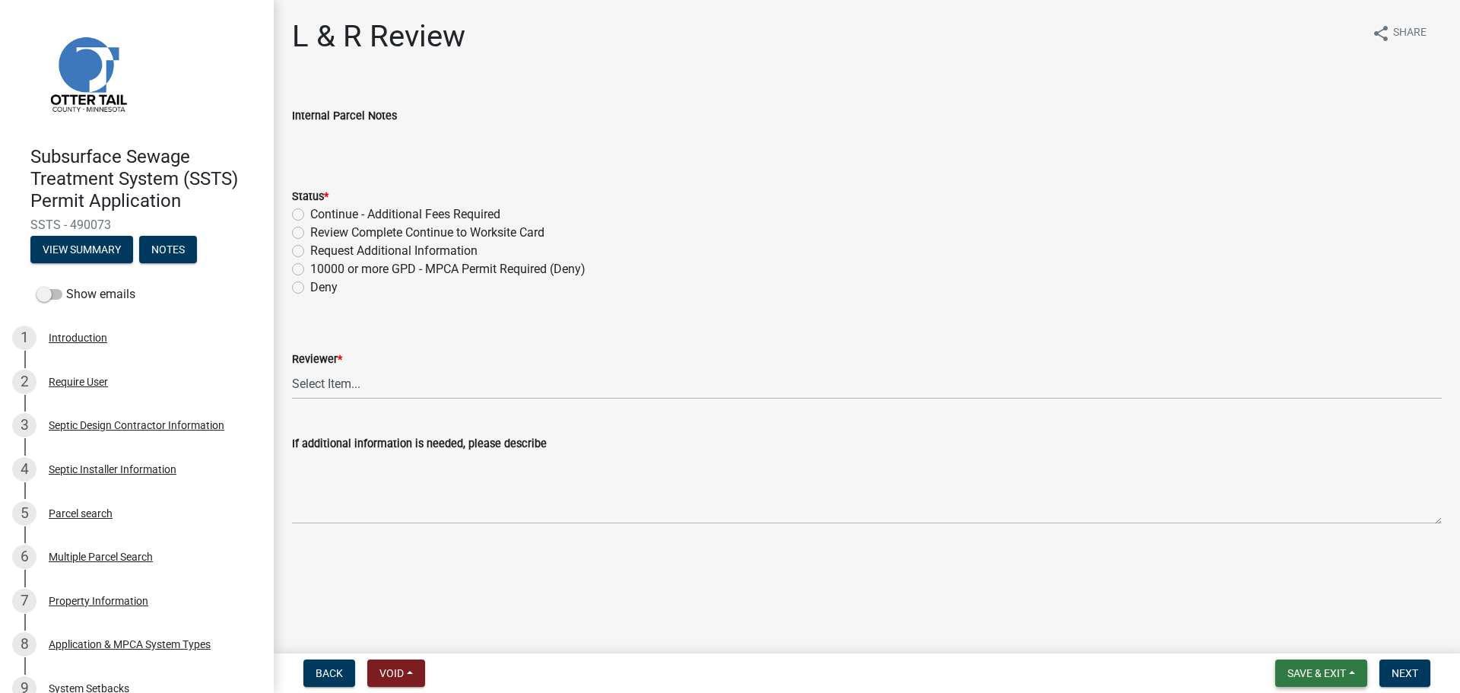
click at [1303, 668] on span "Save & Exit" at bounding box center [1316, 673] width 59 height 12
click at [1279, 619] on button "Save & Exit" at bounding box center [1306, 633] width 122 height 36
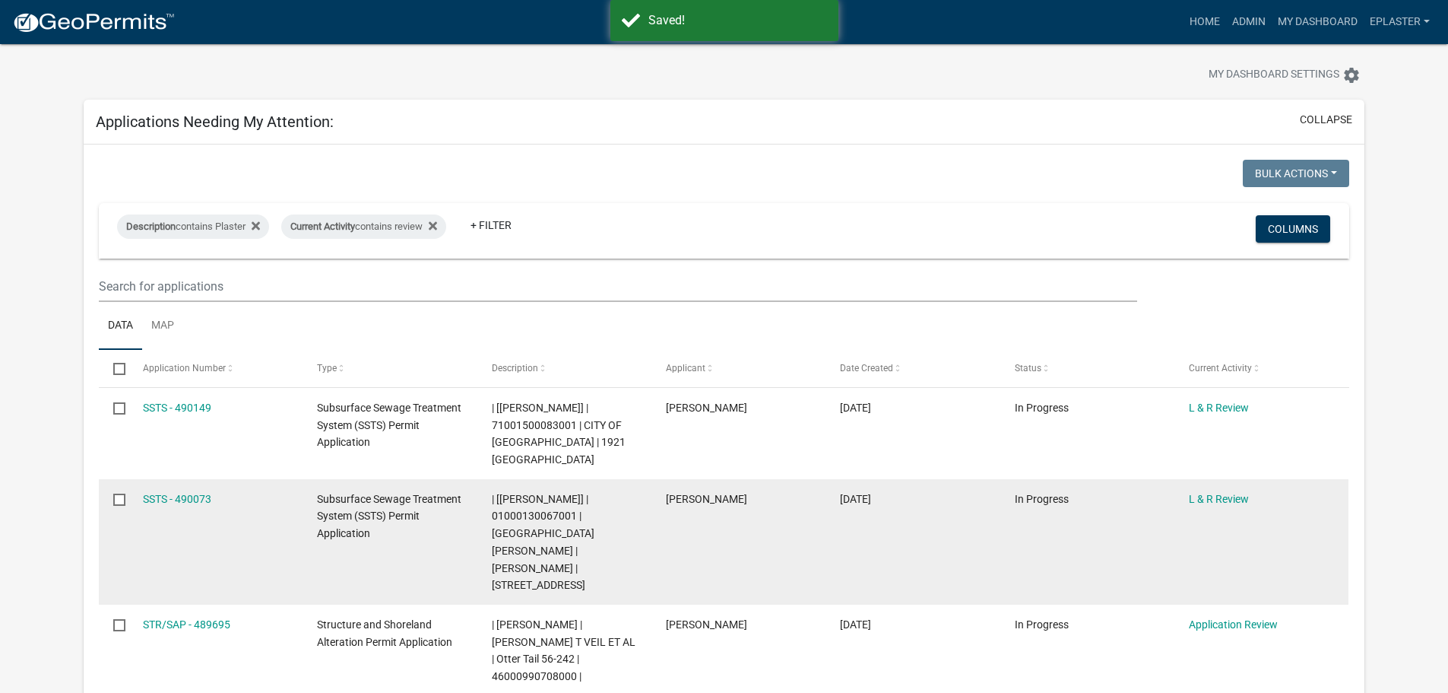
scroll to position [76, 0]
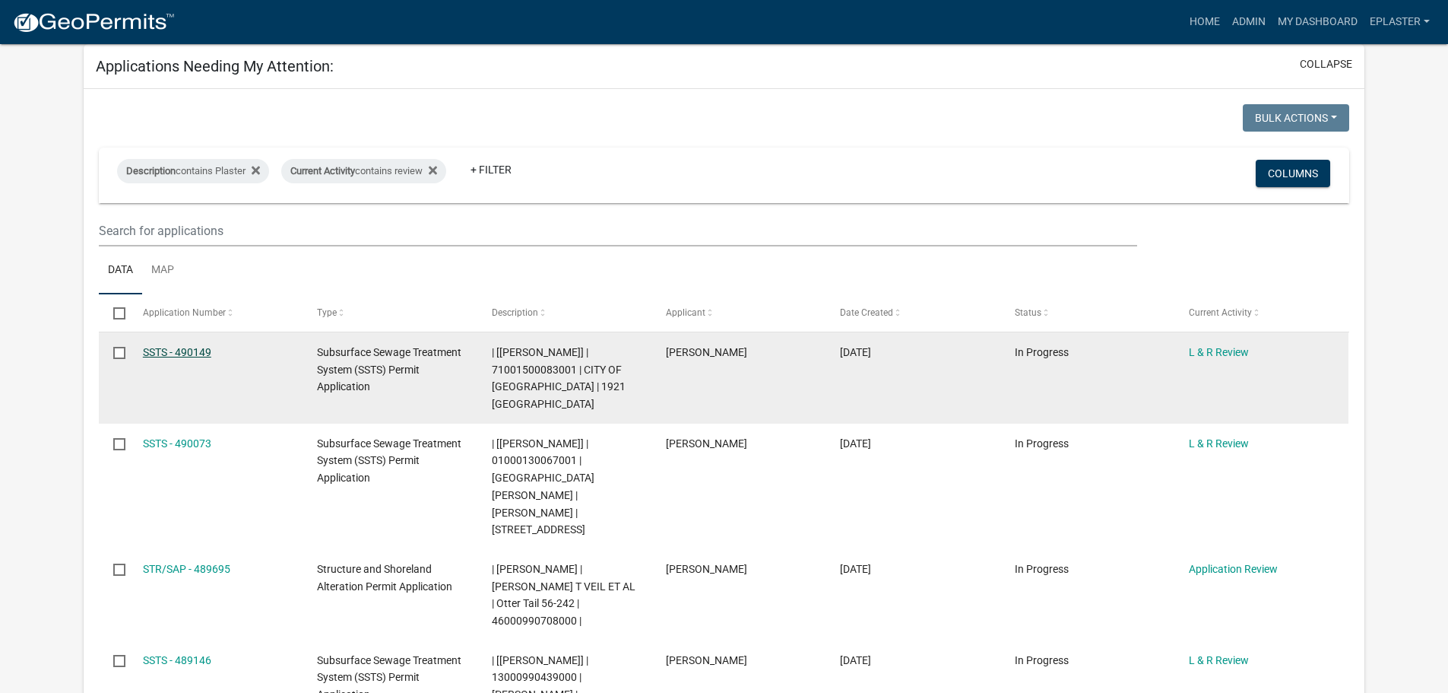
click at [205, 349] on link "SSTS - 490149" at bounding box center [177, 352] width 68 height 12
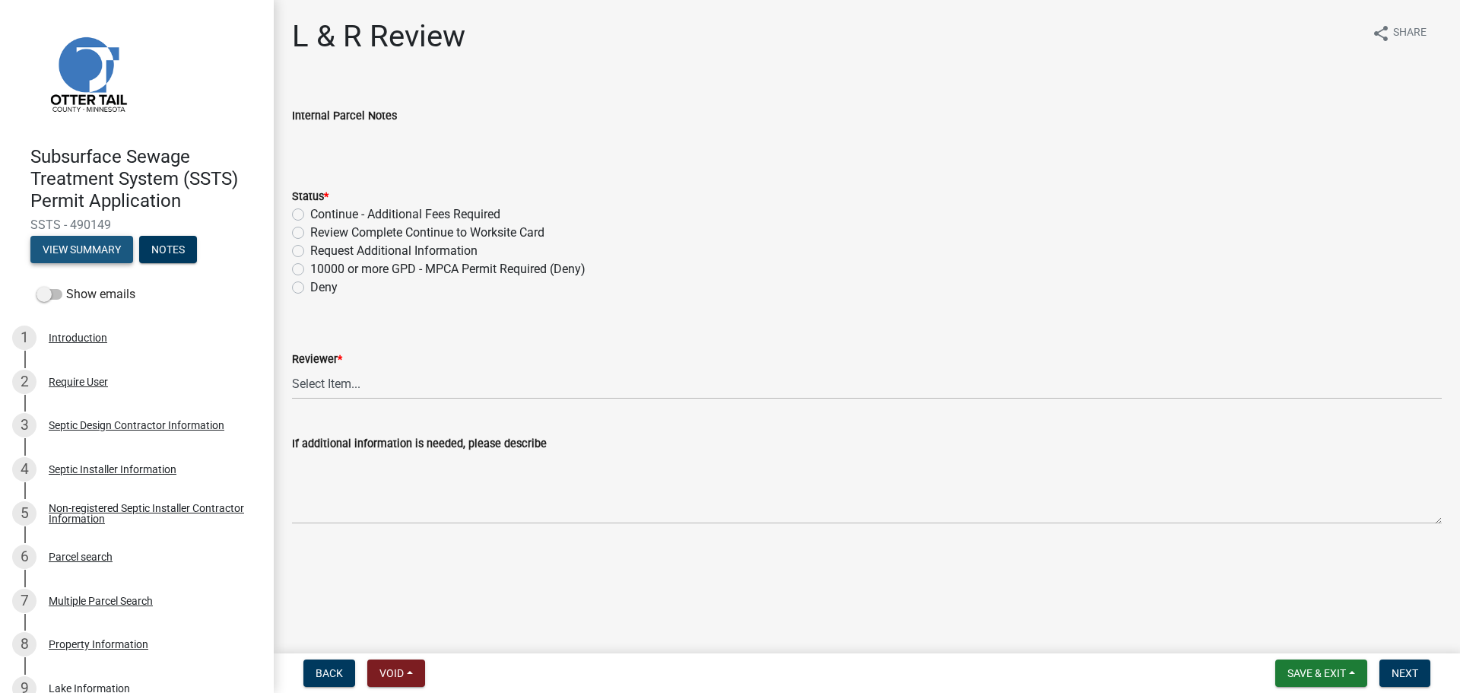
click at [76, 255] on button "View Summary" at bounding box center [81, 249] width 103 height 27
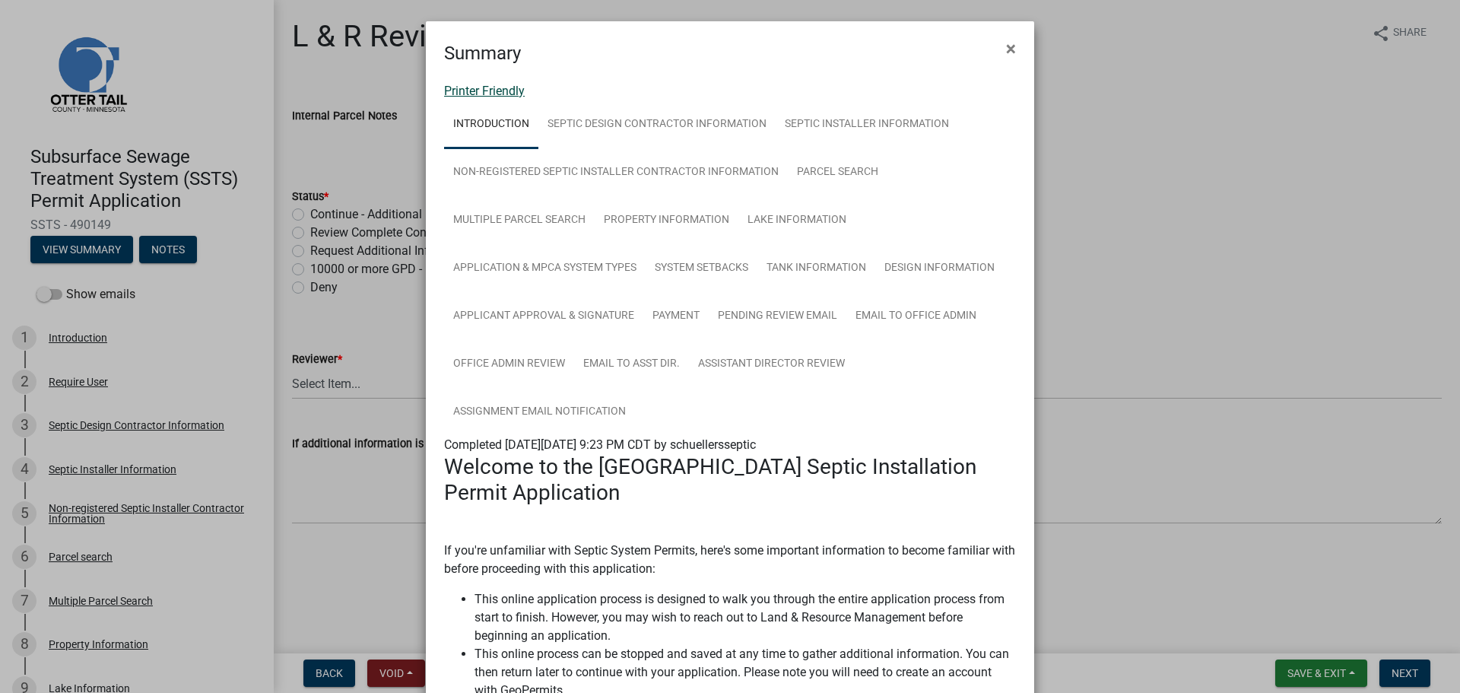
click at [503, 87] on link "Printer Friendly" at bounding box center [484, 91] width 81 height 14
click at [1011, 44] on button "×" at bounding box center [1011, 48] width 34 height 43
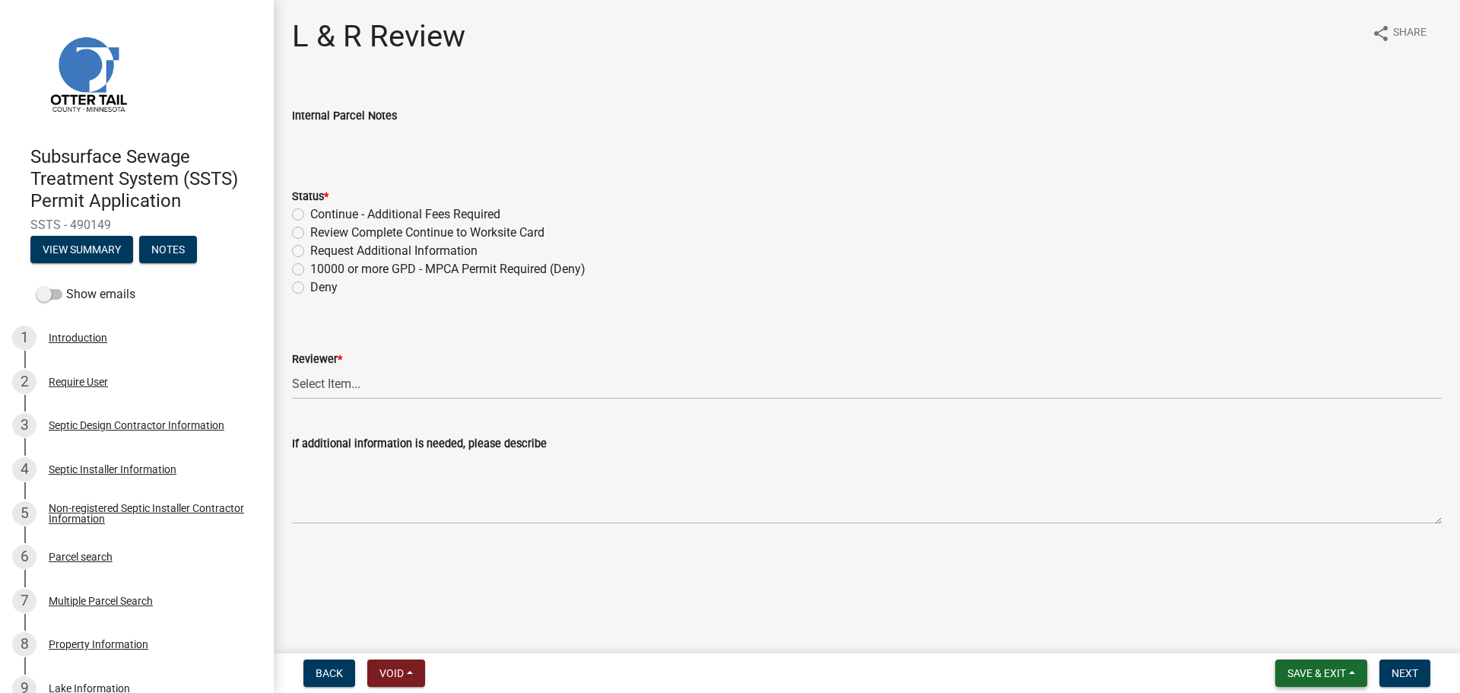
click at [1355, 671] on button "Save & Exit" at bounding box center [1321, 672] width 92 height 27
click at [1306, 619] on button "Save & Exit" at bounding box center [1306, 633] width 122 height 36
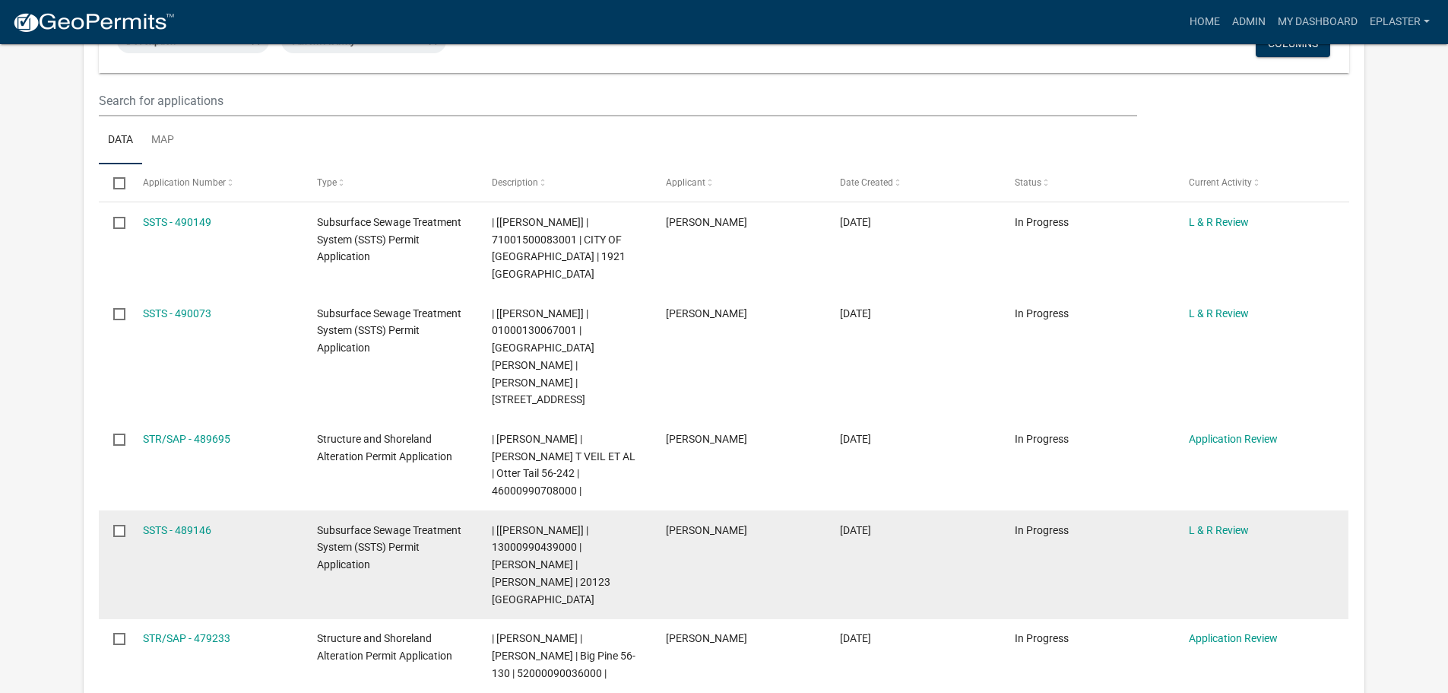
scroll to position [323, 0]
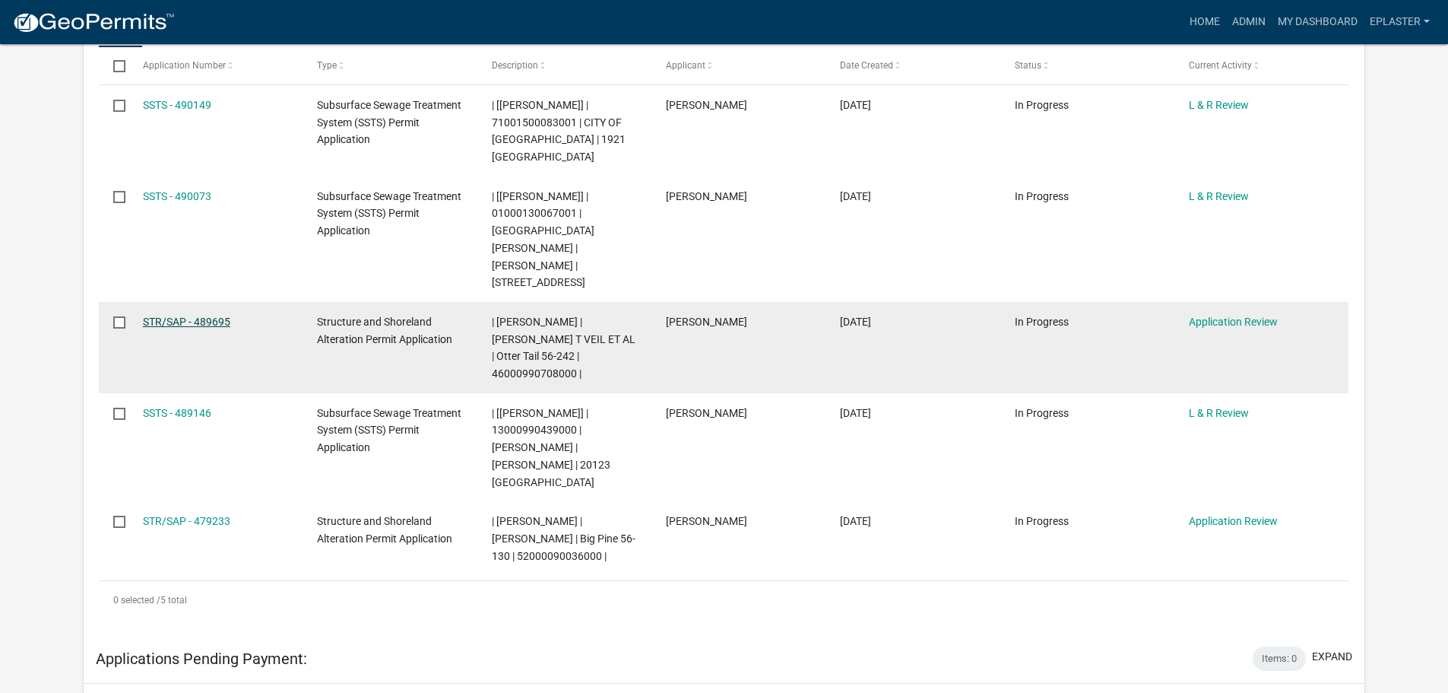
click at [198, 316] on link "STR/SAP - 489695" at bounding box center [186, 322] width 87 height 12
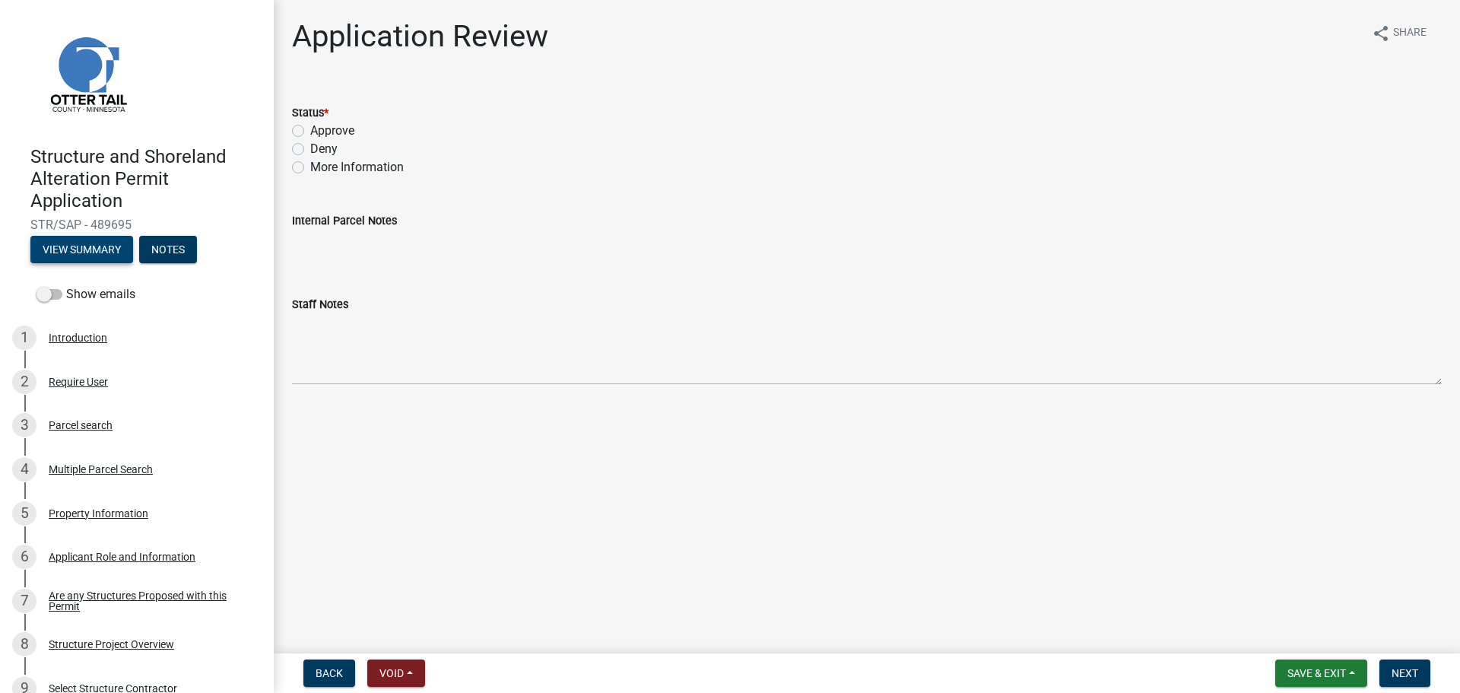
click at [103, 256] on button "View Summary" at bounding box center [81, 249] width 103 height 27
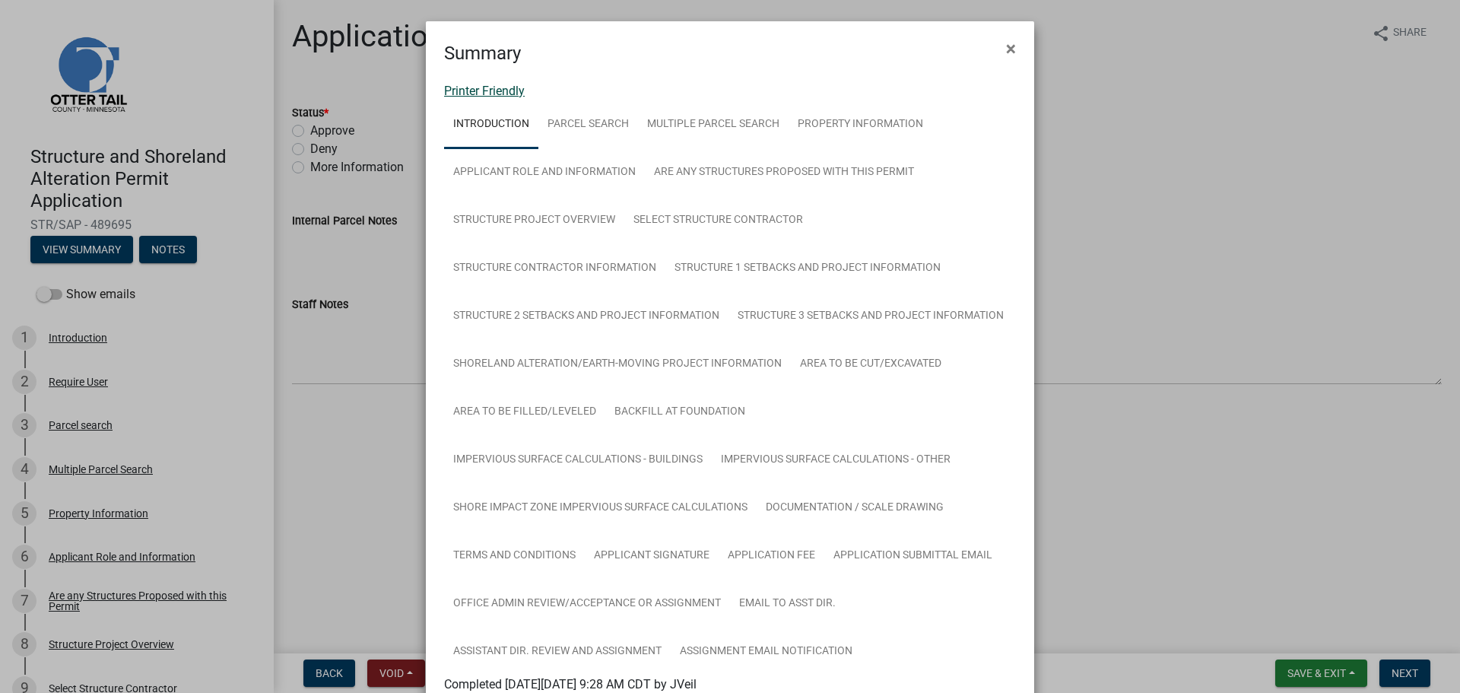
click at [493, 89] on link "Printer Friendly" at bounding box center [484, 91] width 81 height 14
click at [1006, 46] on span "×" at bounding box center [1011, 48] width 10 height 21
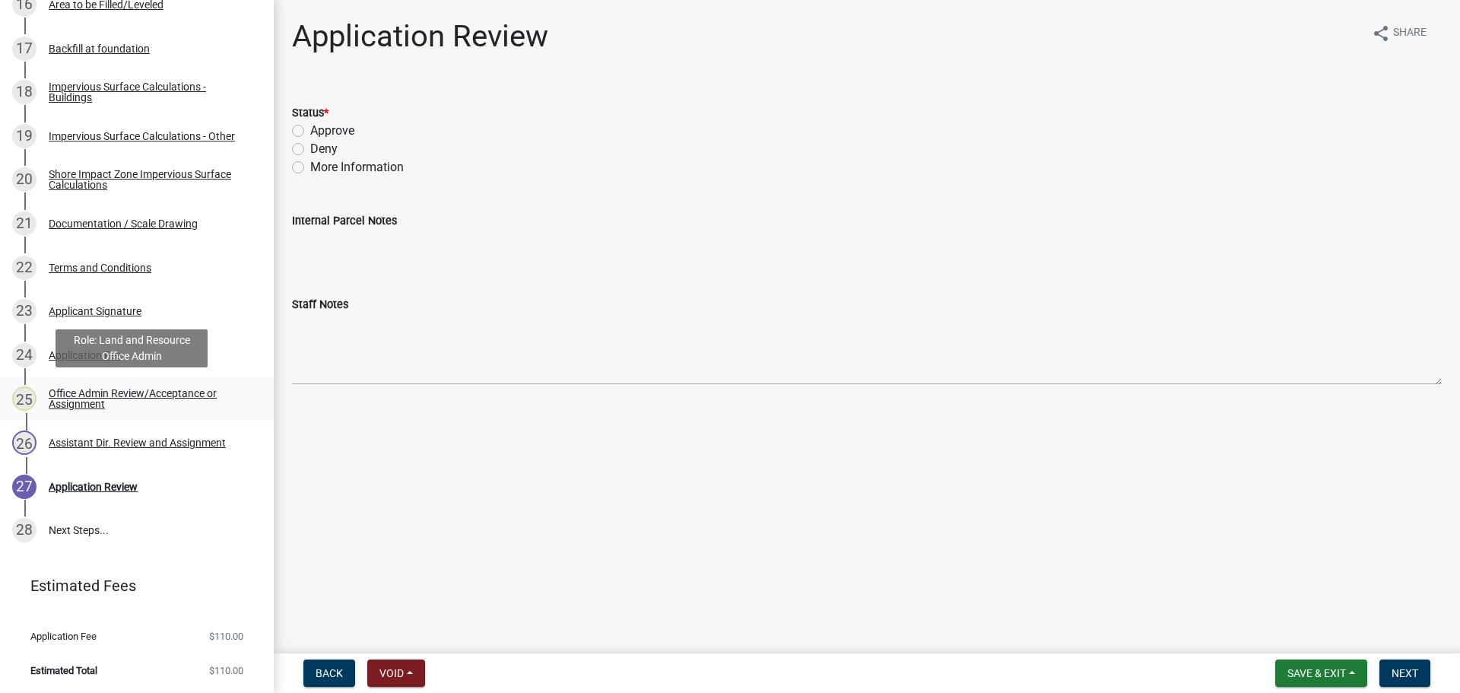
scroll to position [991, 0]
click at [170, 210] on link "21 Documentation / Scale Drawing" at bounding box center [137, 223] width 274 height 44
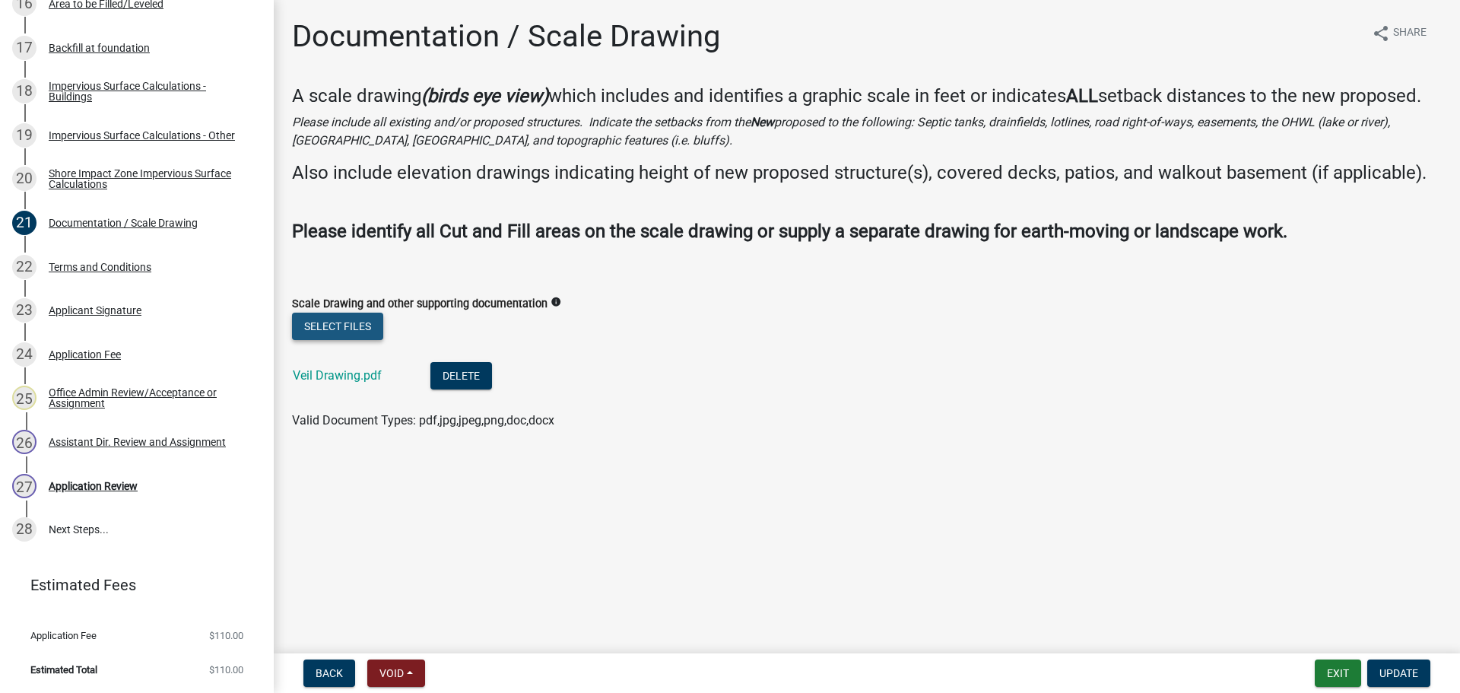
click at [345, 316] on button "Select files" at bounding box center [337, 325] width 91 height 27
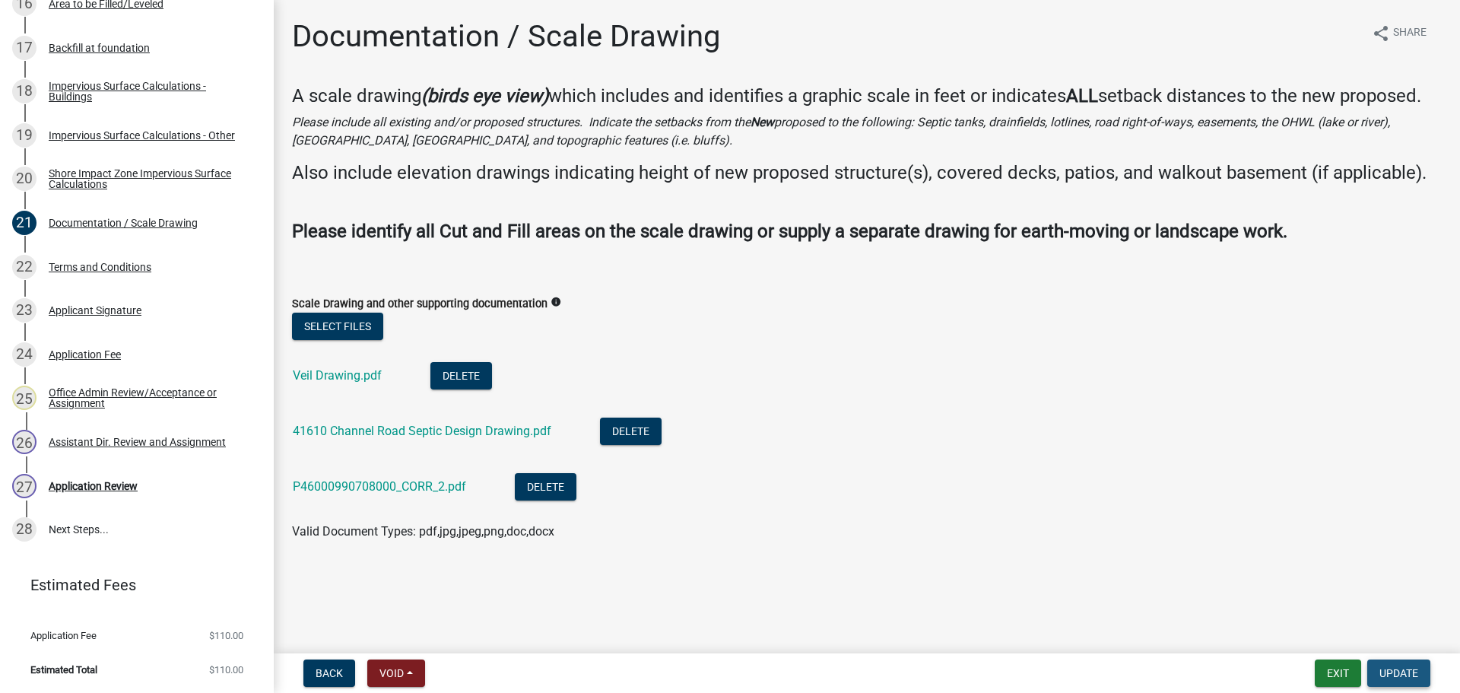
click at [1392, 677] on span "Update" at bounding box center [1398, 673] width 39 height 12
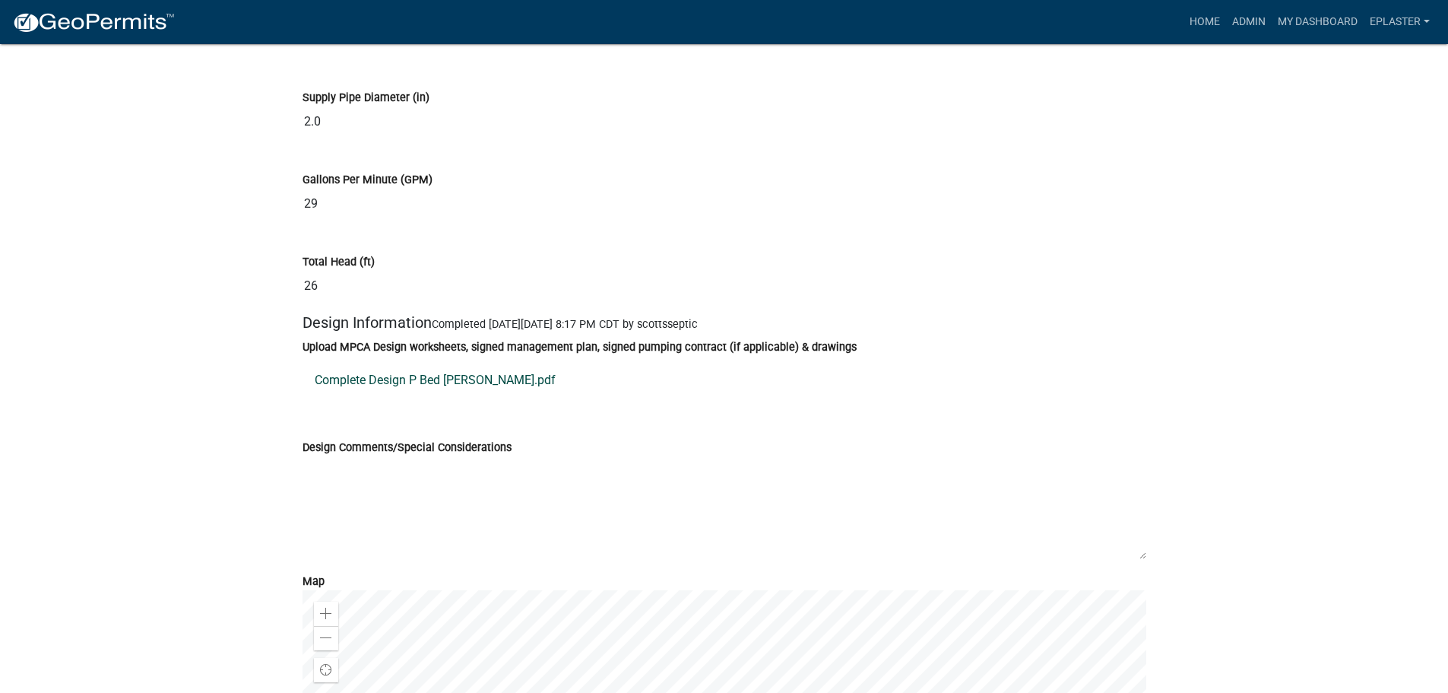
scroll to position [8002, 0]
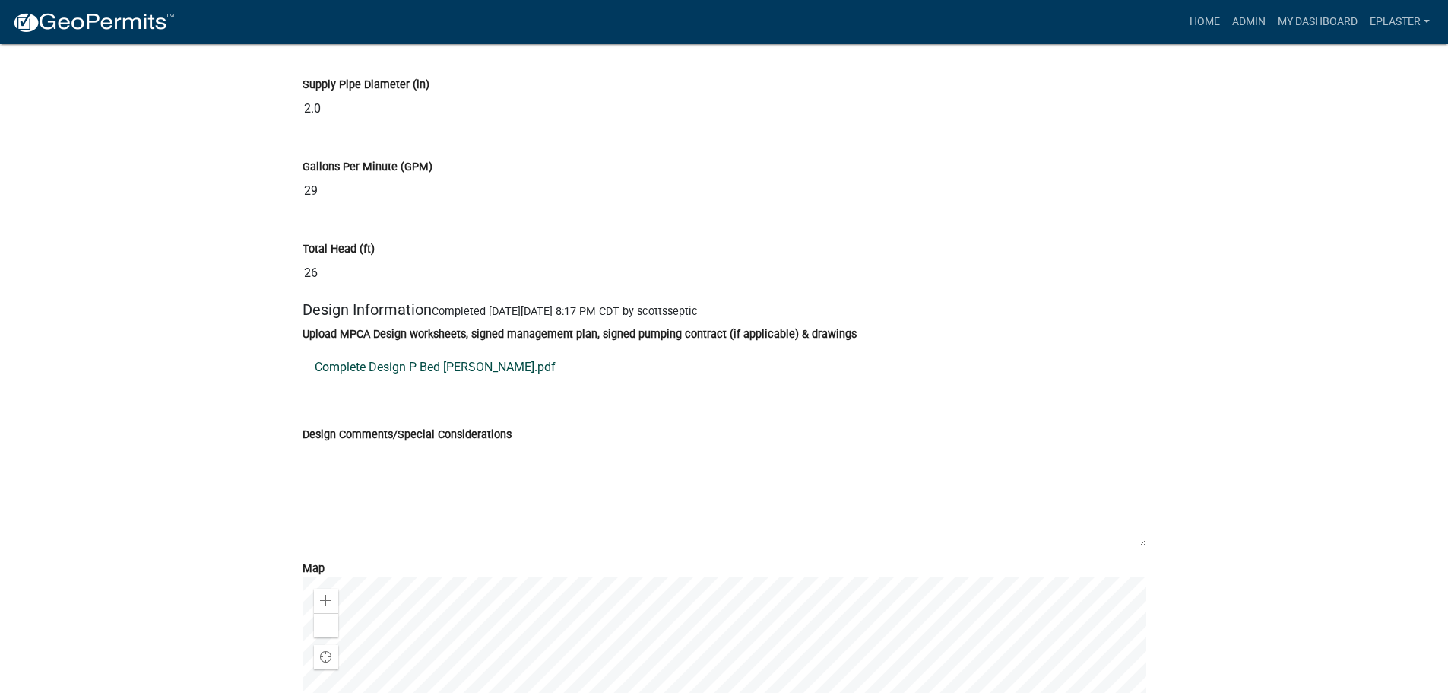
click at [457, 385] on link "Complete Design P Bed Lohman.pdf" at bounding box center [725, 367] width 844 height 36
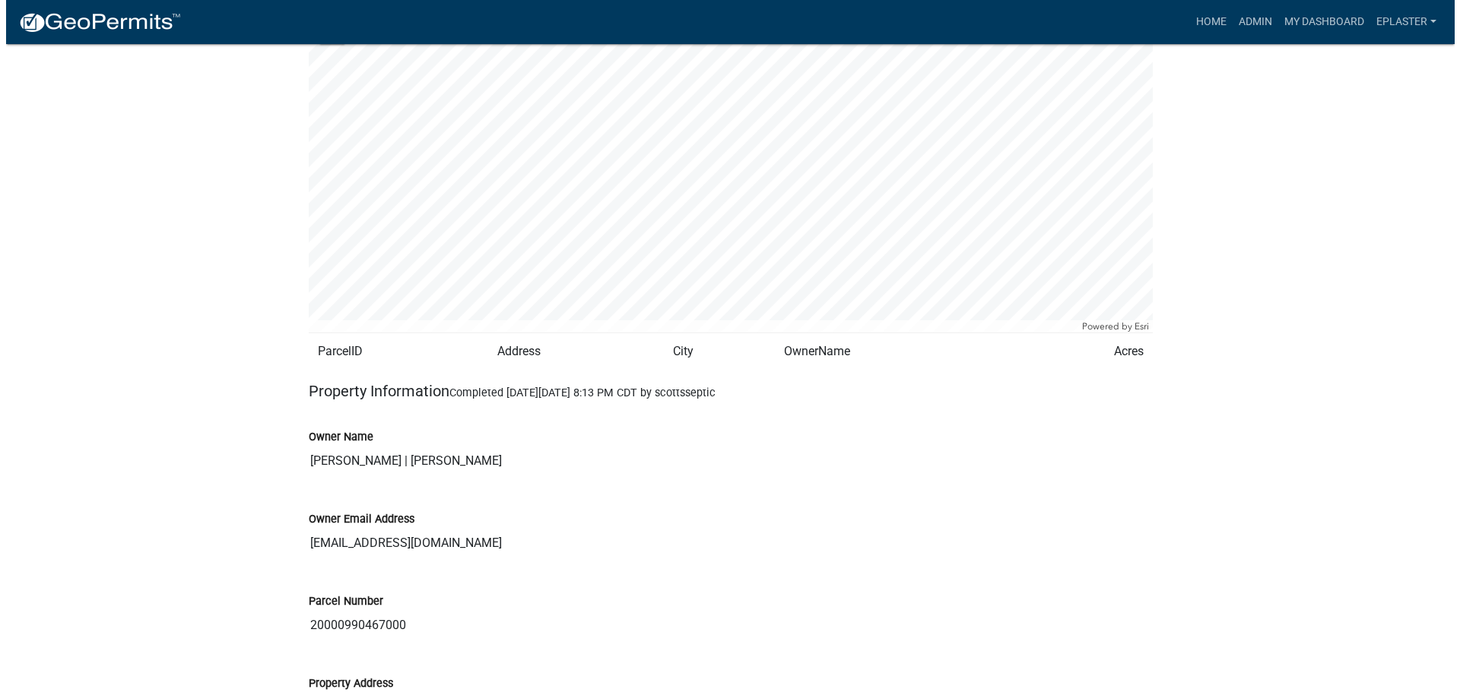
scroll to position [0, 0]
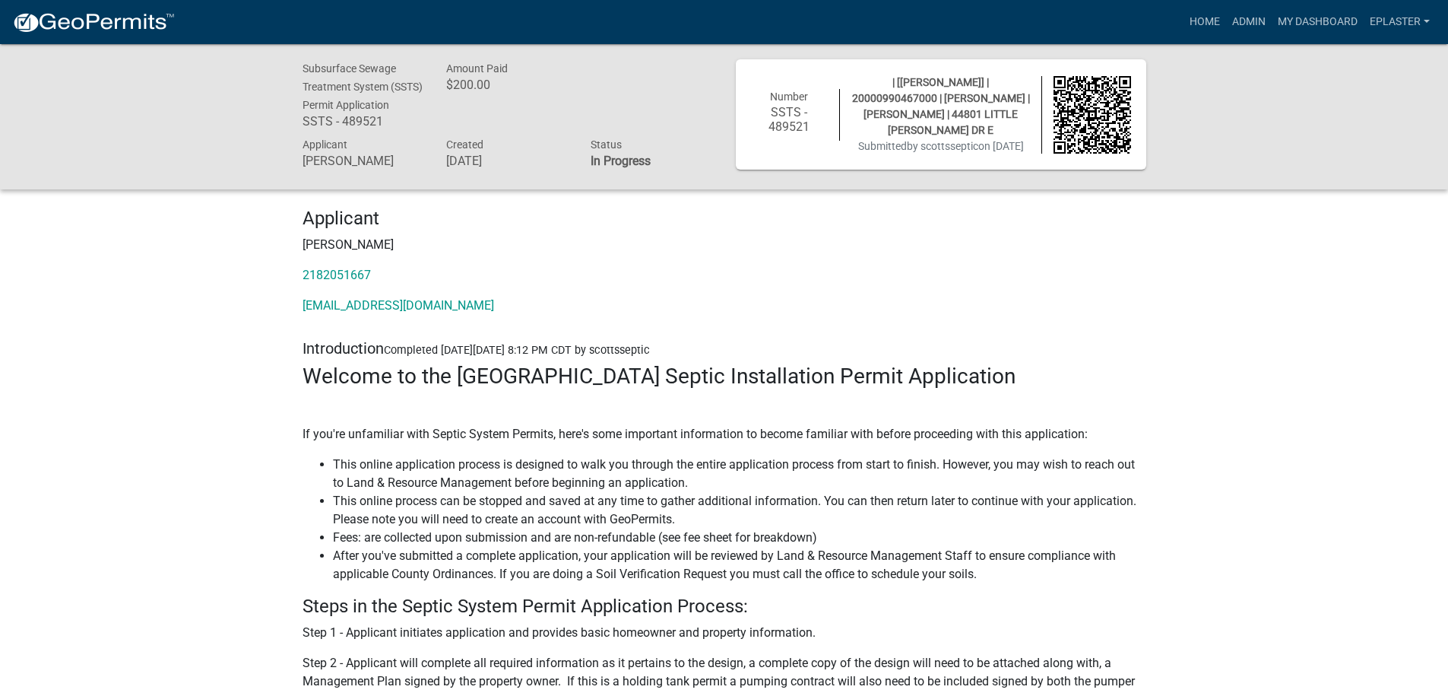
click at [909, 94] on span "| [[PERSON_NAME]] | 20000990467000 | [PERSON_NAME] | [PERSON_NAME] | 44801 LITT…" at bounding box center [941, 106] width 178 height 60
copy span "20000990467000"
click at [1242, 28] on link "Admin" at bounding box center [1249, 22] width 46 height 29
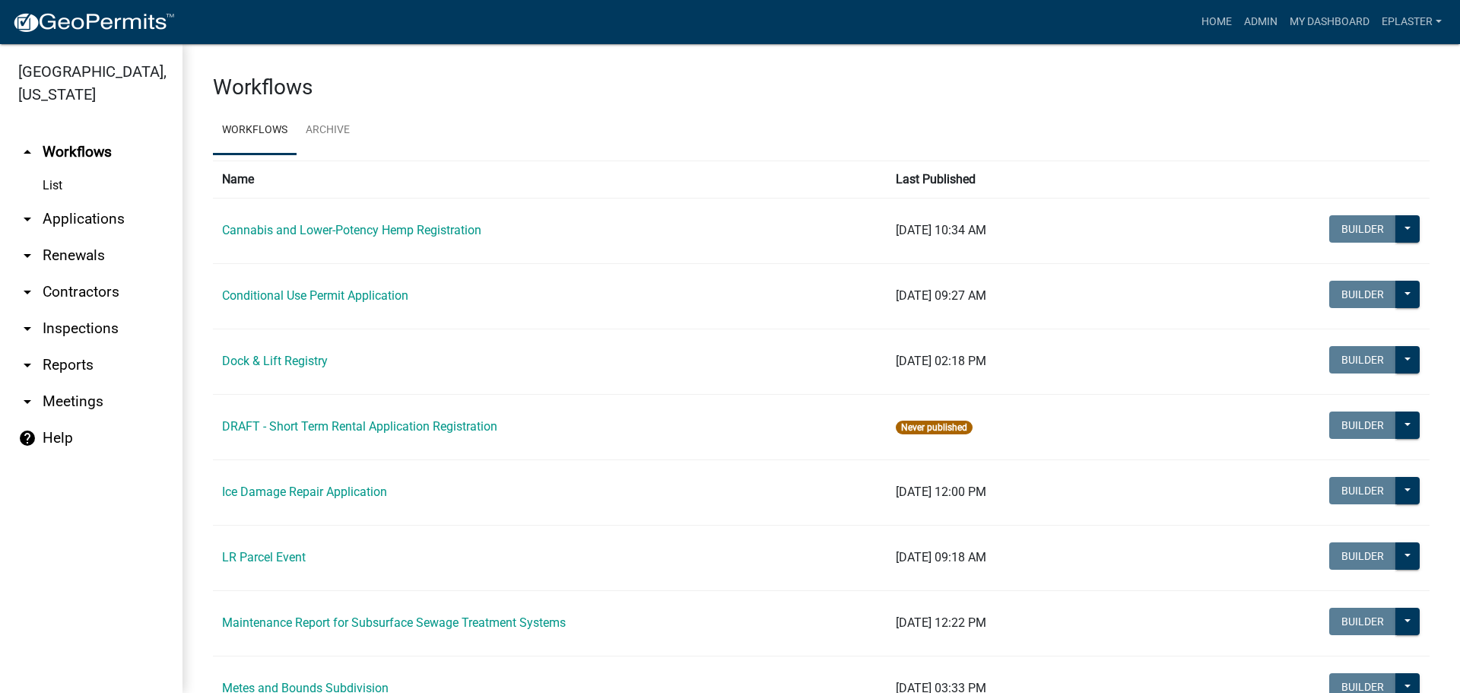
click at [68, 228] on link "arrow_drop_down Applications" at bounding box center [91, 219] width 182 height 36
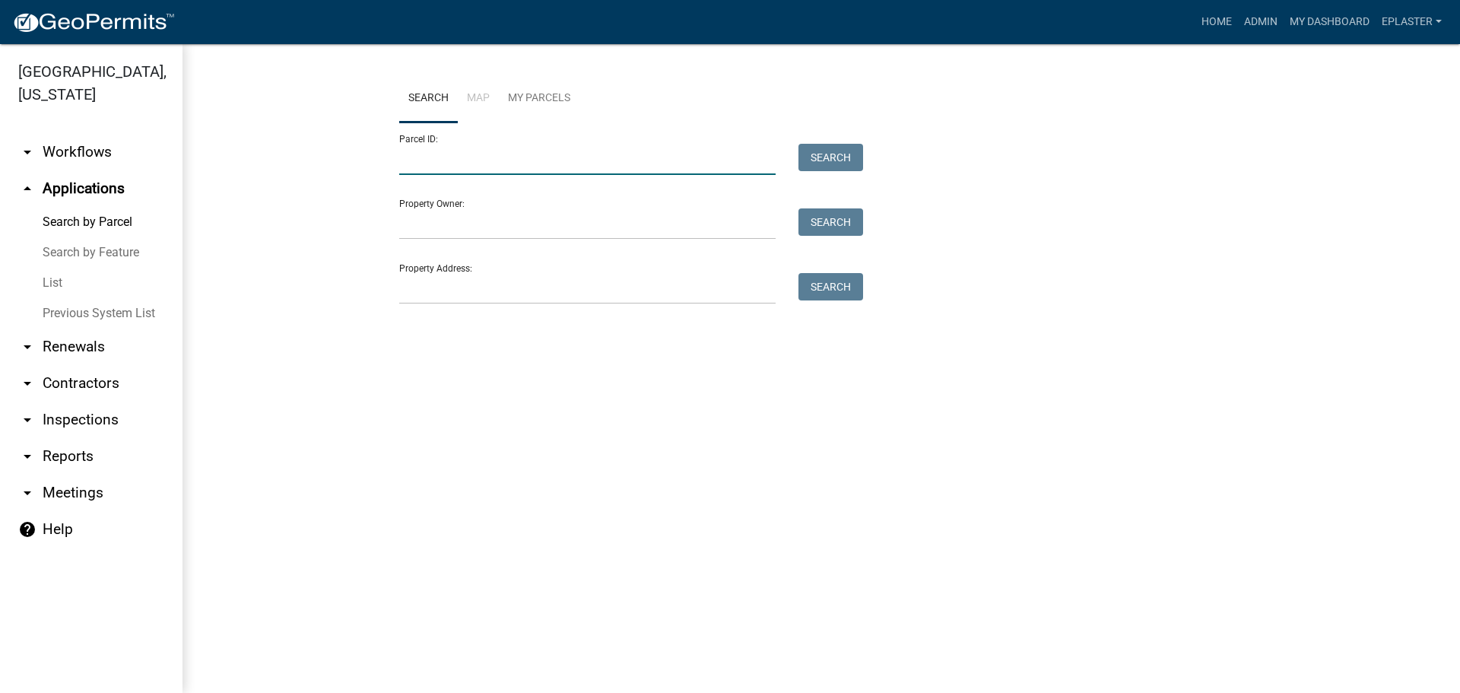
click at [514, 154] on input "Parcel ID:" at bounding box center [587, 159] width 376 height 31
paste input "20000990467000"
type input "20000990467000"
click at [836, 163] on button "Search" at bounding box center [830, 157] width 65 height 27
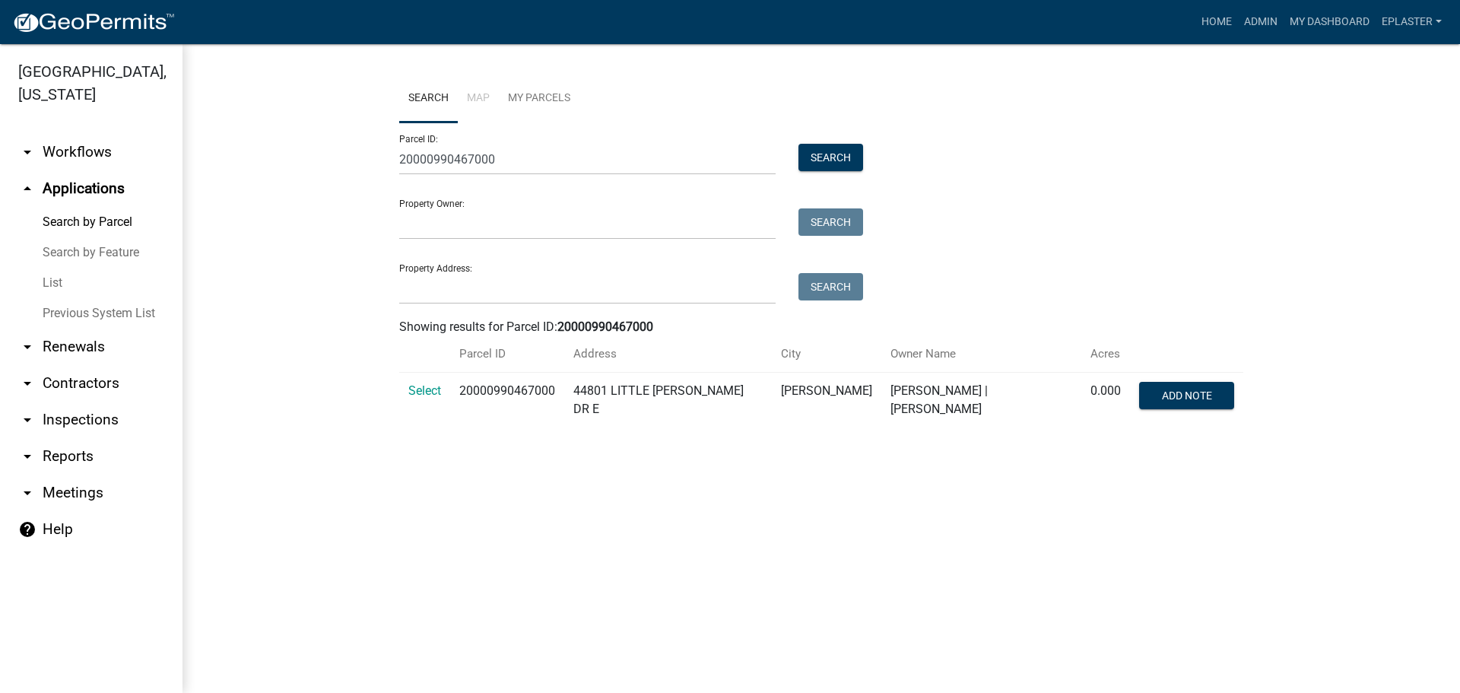
click at [424, 380] on td "Select" at bounding box center [424, 401] width 51 height 56
click at [439, 385] on span "Select" at bounding box center [424, 390] width 33 height 14
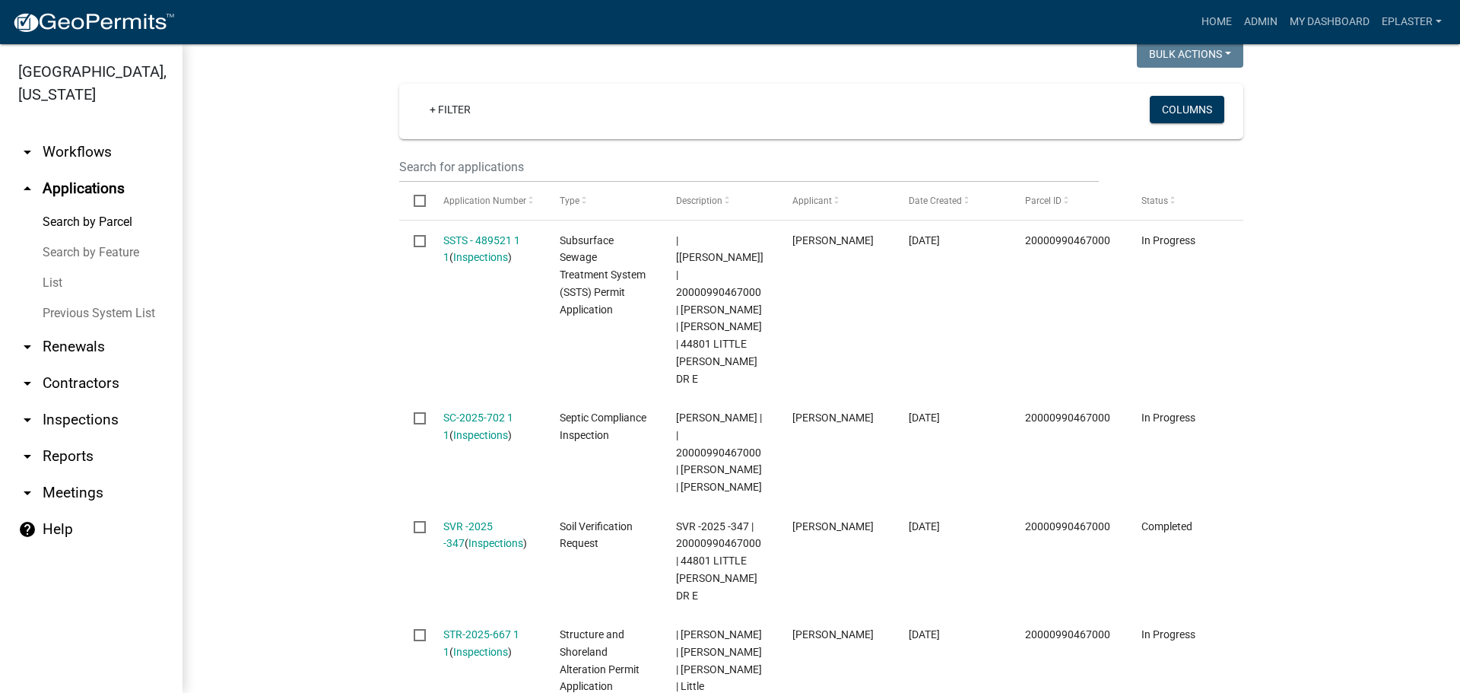
scroll to position [636, 0]
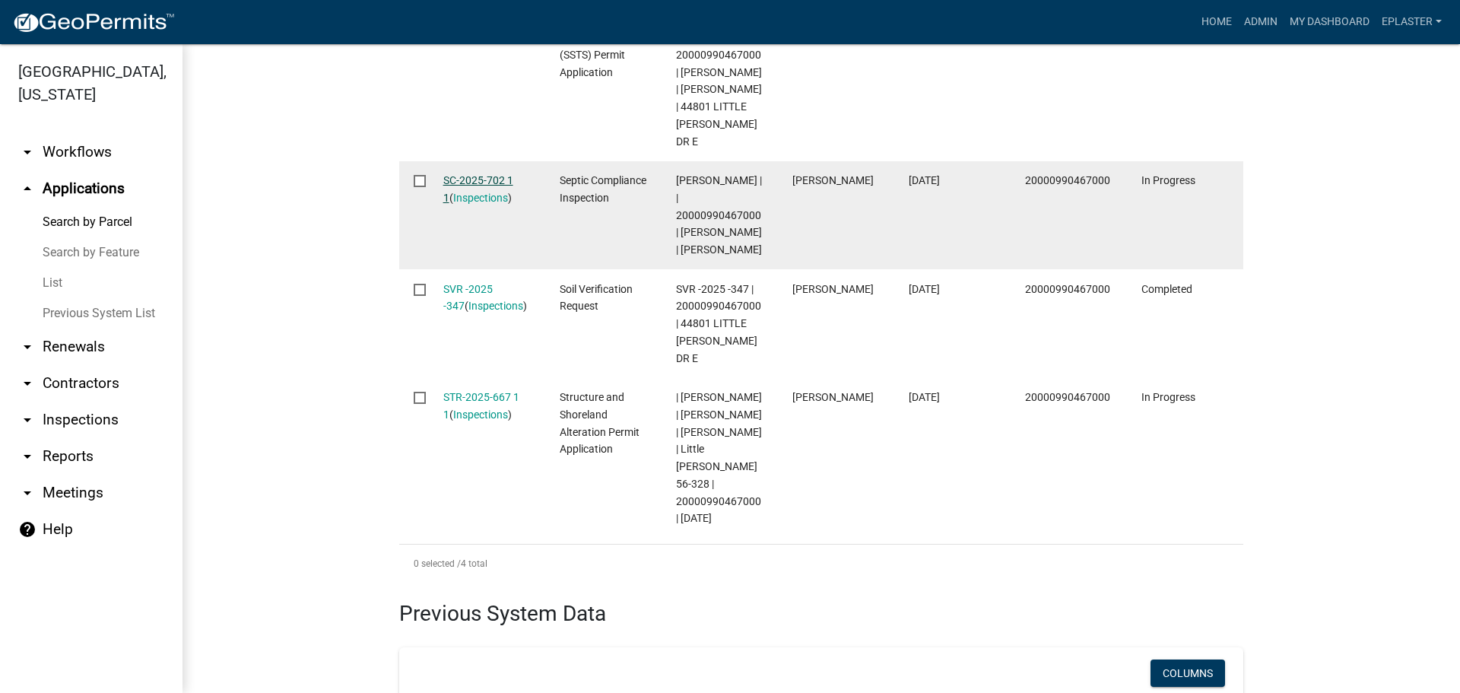
click at [480, 178] on link "SC-2025-702 1 1" at bounding box center [478, 189] width 70 height 30
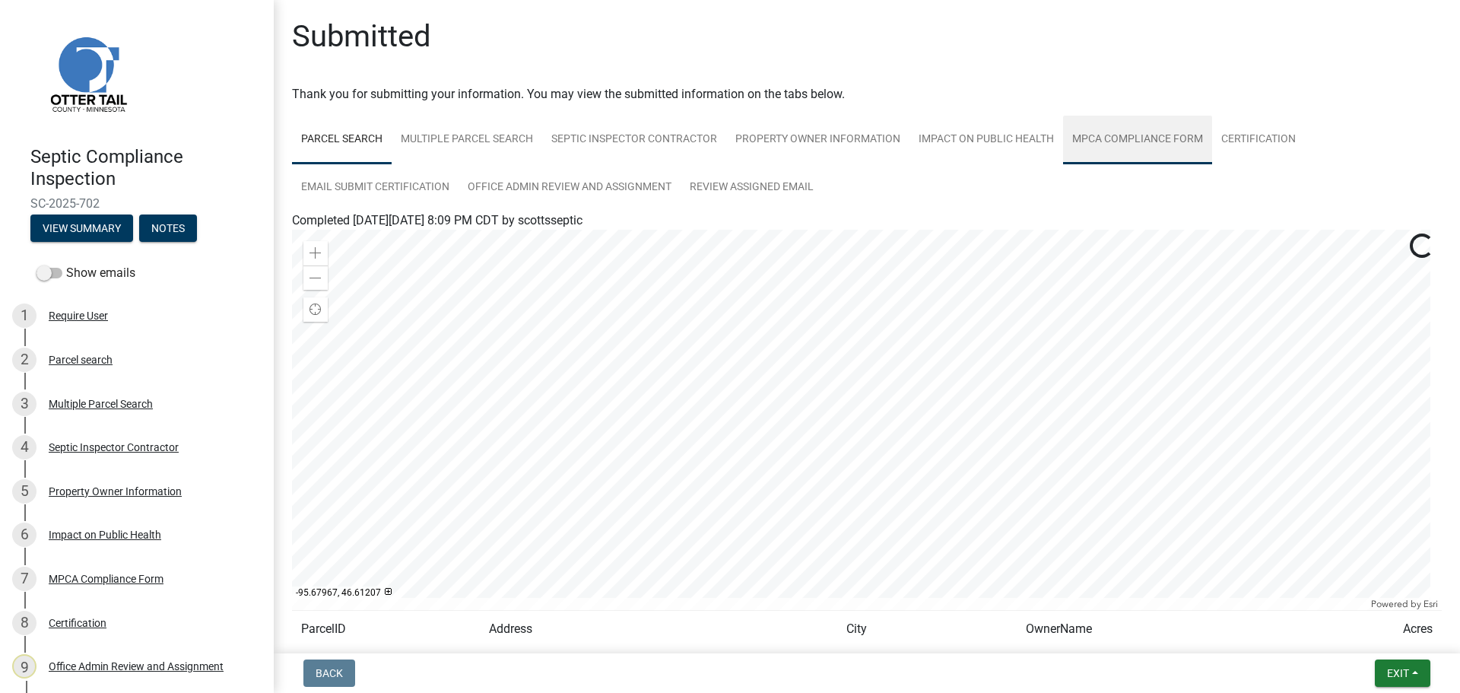
click at [1131, 138] on link "MPCA Compliance Form" at bounding box center [1137, 140] width 149 height 49
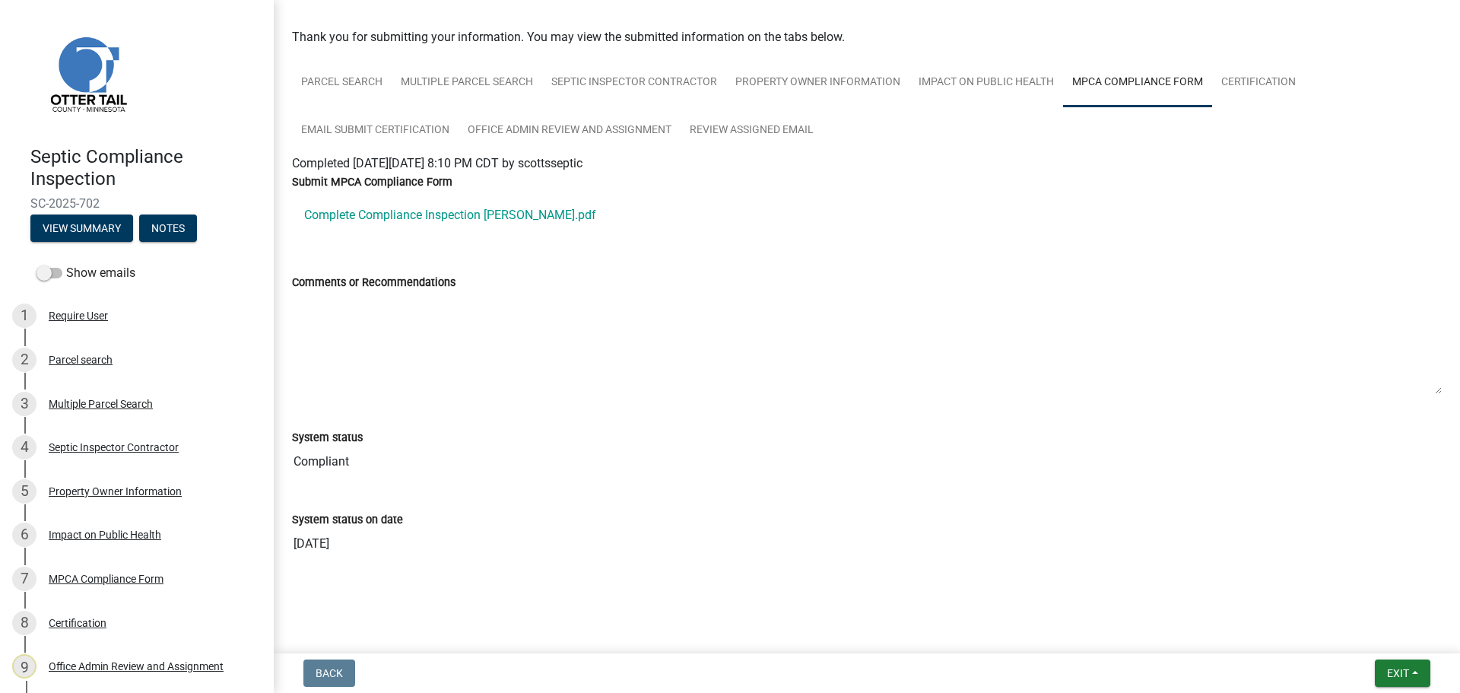
scroll to position [59, 0]
click at [455, 208] on link "Complete Compliance Inspection Lohman.pdf" at bounding box center [867, 213] width 1150 height 36
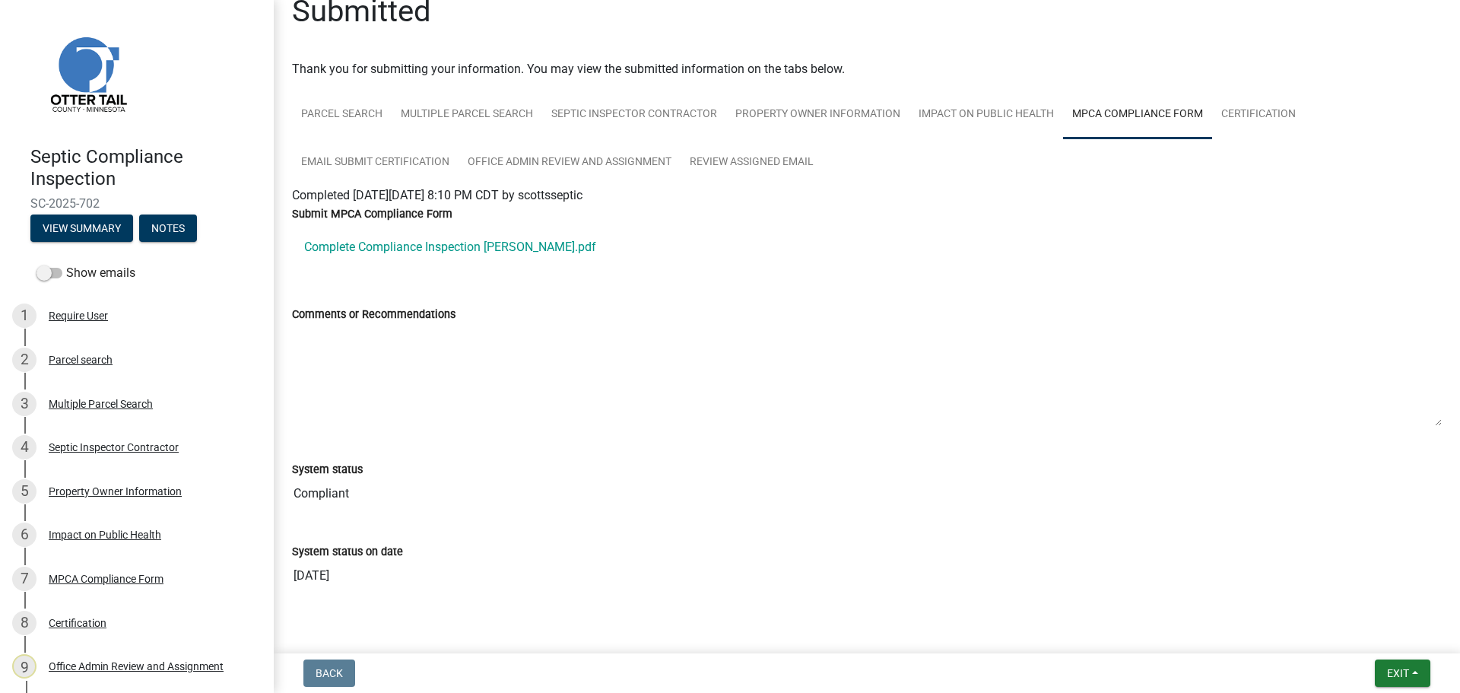
scroll to position [0, 0]
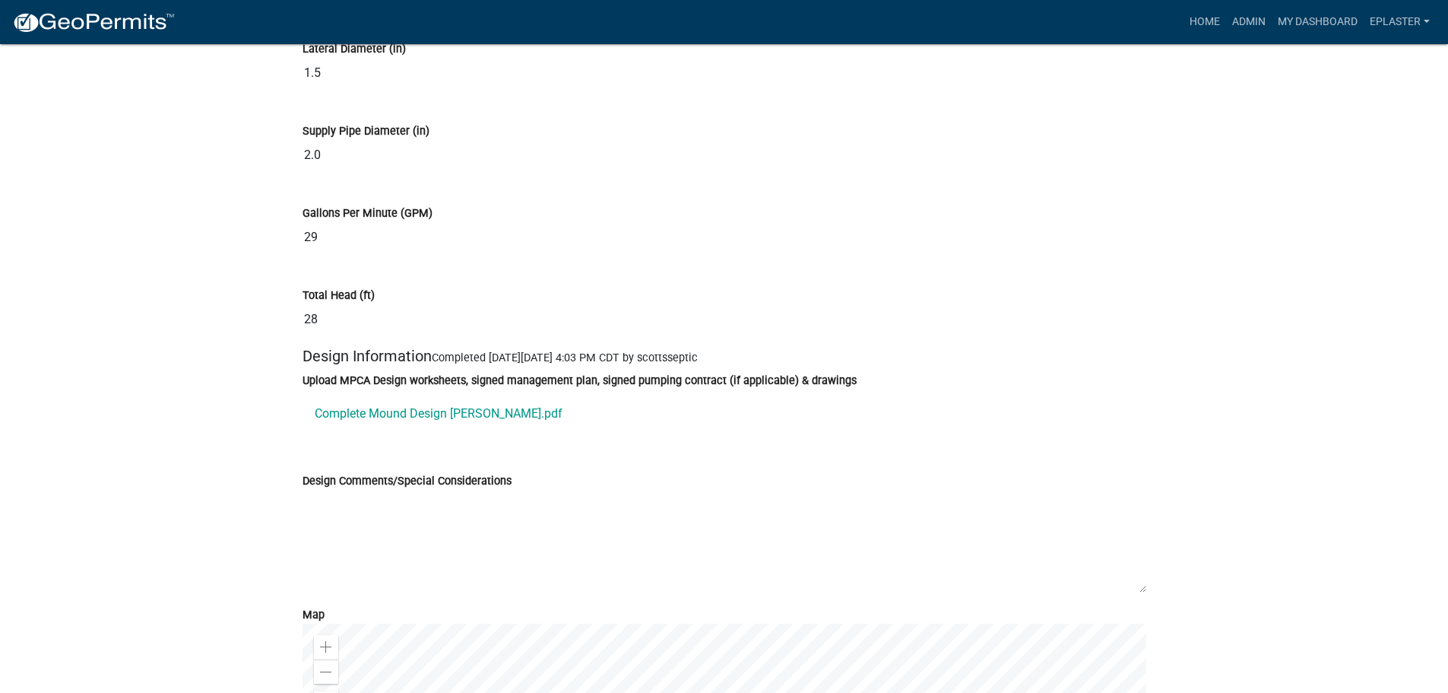
scroll to position [7299, 0]
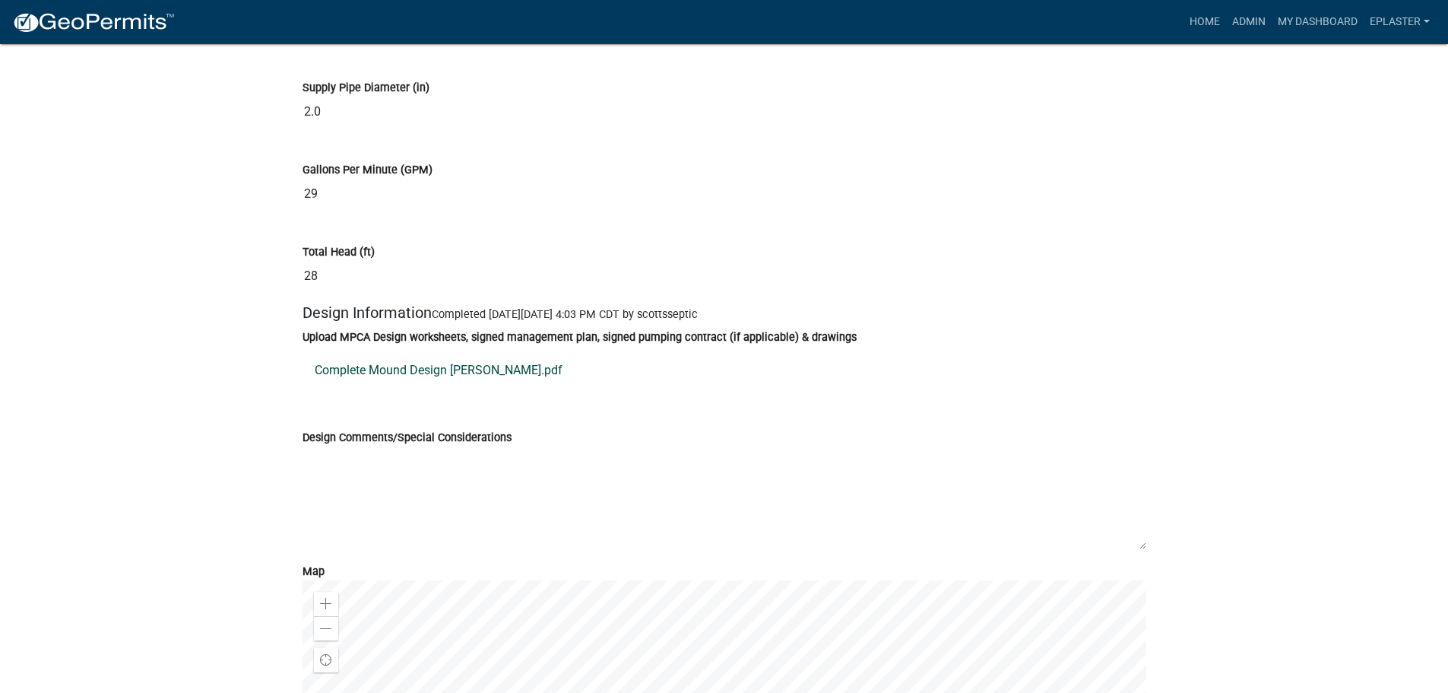
click at [400, 377] on link "Complete Mound Design Westra.pdf" at bounding box center [725, 370] width 844 height 36
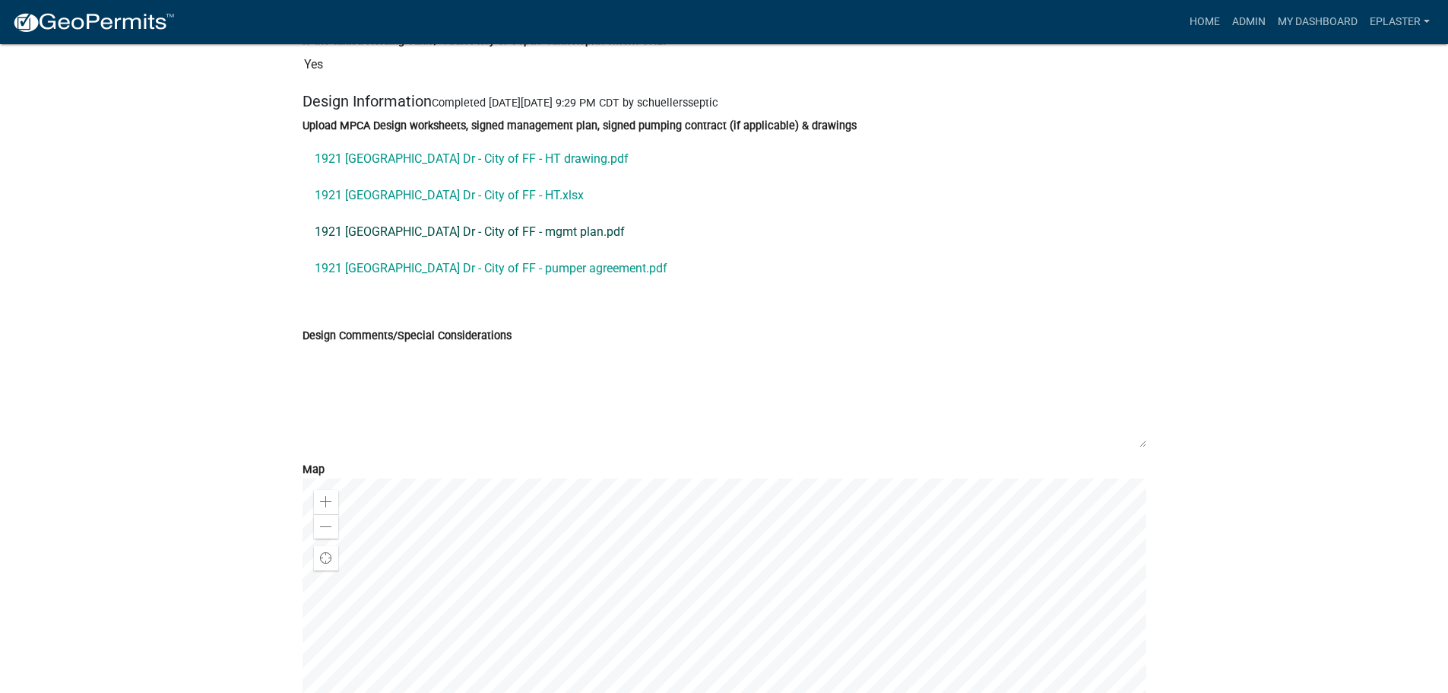
scroll to position [6177, 0]
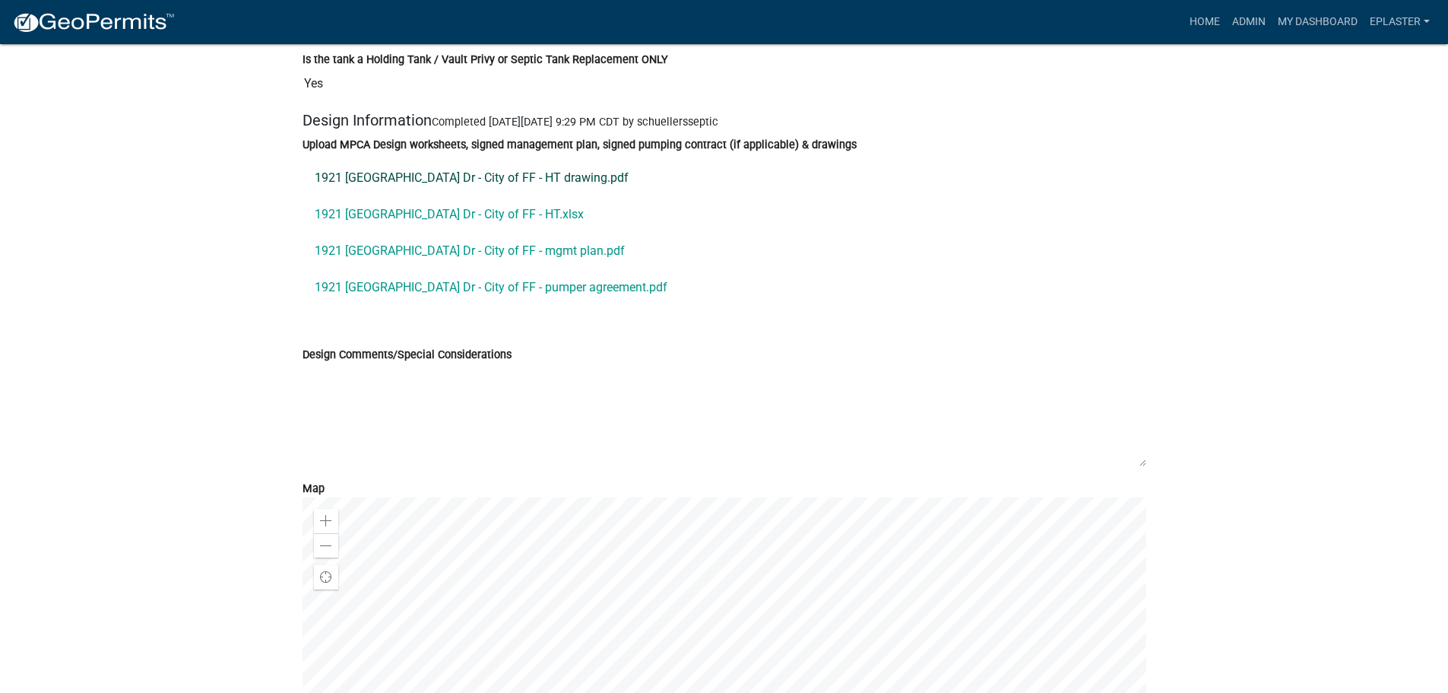
click at [570, 181] on link "1921 Delagoon Park Dr - City of FF - HT drawing.pdf" at bounding box center [725, 178] width 844 height 36
click at [448, 221] on link "1921 Delagoon Park Dr - City of FF - HT.xlsx" at bounding box center [725, 214] width 844 height 36
click at [503, 265] on link "1921 Delagoon Park Dr - City of FF - mgmt plan.pdf" at bounding box center [725, 251] width 844 height 36
click at [469, 291] on link "1921 Delagoon Park Dr - City of FF - pumper agreement.pdf" at bounding box center [725, 287] width 844 height 36
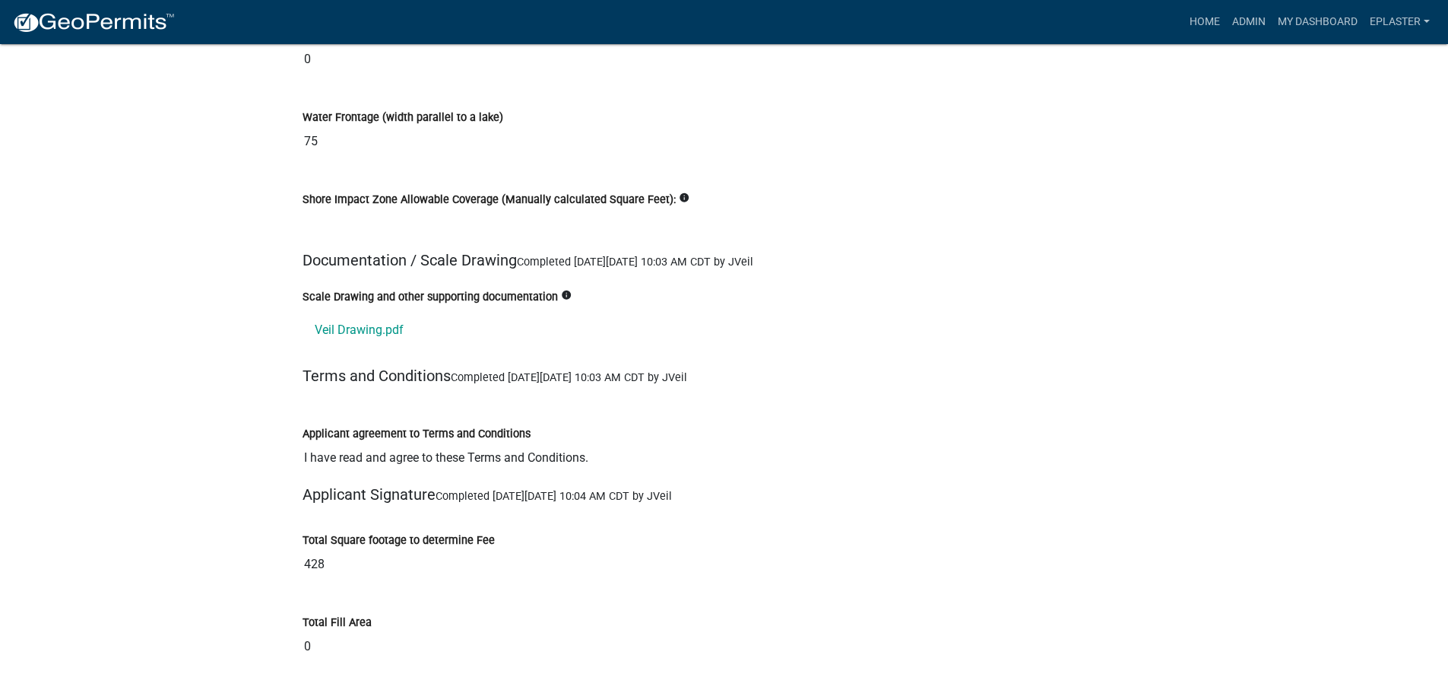
scroll to position [17690, 0]
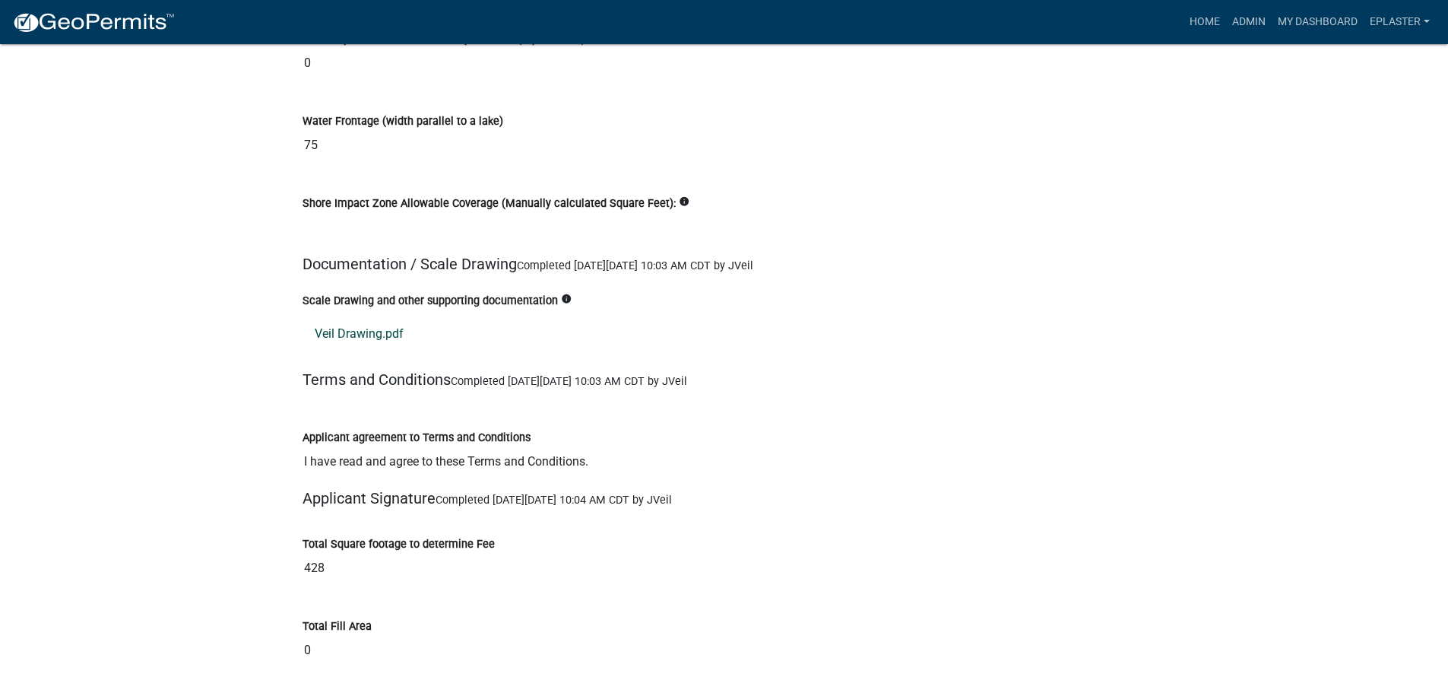
click at [364, 321] on link "Veil Drawing.pdf" at bounding box center [725, 334] width 844 height 36
